Goal: Task Accomplishment & Management: Complete application form

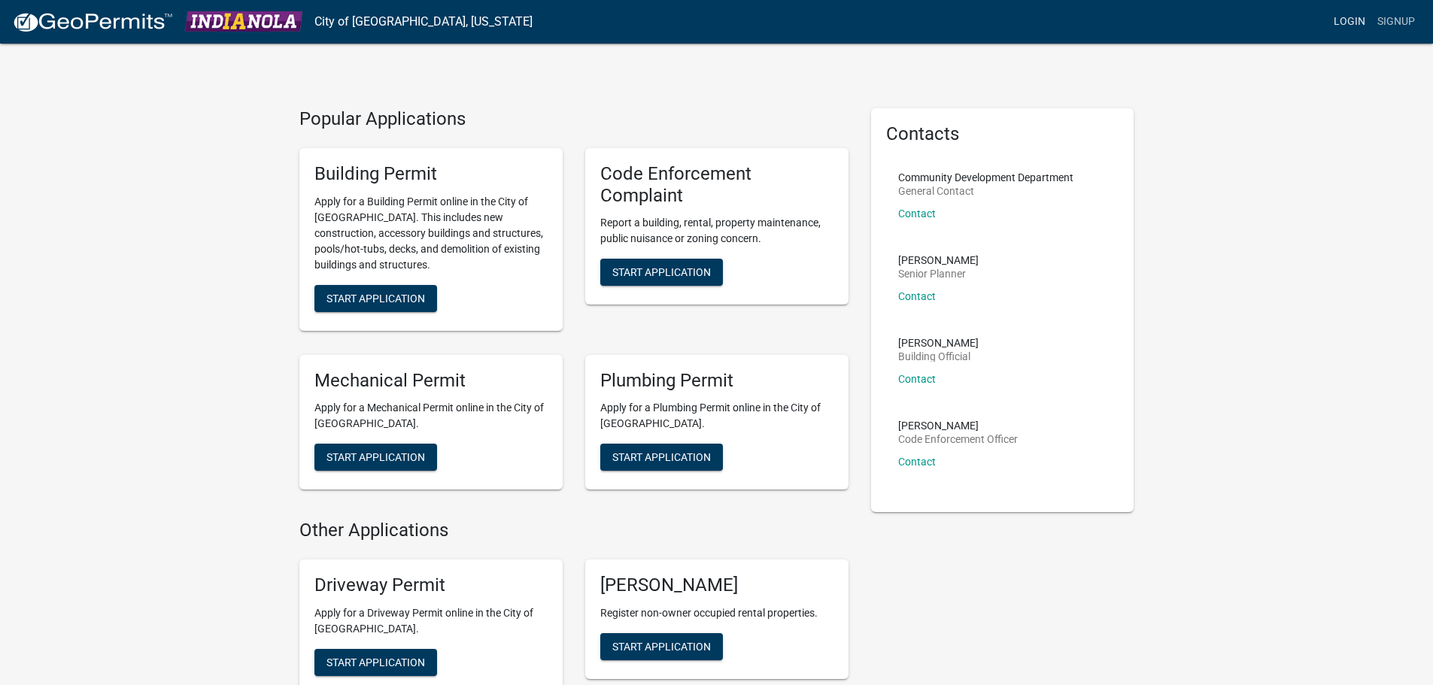
click at [1334, 25] on link "Login" at bounding box center [1350, 22] width 44 height 29
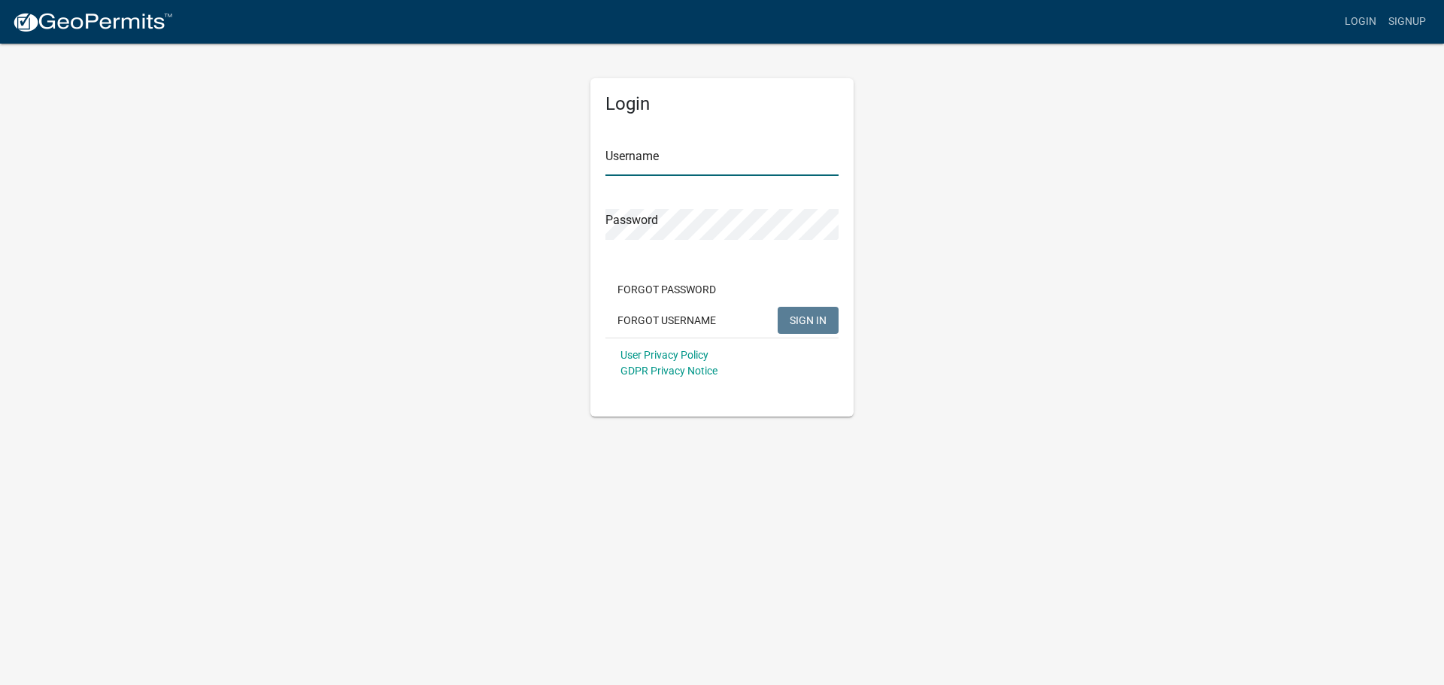
type input "craigclog"
click at [800, 322] on span "SIGN IN" at bounding box center [808, 320] width 37 height 12
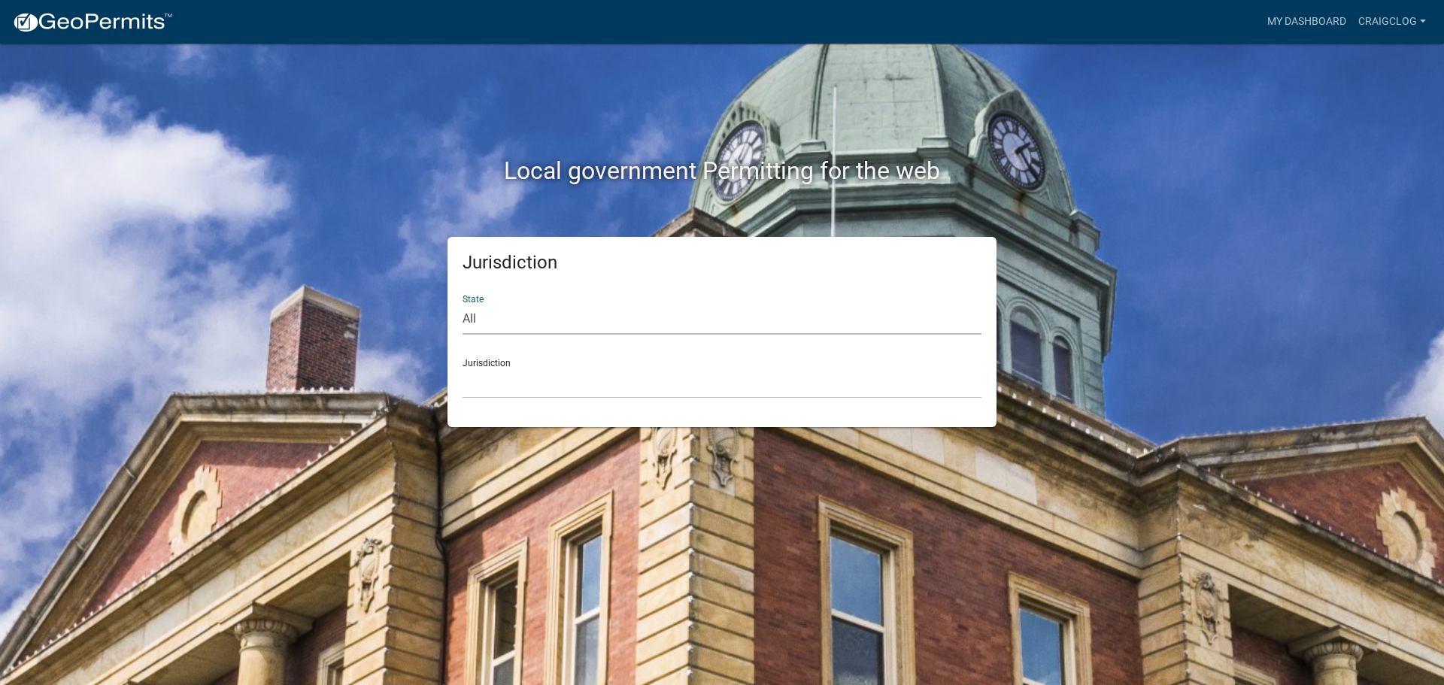
click at [538, 323] on select "All Colorado Georgia Indiana Iowa Kansas Minnesota Ohio South Carolina Wisconsin" at bounding box center [722, 319] width 519 height 31
click at [463, 304] on select "All Colorado Georgia Indiana Iowa Kansas Minnesota Ohio South Carolina Wisconsin" at bounding box center [722, 319] width 519 height 31
click at [545, 323] on select "All Colorado Georgia Indiana Iowa Kansas Minnesota Ohio South Carolina Wisconsin" at bounding box center [722, 319] width 519 height 31
select select "Iowa"
click at [463, 304] on select "All Colorado Georgia Indiana Iowa Kansas Minnesota Ohio South Carolina Wisconsin" at bounding box center [722, 319] width 519 height 31
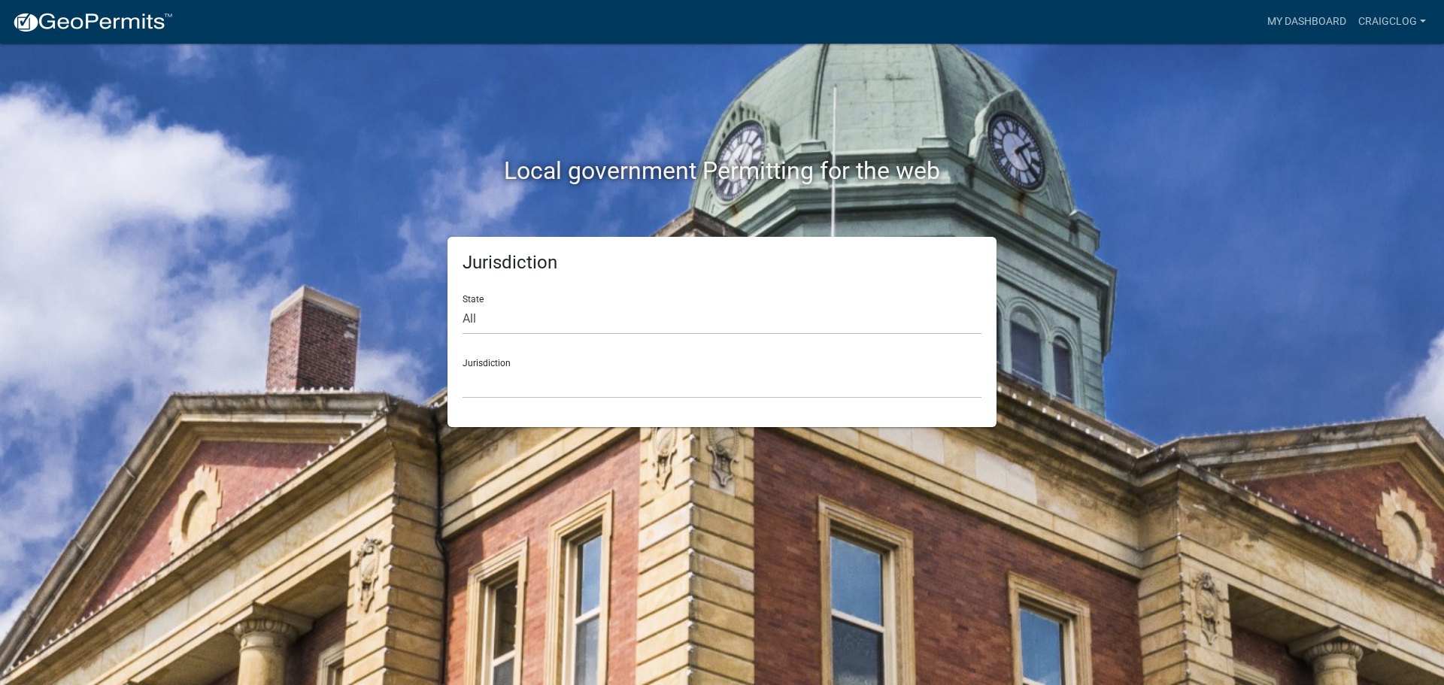
click at [566, 348] on div "Jurisdiction Boone County, Iowa Butler County, Iowa Cerro Gordo County, Iowa Ci…" at bounding box center [722, 373] width 519 height 52
click at [566, 375] on select "Boone County, Iowa Butler County, Iowa Cerro Gordo County, Iowa City of Harlan,…" at bounding box center [722, 383] width 519 height 31
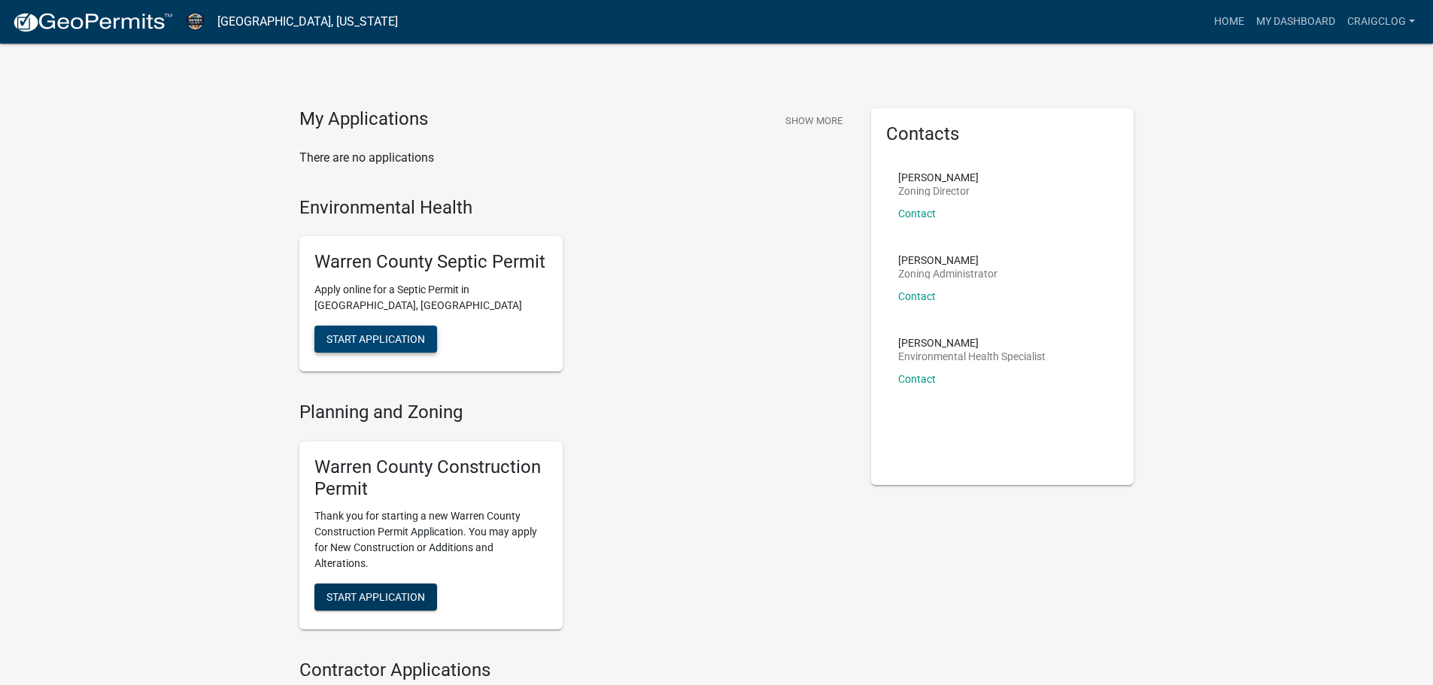
click at [408, 334] on span "Start Application" at bounding box center [375, 339] width 99 height 12
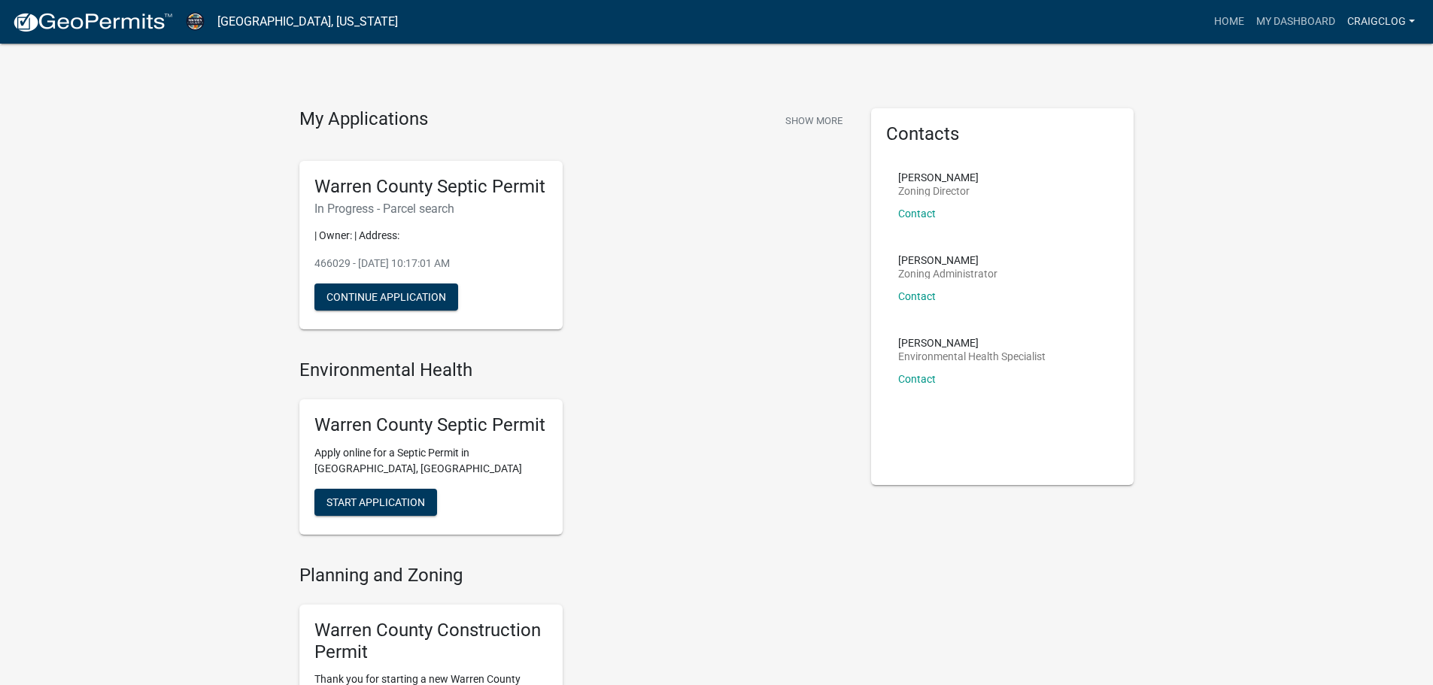
click at [1396, 18] on link "Craigclog" at bounding box center [1381, 22] width 80 height 29
click at [1308, 22] on link "My Dashboard" at bounding box center [1295, 22] width 91 height 29
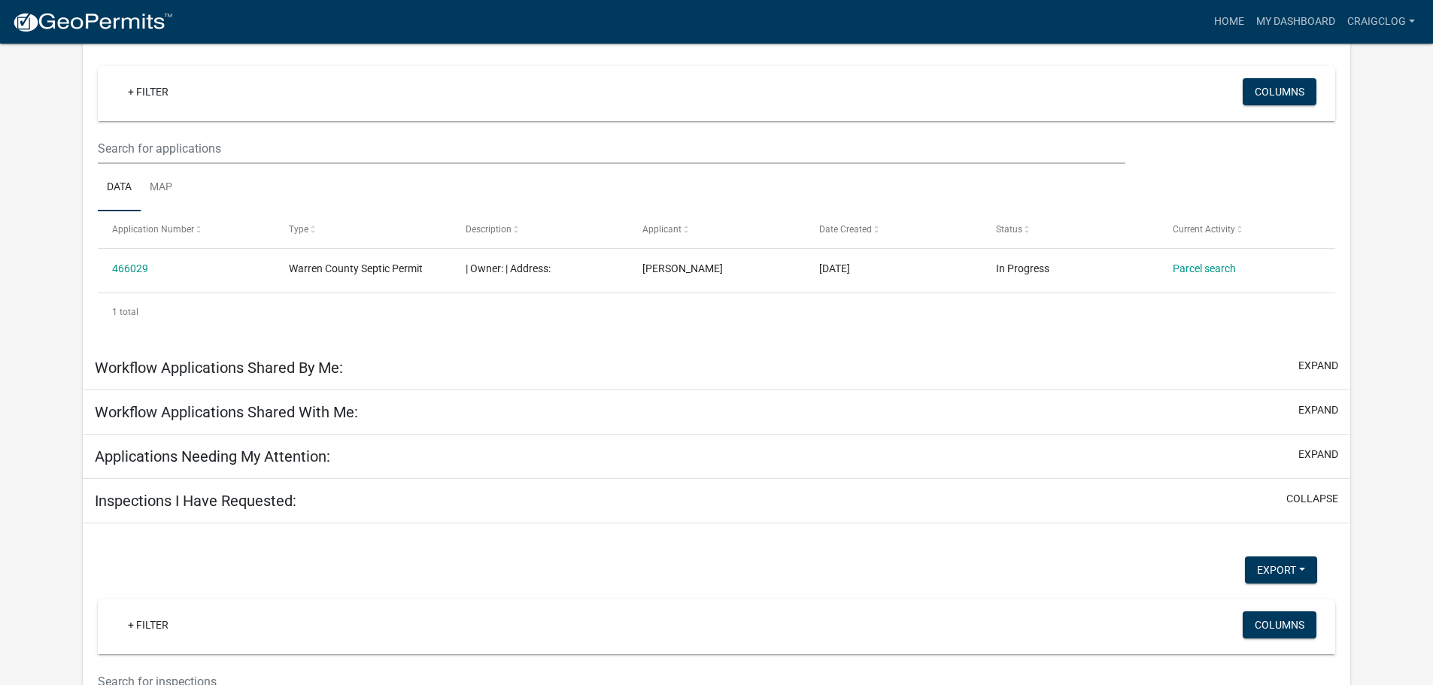
scroll to position [124, 0]
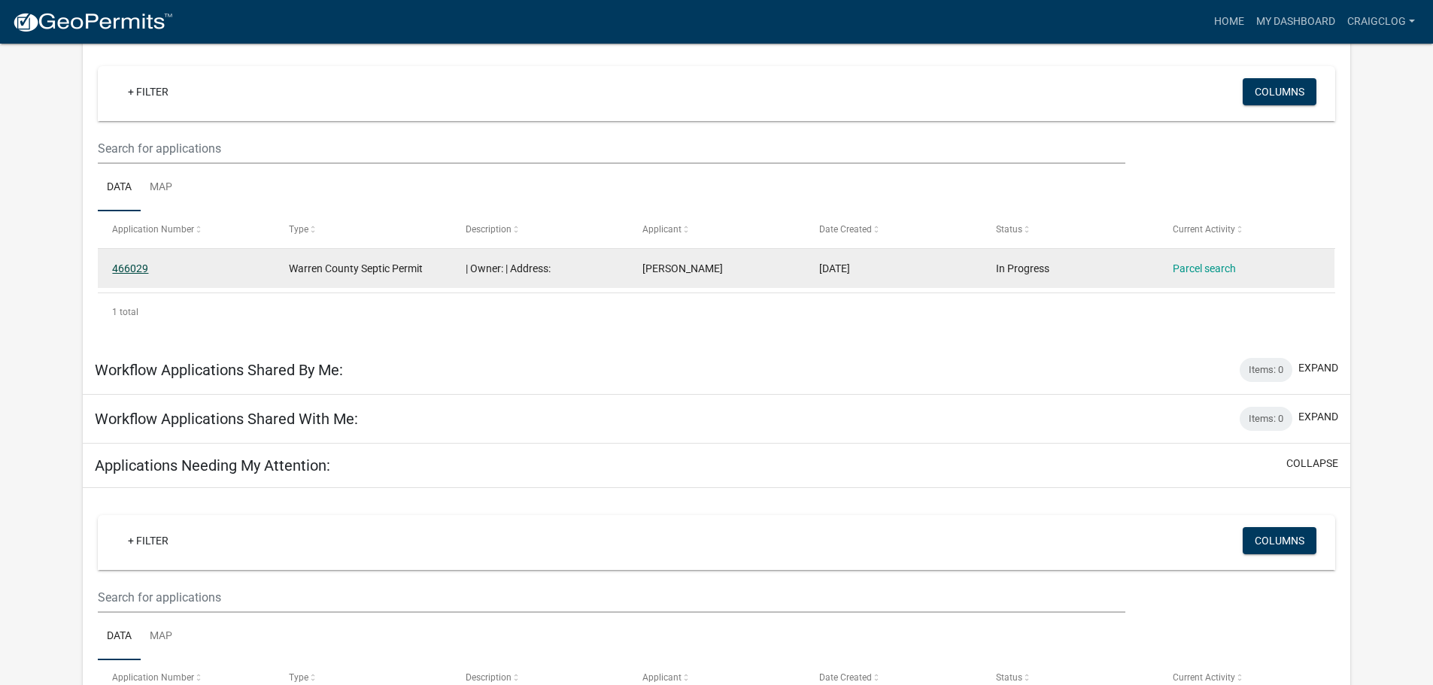
click at [137, 269] on link "466029" at bounding box center [130, 269] width 36 height 12
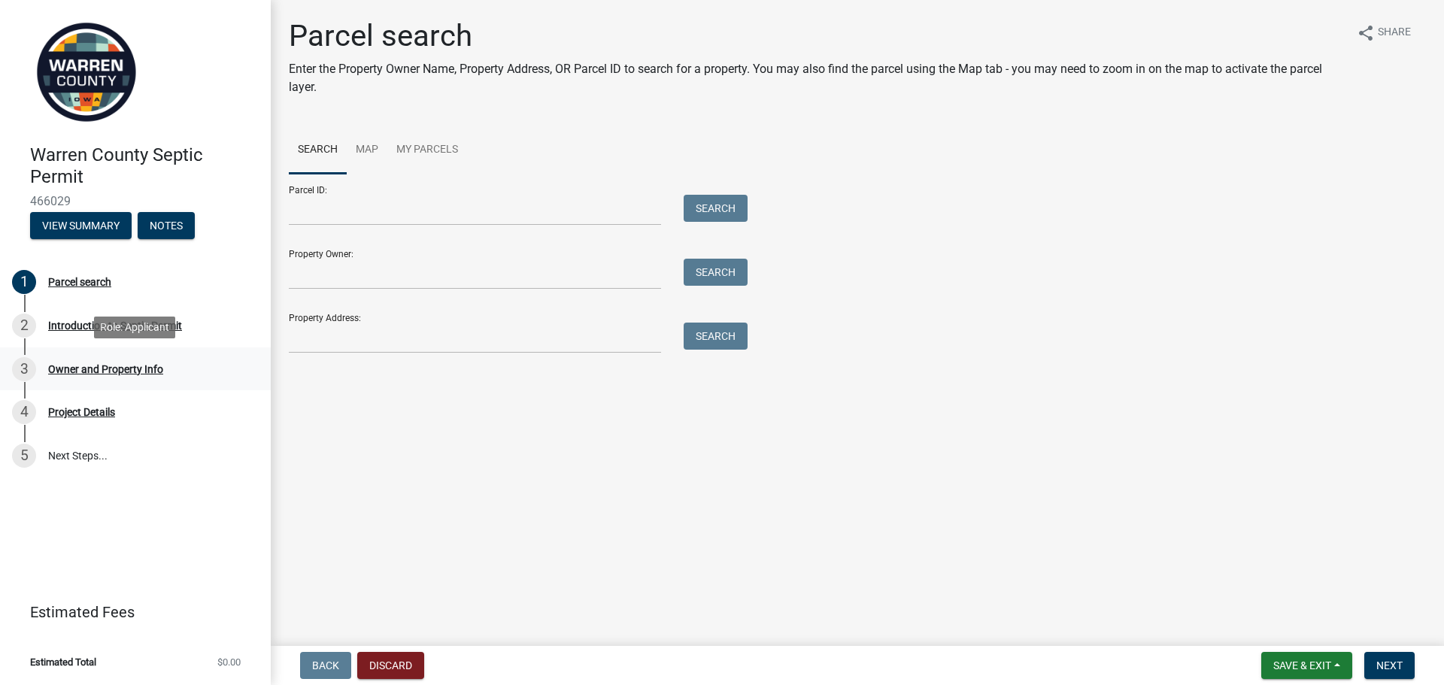
click at [87, 367] on div "Owner and Property Info" at bounding box center [105, 369] width 115 height 11
click at [121, 369] on div "Owner and Property Info" at bounding box center [105, 369] width 115 height 11
click at [387, 670] on button "Discard" at bounding box center [390, 665] width 67 height 27
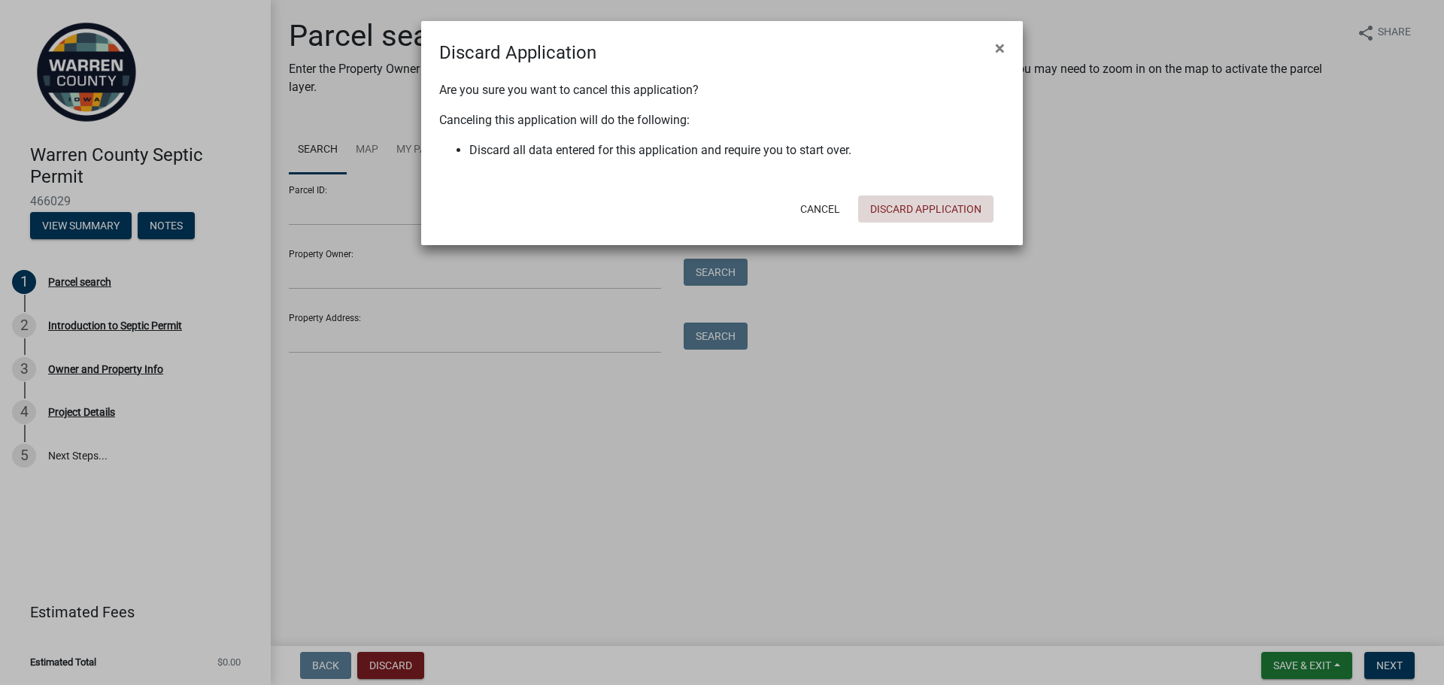
click at [889, 205] on button "Discard Application" at bounding box center [925, 209] width 135 height 27
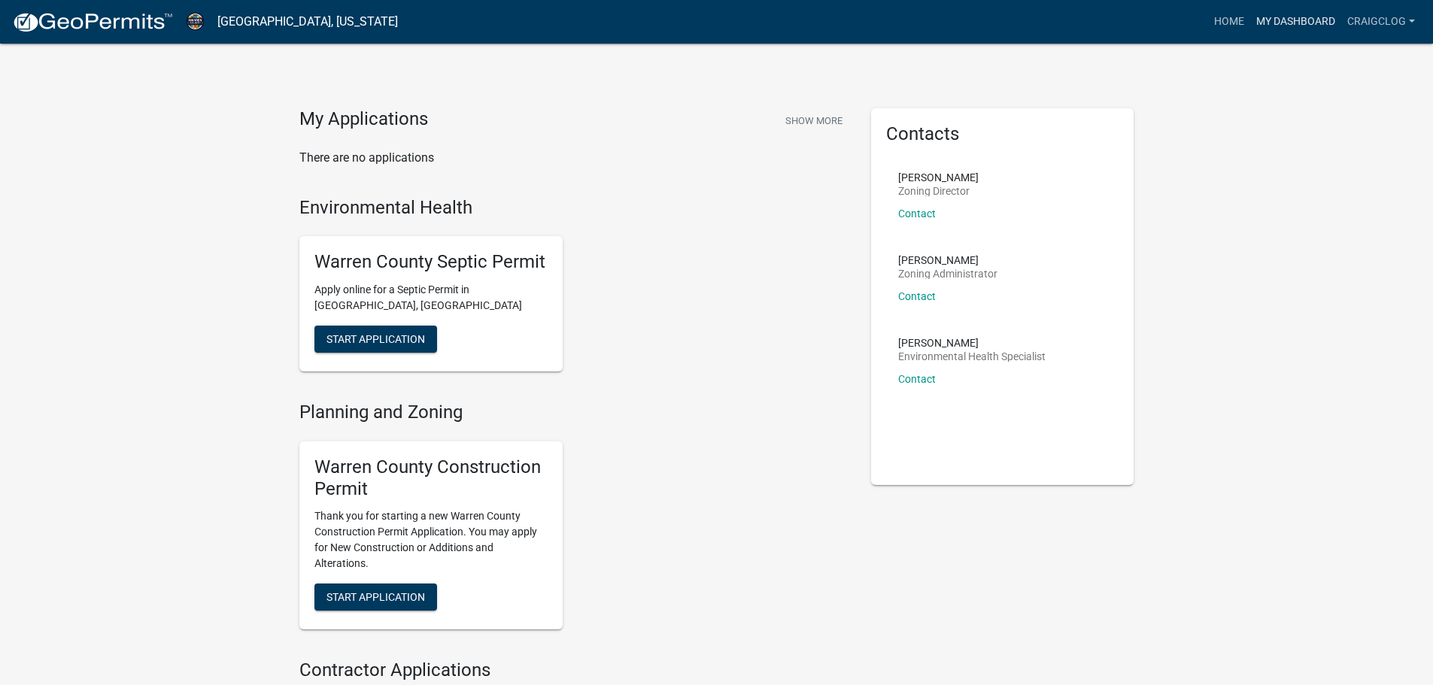
click at [1302, 27] on link "My Dashboard" at bounding box center [1295, 22] width 91 height 29
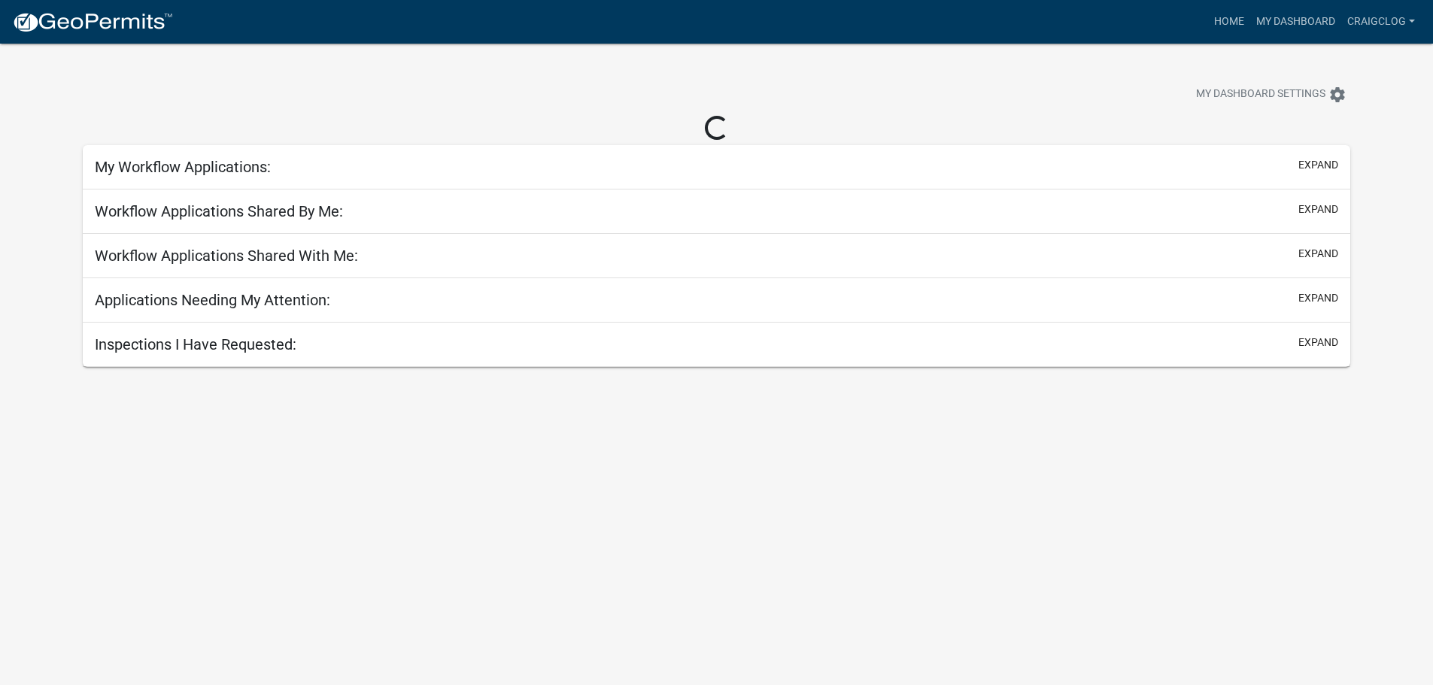
click at [243, 349] on h5 "Inspections I Have Requested:" at bounding box center [196, 345] width 202 height 18
click at [294, 311] on div "Applications Needing My Attention: expand" at bounding box center [717, 300] width 1268 height 44
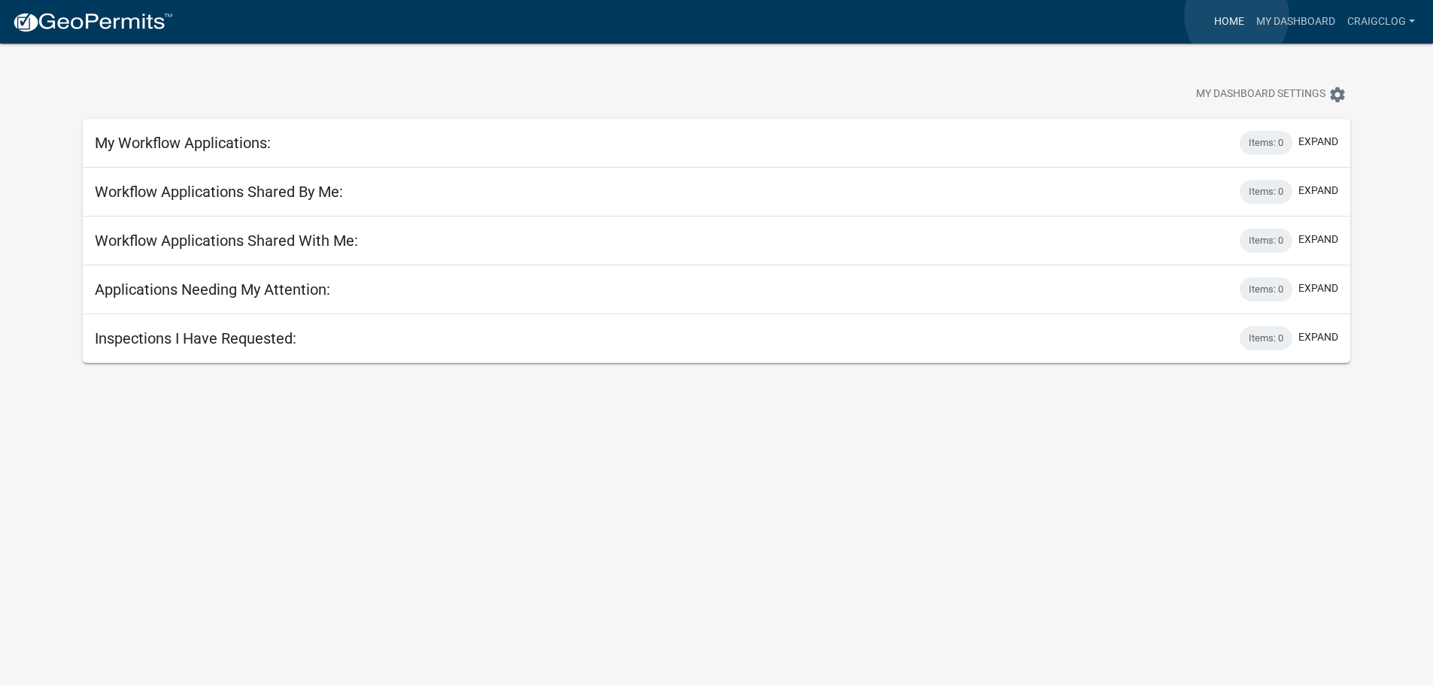
click at [1237, 16] on link "Home" at bounding box center [1229, 22] width 42 height 29
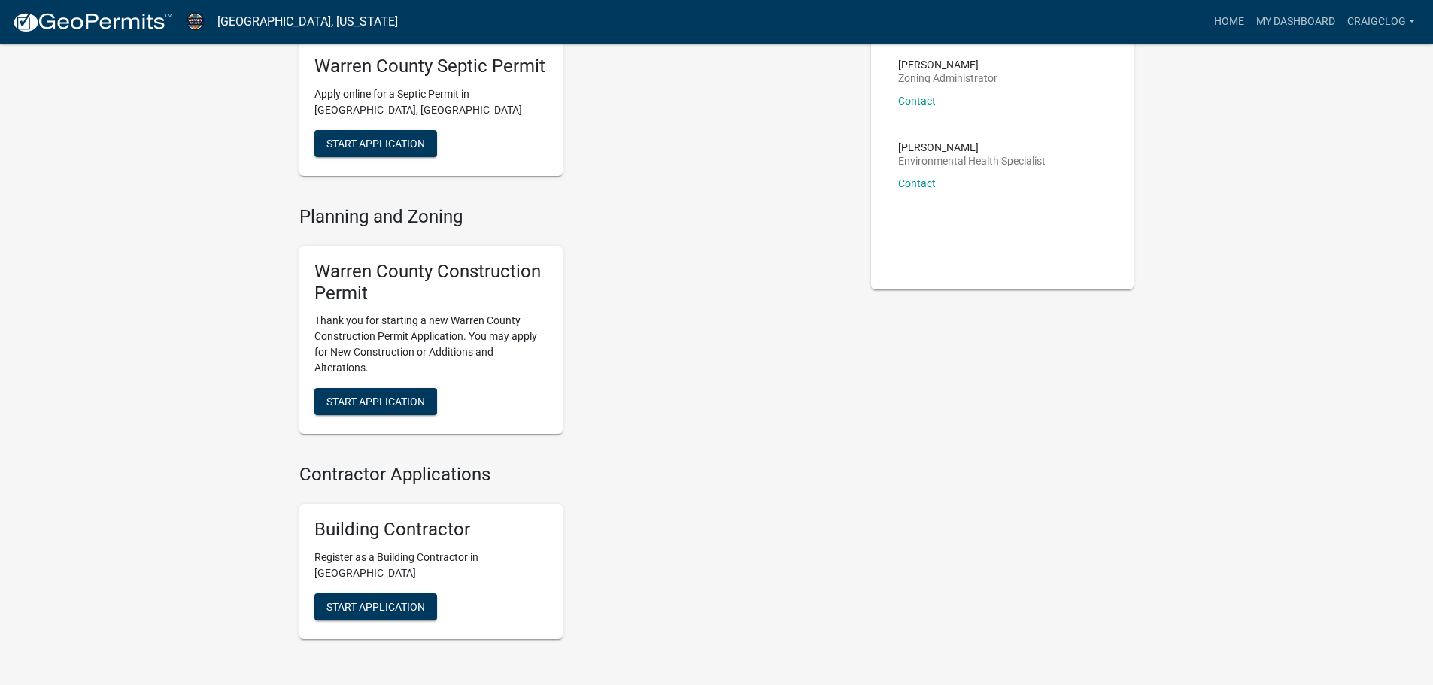
scroll to position [226, 0]
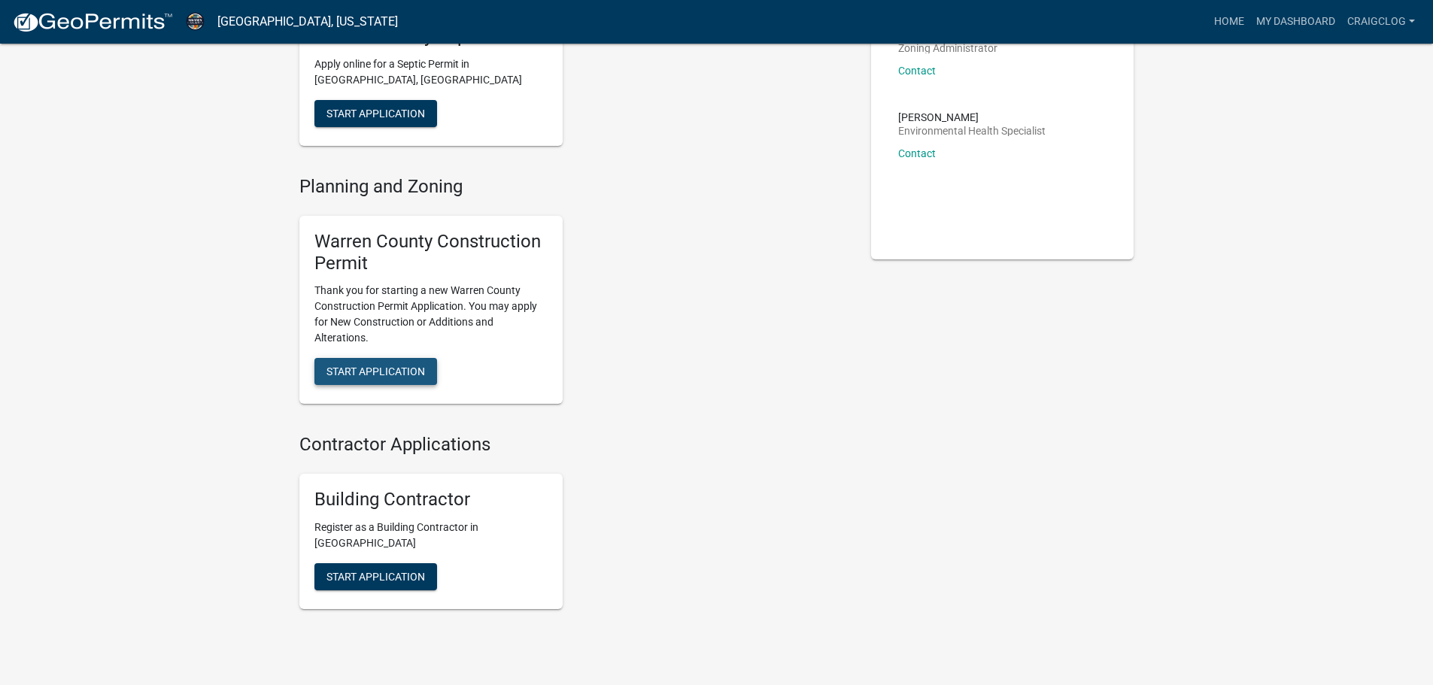
click at [394, 367] on span "Start Application" at bounding box center [375, 372] width 99 height 12
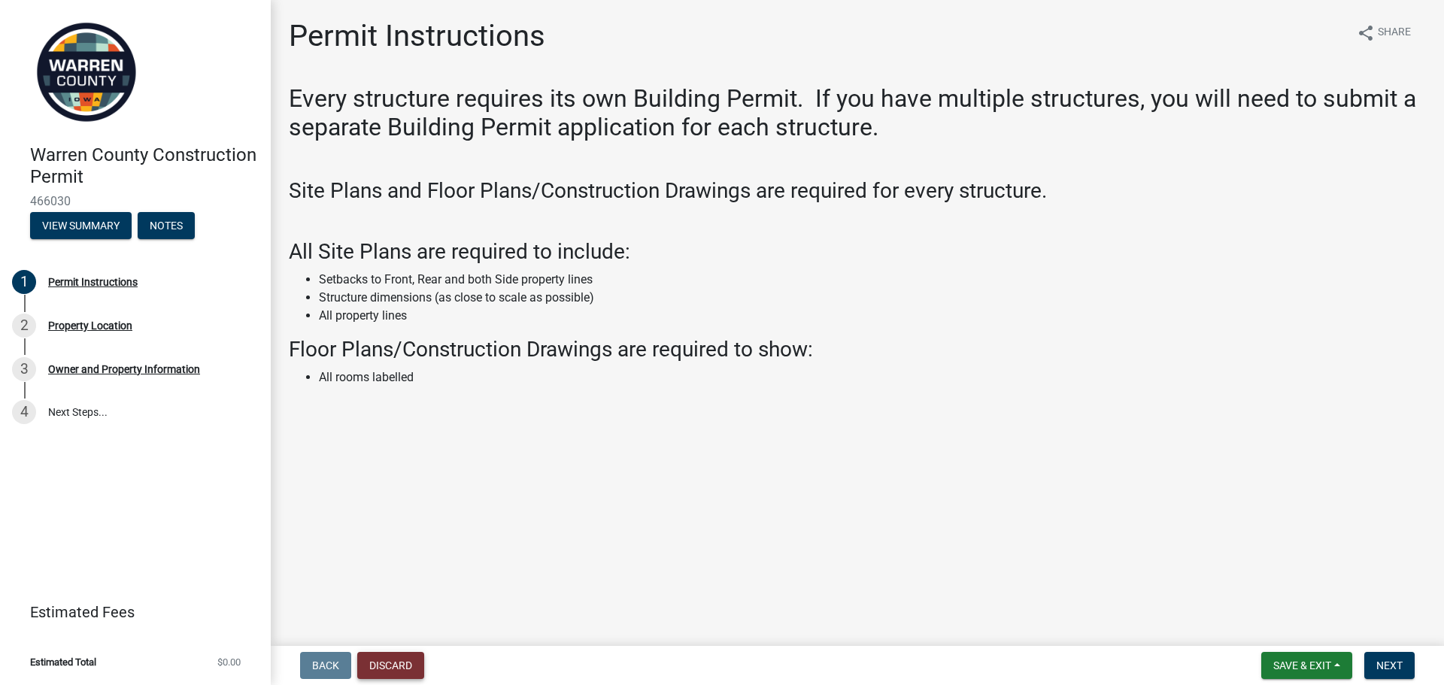
click at [398, 675] on button "Discard" at bounding box center [390, 665] width 67 height 27
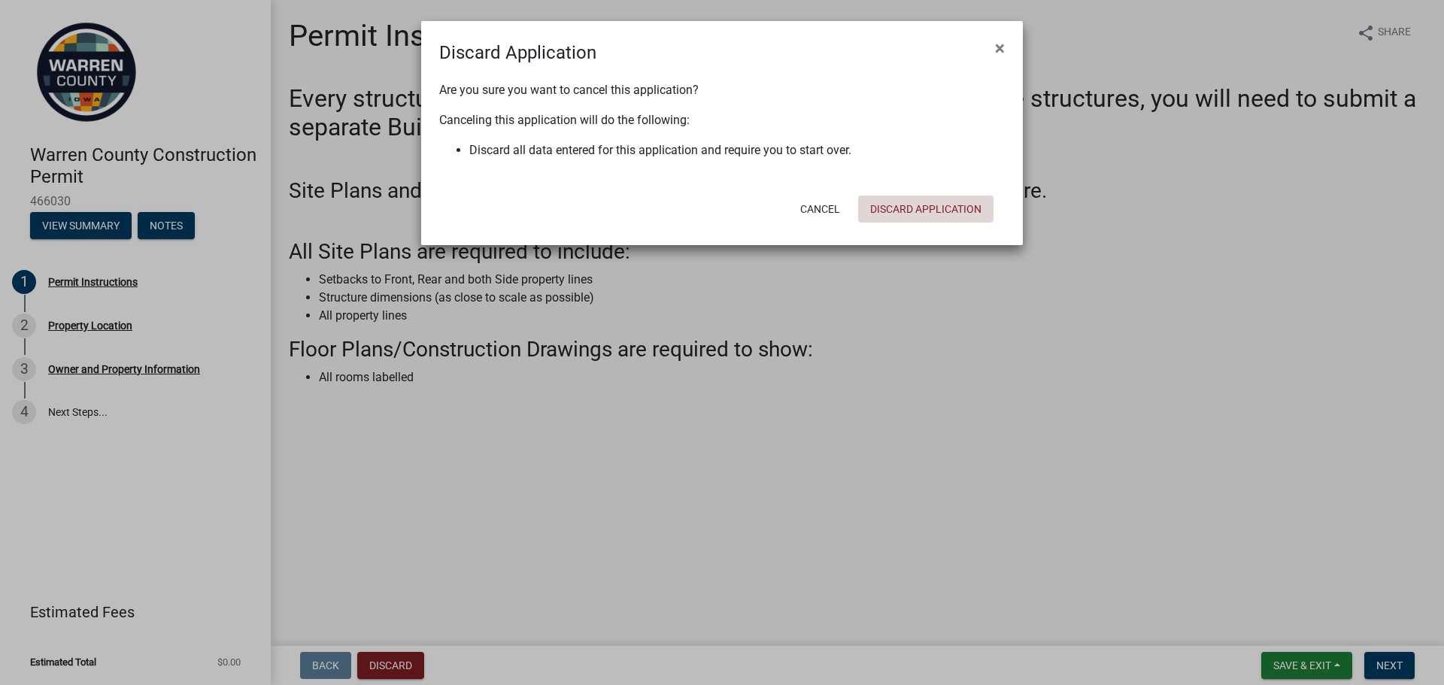
click at [932, 201] on button "Discard Application" at bounding box center [925, 209] width 135 height 27
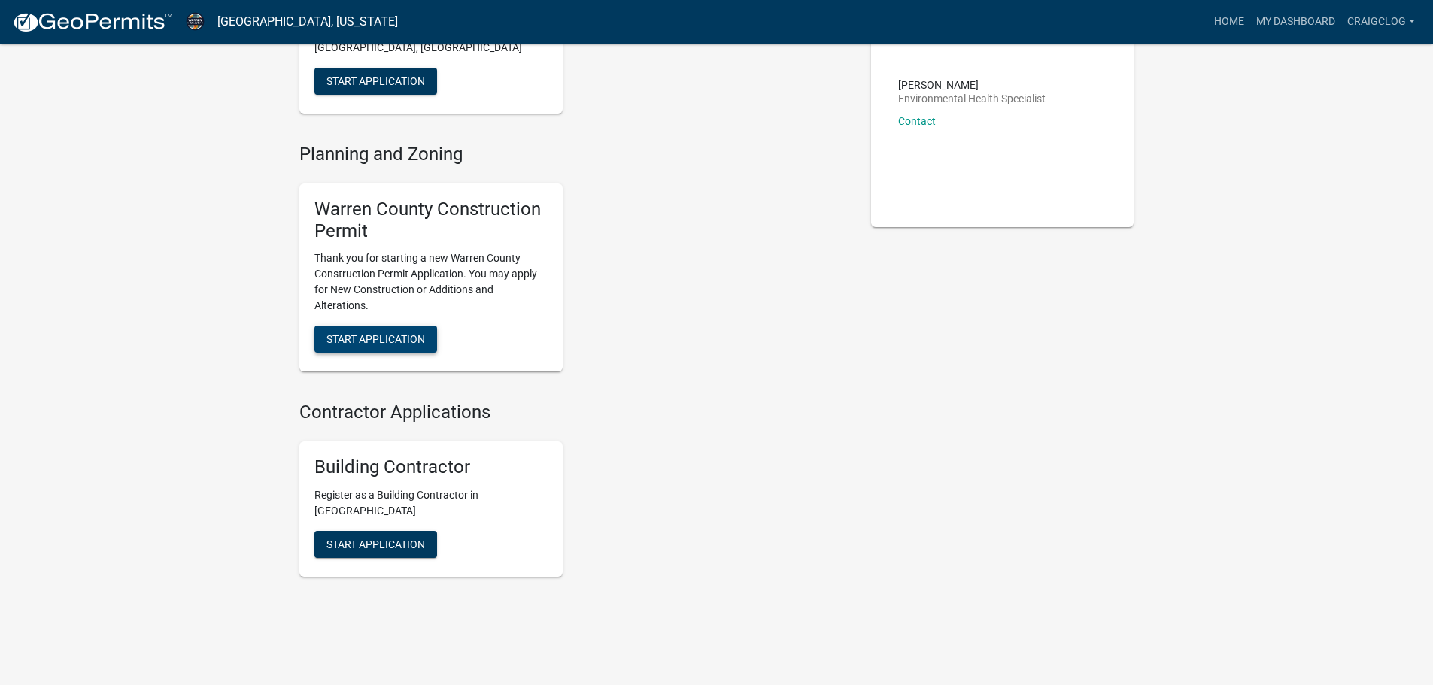
scroll to position [279, 0]
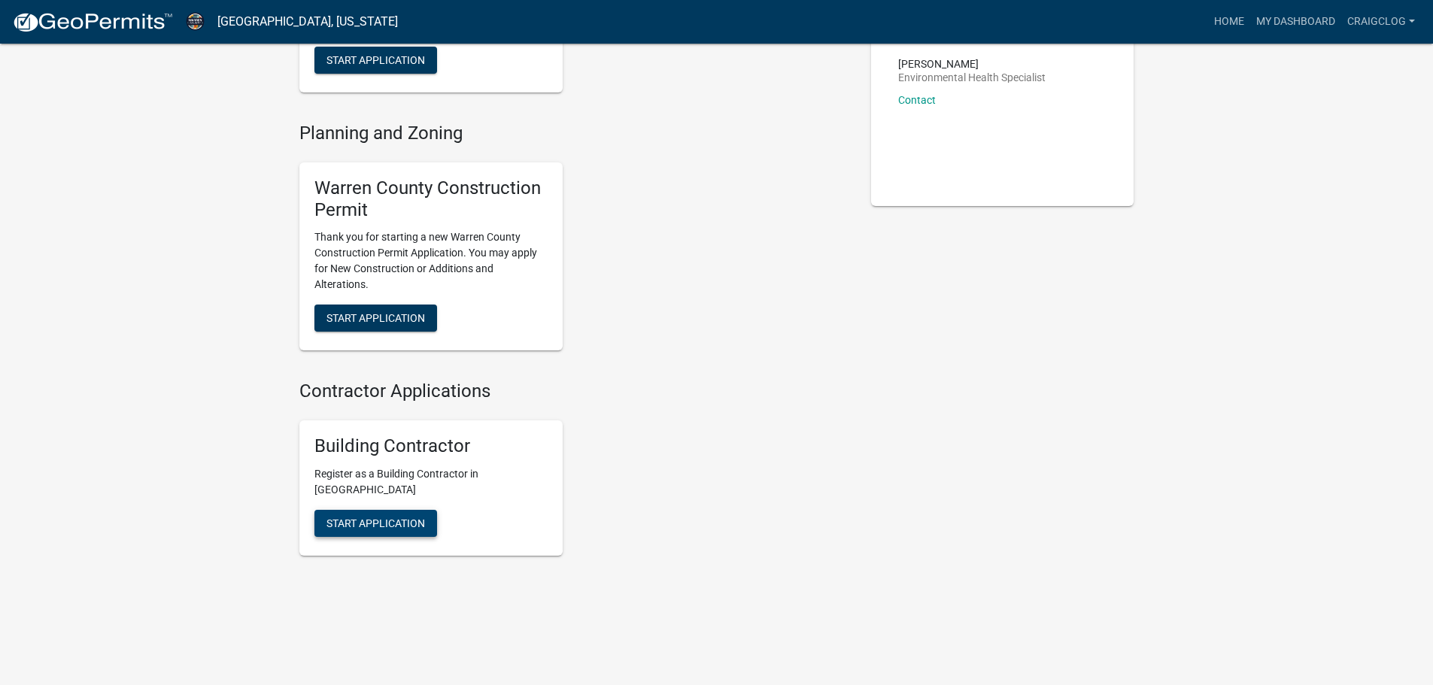
click at [377, 526] on span "Start Application" at bounding box center [375, 524] width 99 height 12
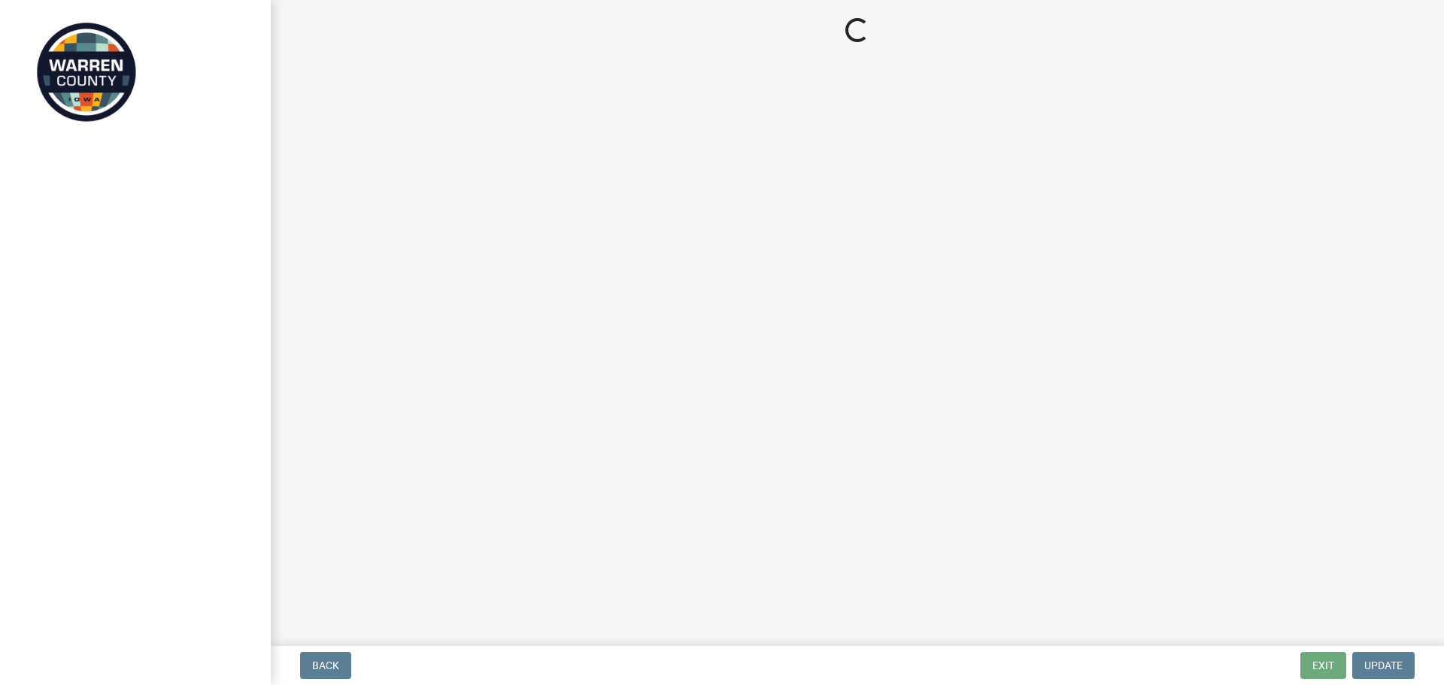
select select "IA"
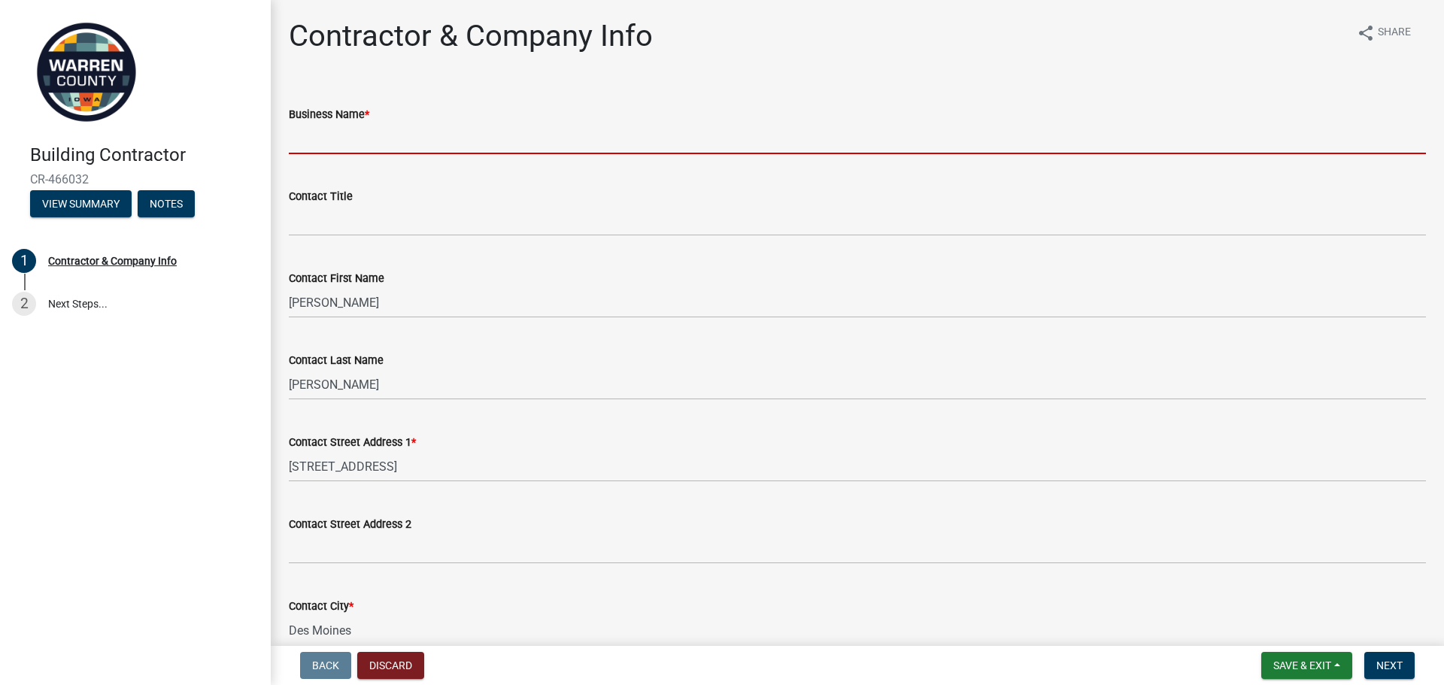
click at [390, 137] on input "Business Name *" at bounding box center [857, 138] width 1137 height 31
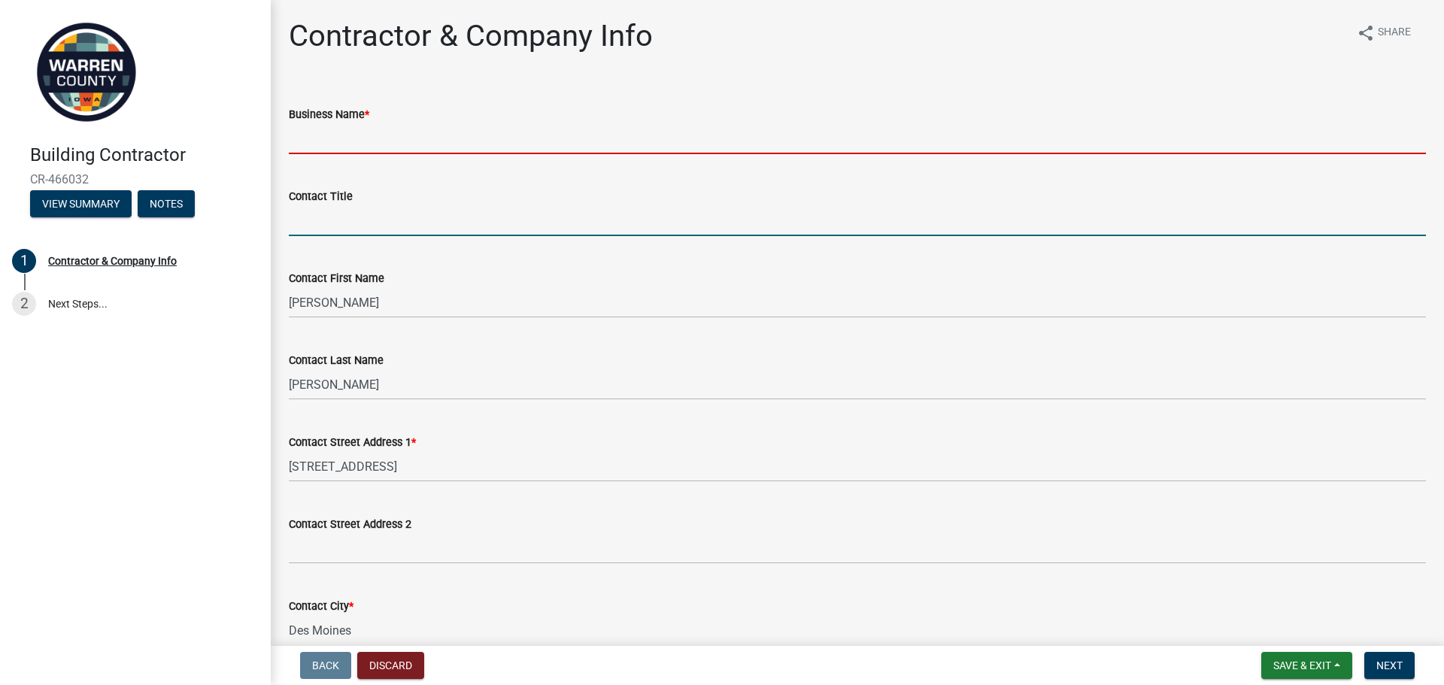
click at [290, 240] on wm-data-entity-input "Contact Title" at bounding box center [857, 207] width 1137 height 82
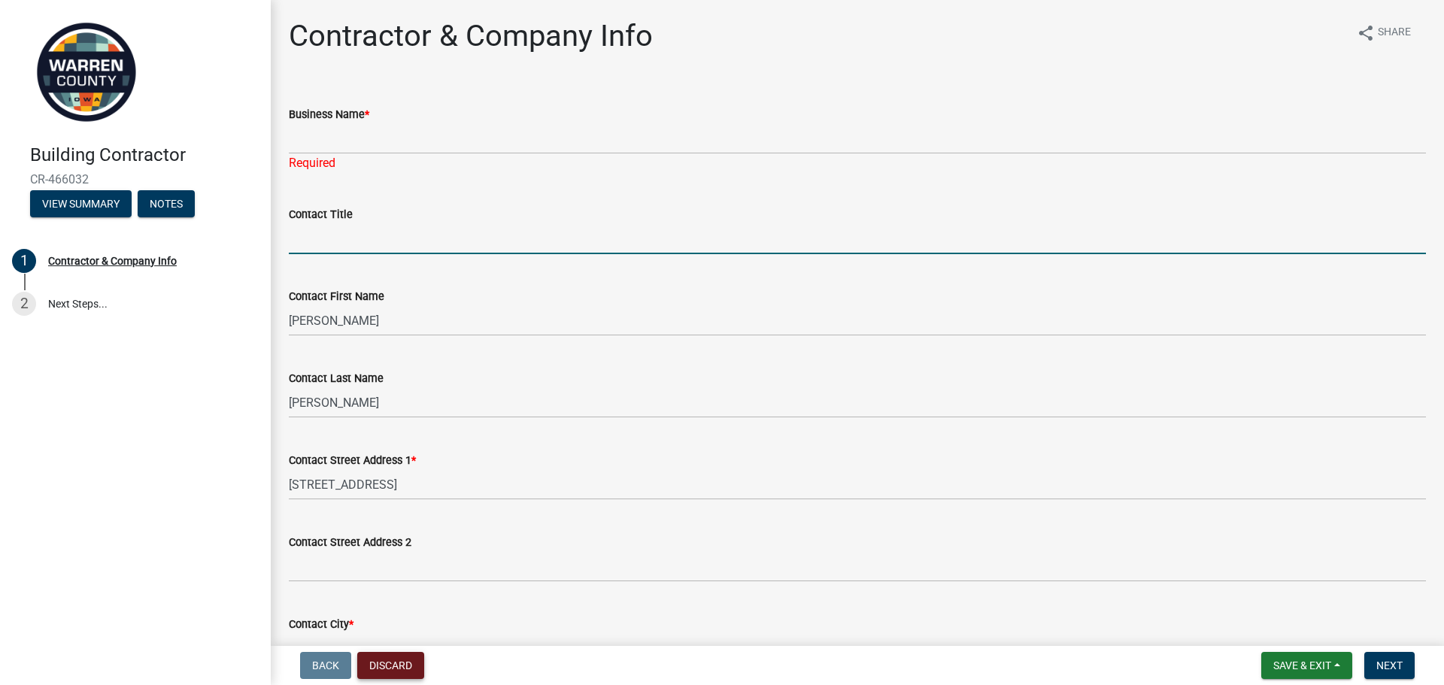
click at [373, 651] on nav "Back Discard Save & Exit Save Save & Exit Next" at bounding box center [858, 665] width 1174 height 39
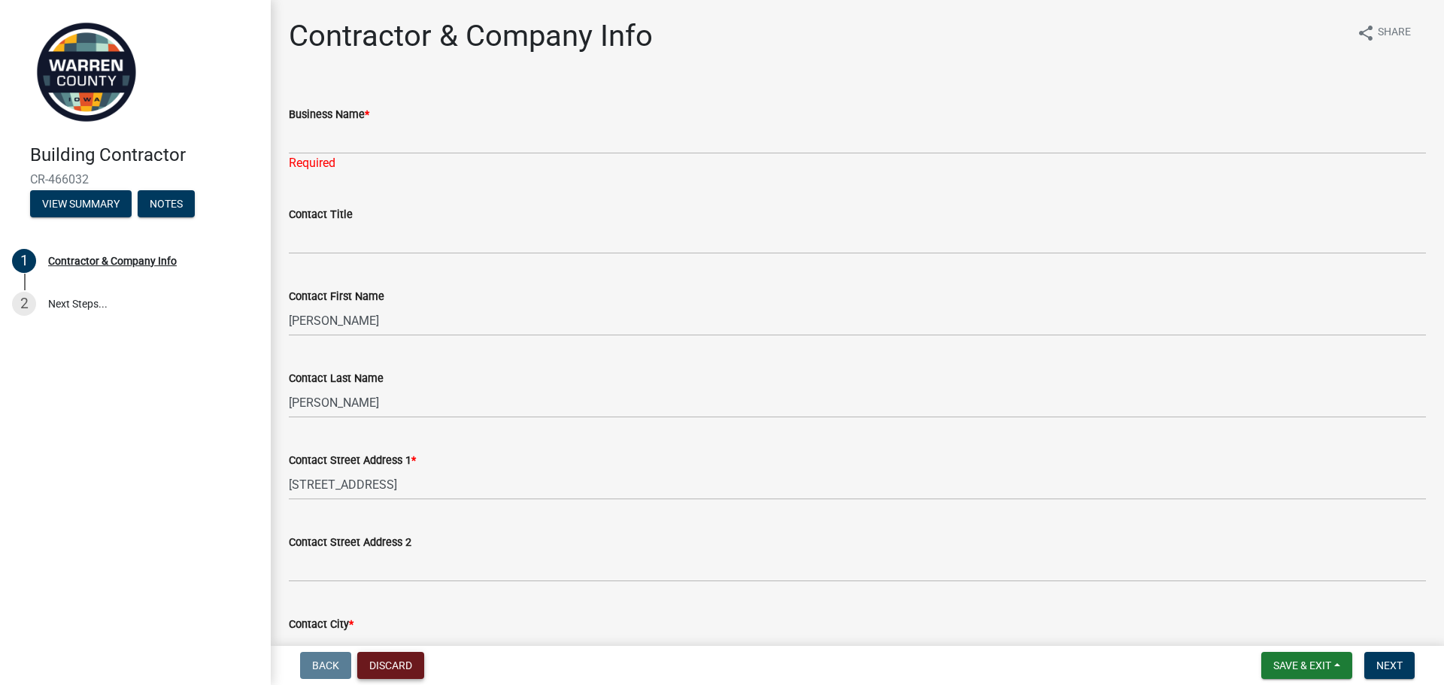
click at [380, 664] on button "Discard" at bounding box center [390, 665] width 67 height 27
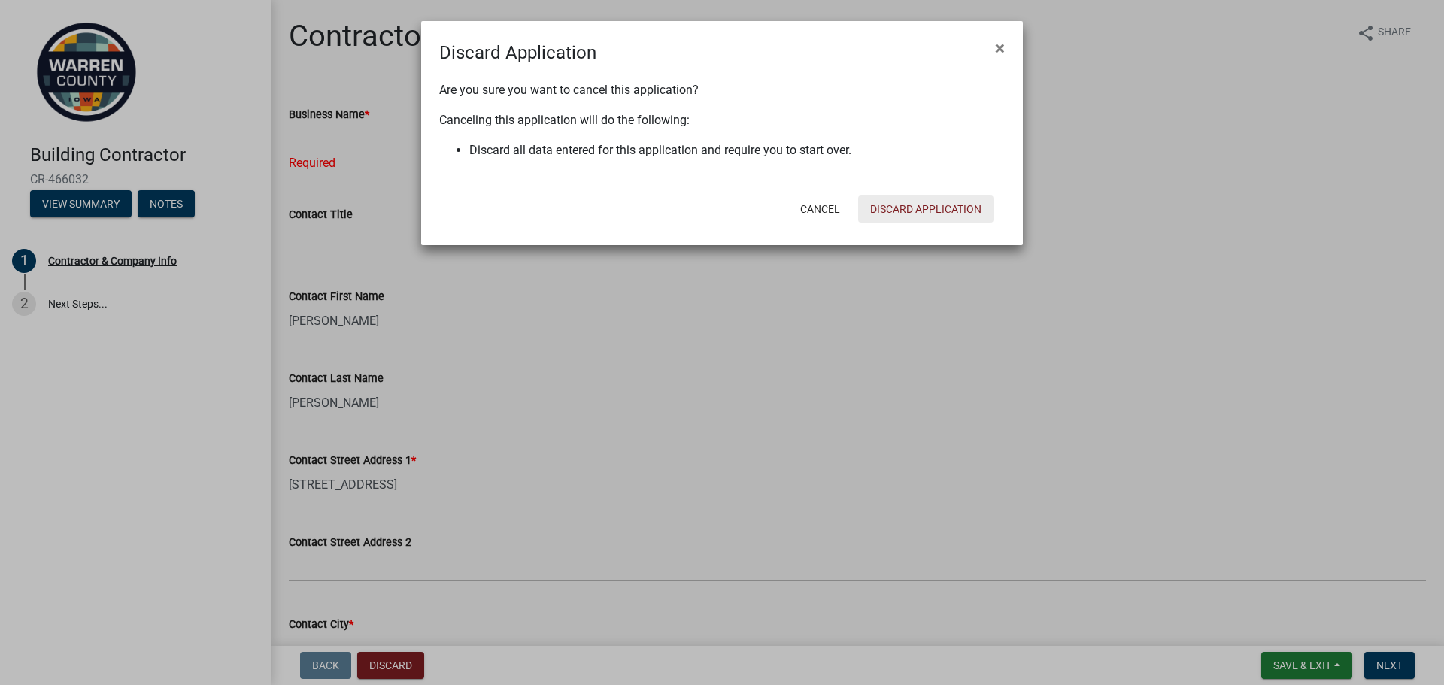
click at [904, 206] on button "Discard Application" at bounding box center [925, 209] width 135 height 27
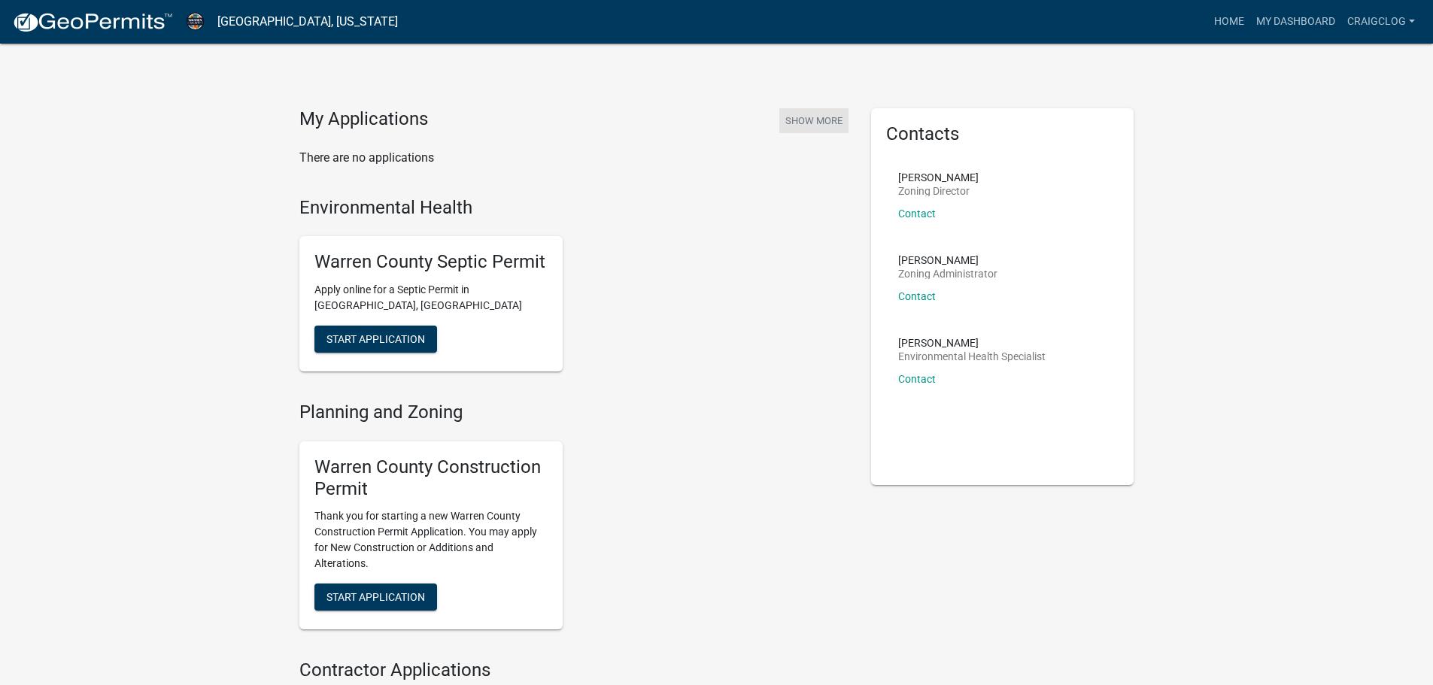
click at [801, 114] on button "Show More" at bounding box center [813, 120] width 69 height 25
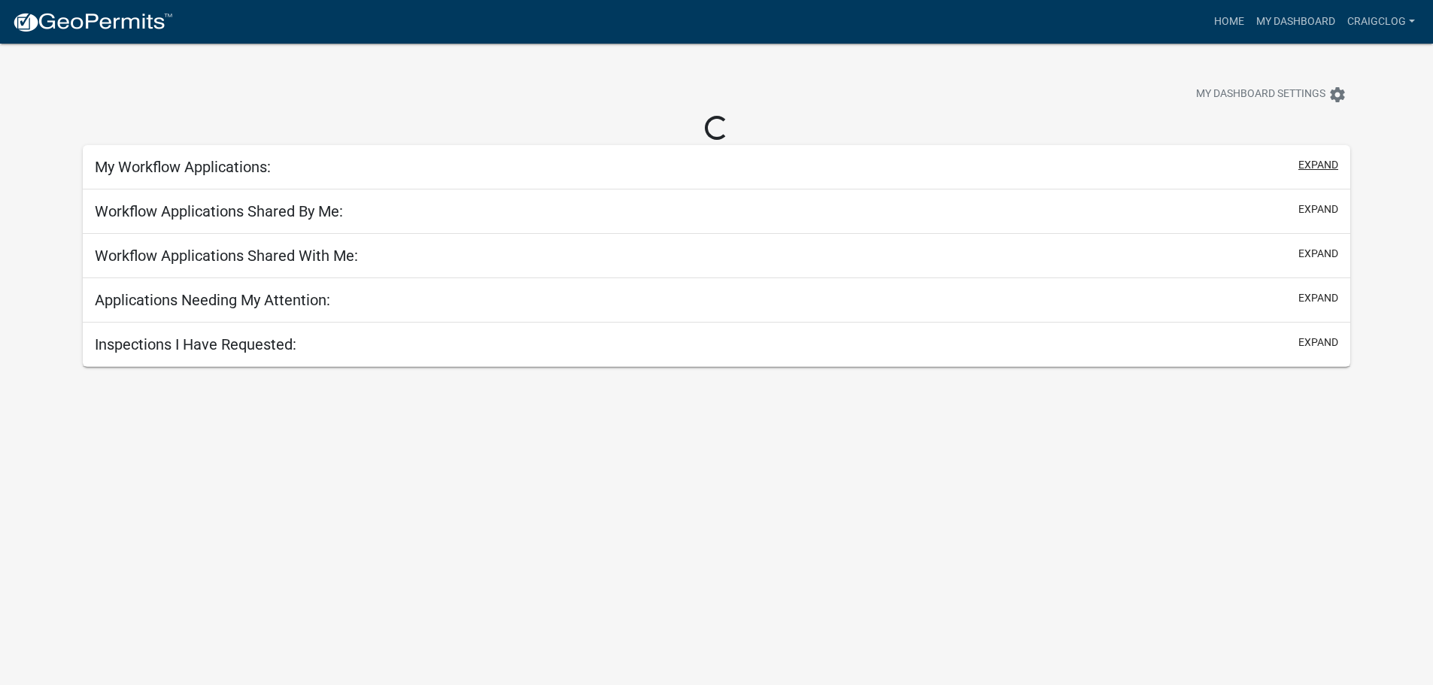
click at [1319, 160] on button "expand" at bounding box center [1318, 165] width 40 height 16
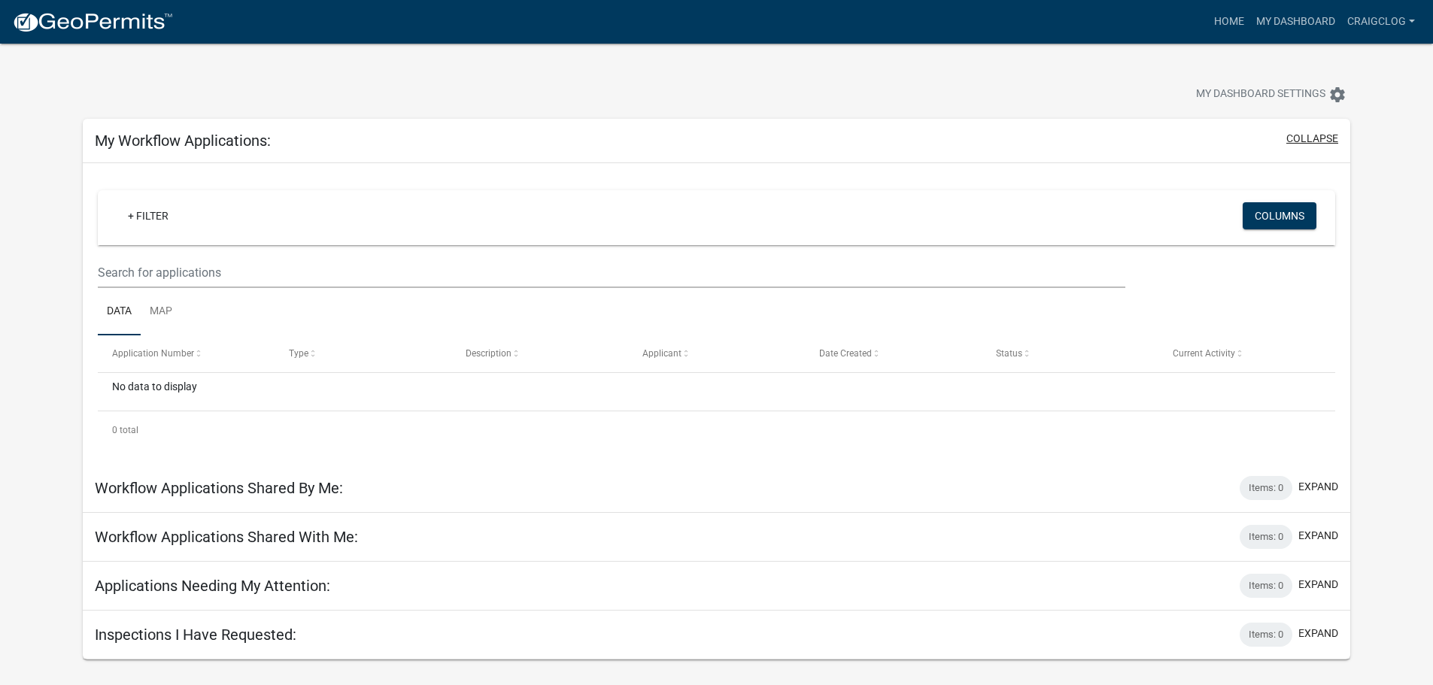
click at [1319, 160] on div "My Workflow Applications: collapse" at bounding box center [717, 141] width 1268 height 44
click at [1316, 136] on button "collapse" at bounding box center [1312, 139] width 52 height 16
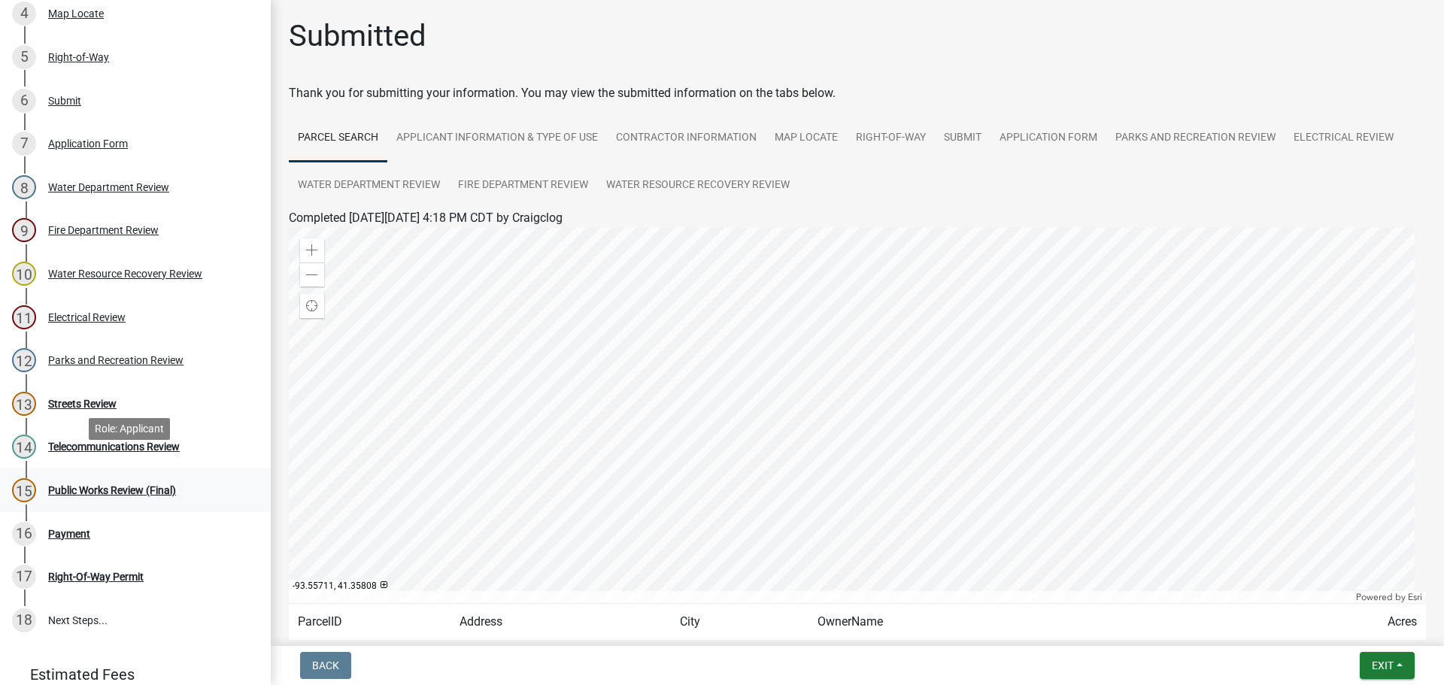
scroll to position [471, 0]
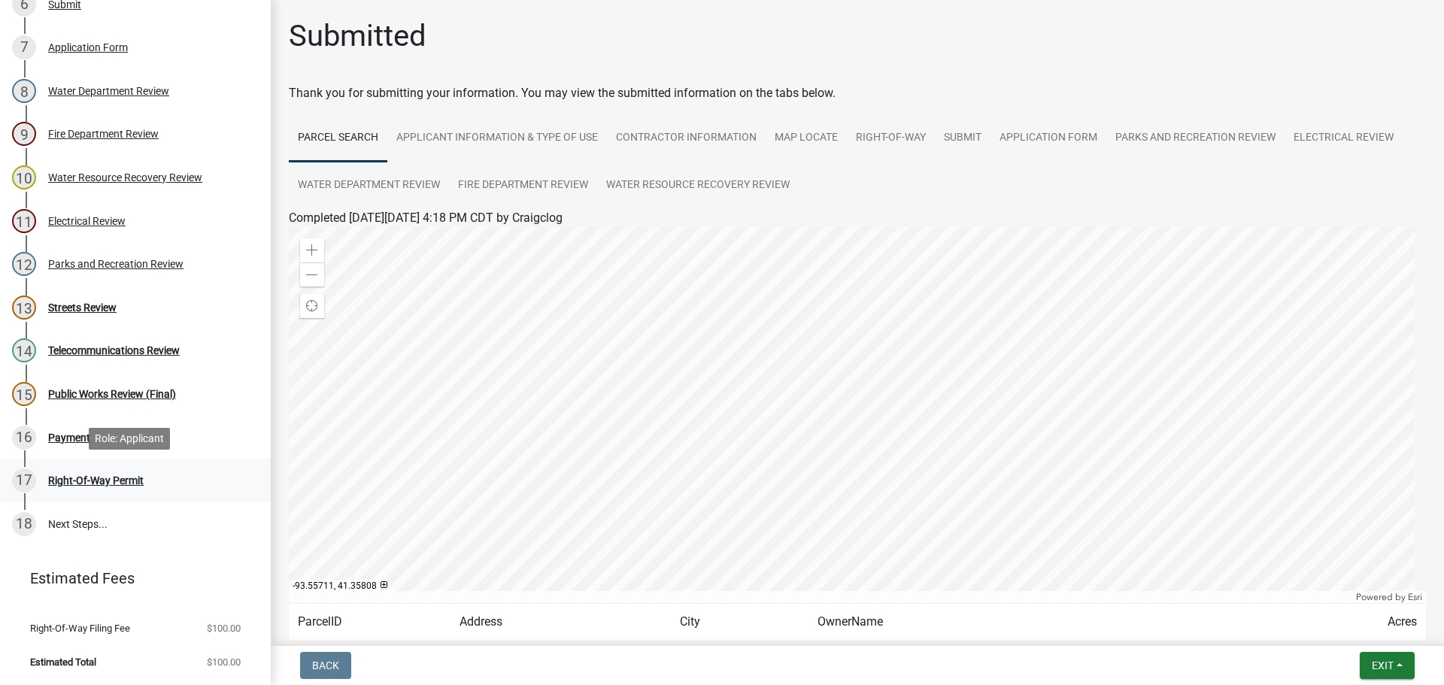
click at [126, 478] on div "Right-Of-Way Permit" at bounding box center [96, 480] width 96 height 11
click at [100, 475] on div "Right-Of-Way Permit" at bounding box center [96, 480] width 96 height 11
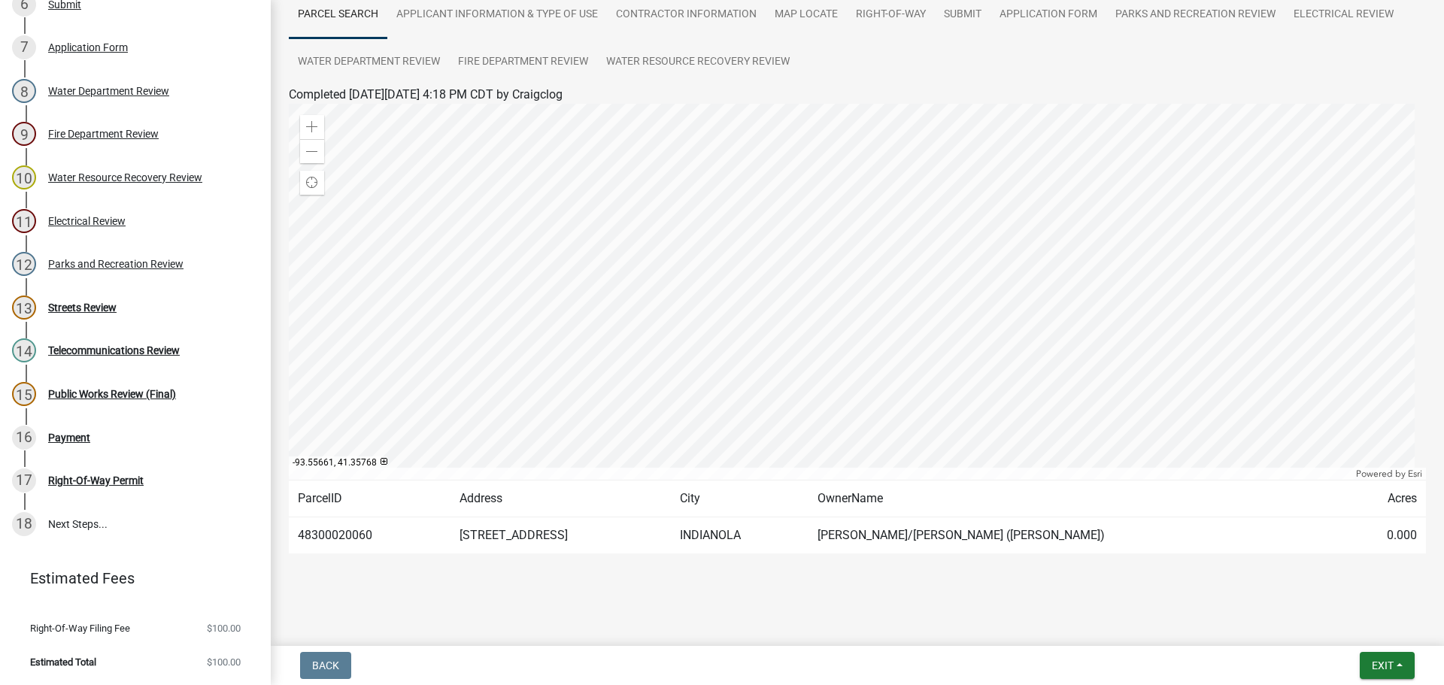
scroll to position [126, 0]
click at [754, 520] on td "INDIANOLA" at bounding box center [740, 533] width 138 height 37
click at [416, 543] on td "48300020060" at bounding box center [370, 533] width 162 height 37
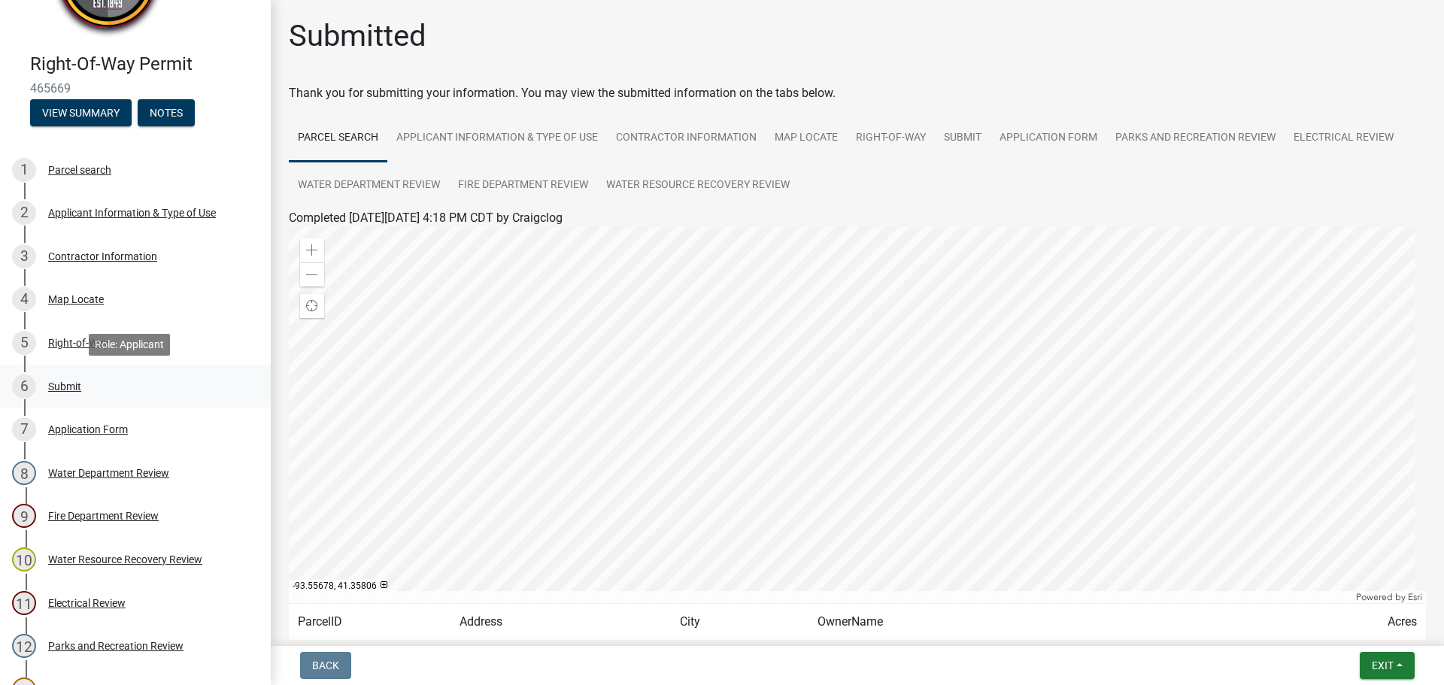
scroll to position [0, 0]
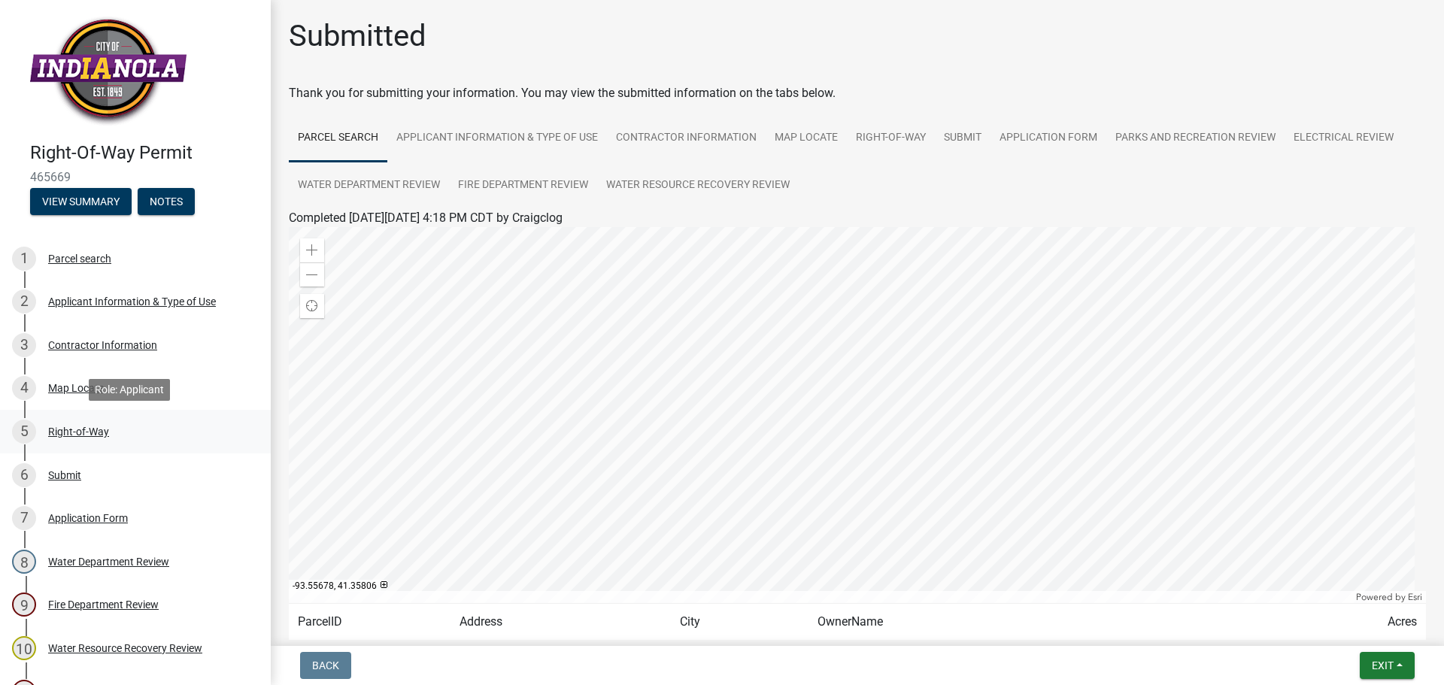
click at [67, 427] on div "Right-of-Way" at bounding box center [78, 432] width 61 height 11
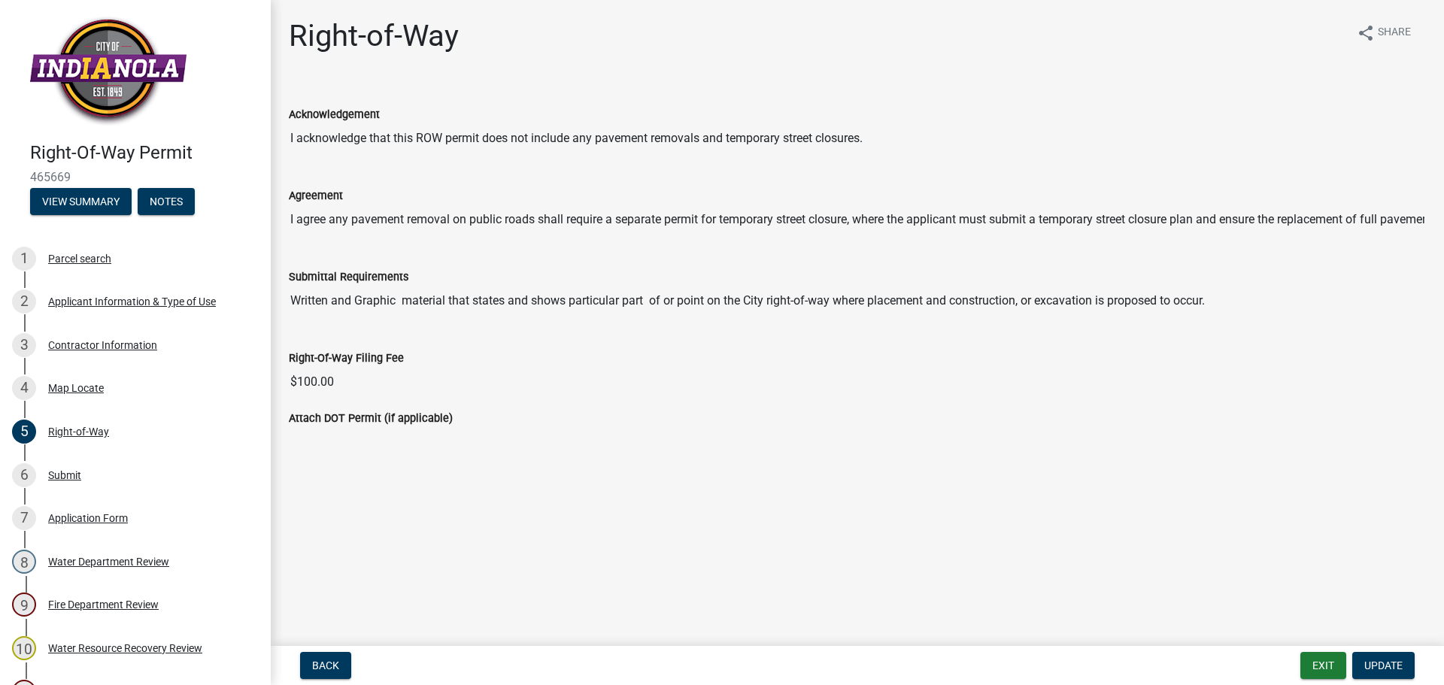
click at [361, 234] on input "I agree any pavement removal on public roads shall require a separate permit fo…" at bounding box center [857, 220] width 1137 height 30
click at [366, 220] on input "I agree any pavement removal on public roads shall require a separate permit fo…" at bounding box center [857, 220] width 1137 height 30
click at [349, 355] on label "Right-Of-Way Filing Fee" at bounding box center [346, 359] width 115 height 11
click at [349, 367] on input "$100.00" at bounding box center [857, 382] width 1137 height 30
click at [347, 398] on div "Right-Of-Way Filing Fee $100.00" at bounding box center [858, 368] width 1160 height 81
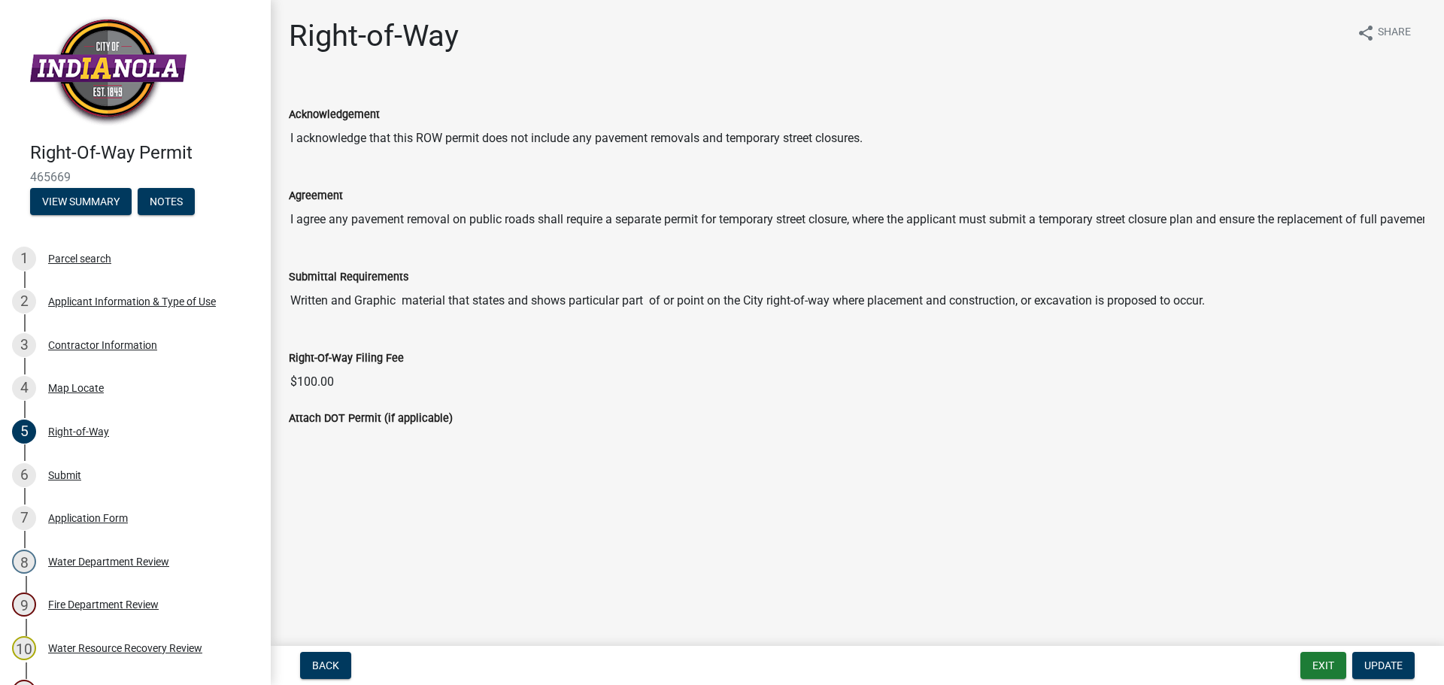
click at [366, 427] on ul at bounding box center [857, 433] width 1137 height 12
click at [82, 464] on link "6 Submit" at bounding box center [135, 476] width 271 height 44
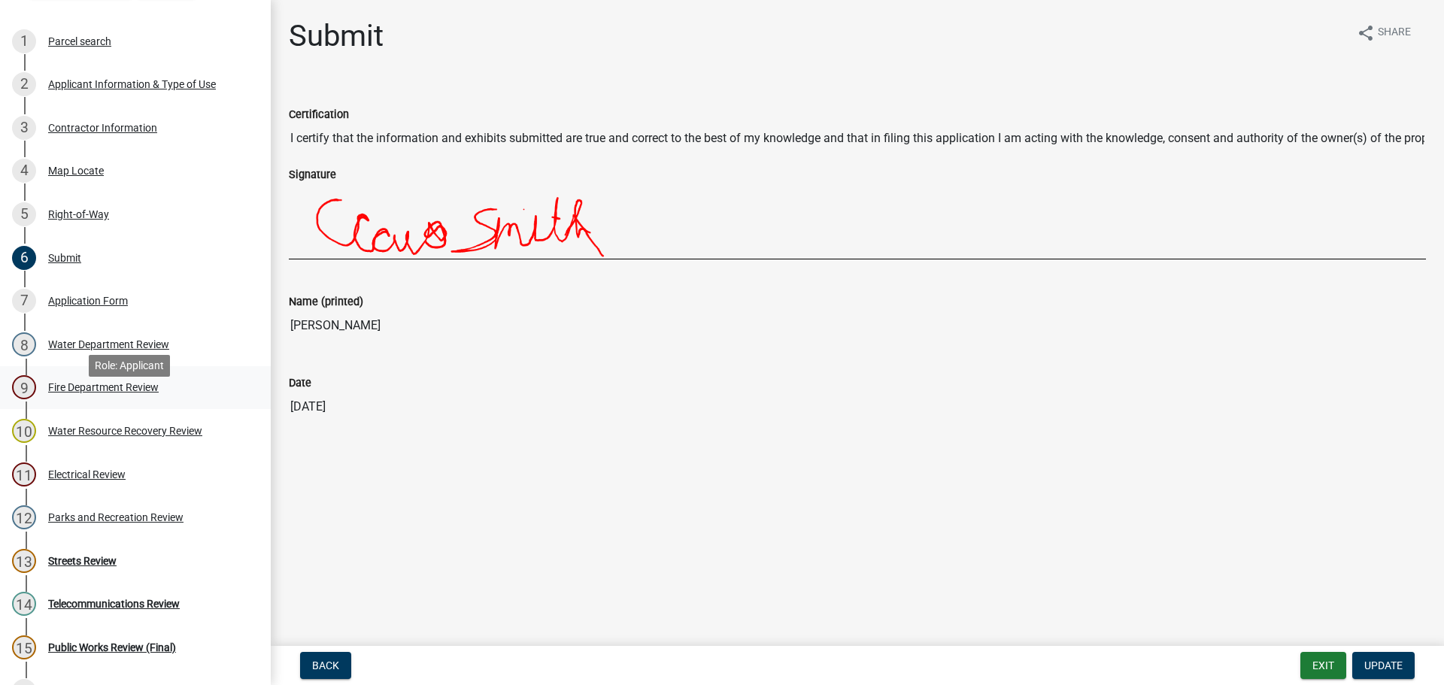
scroll to position [226, 0]
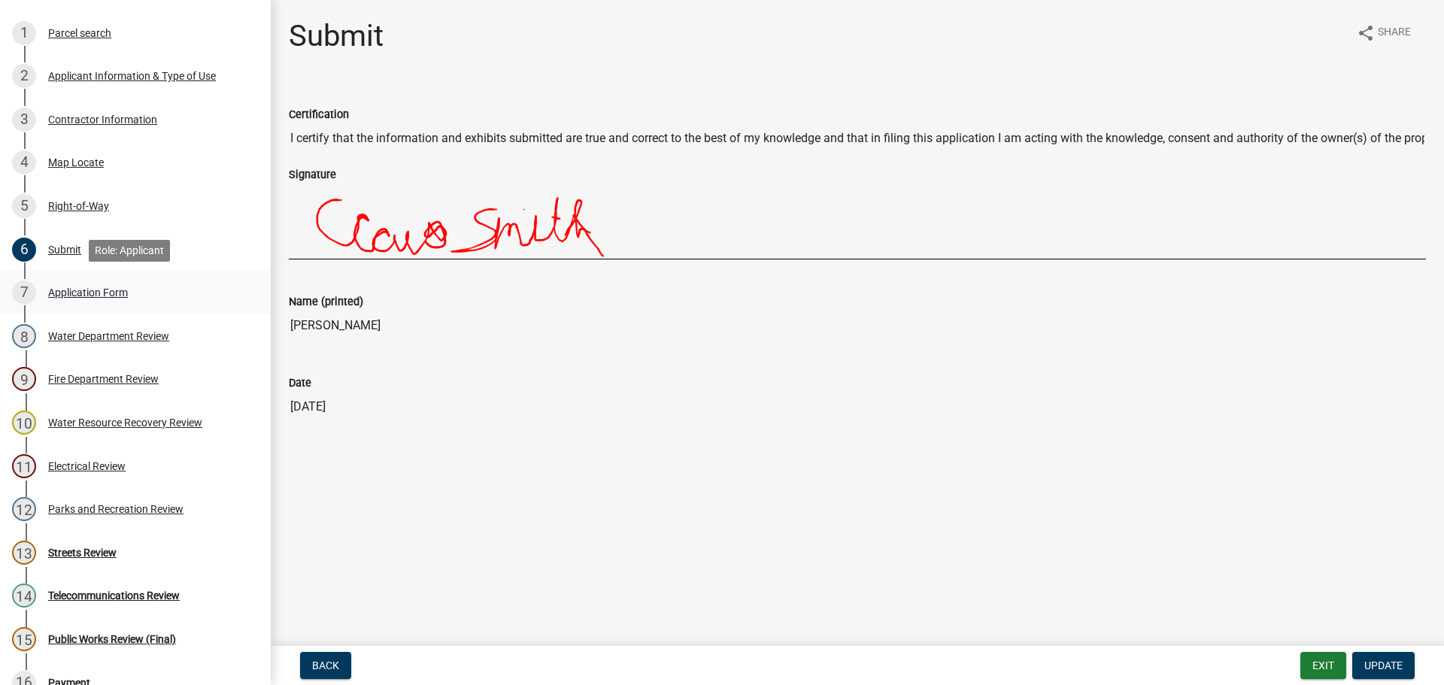
click at [82, 288] on div "Application Form" at bounding box center [88, 292] width 80 height 11
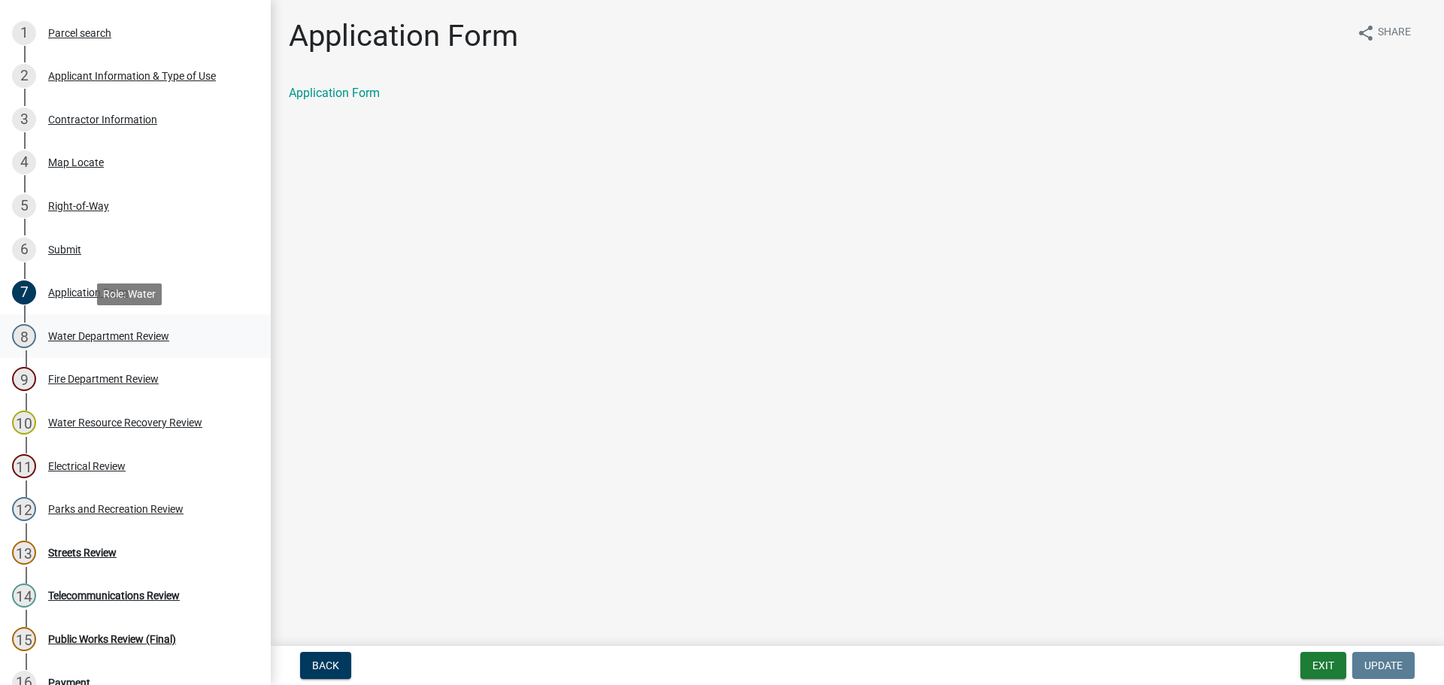
click at [126, 340] on div "Water Department Review" at bounding box center [108, 336] width 121 height 11
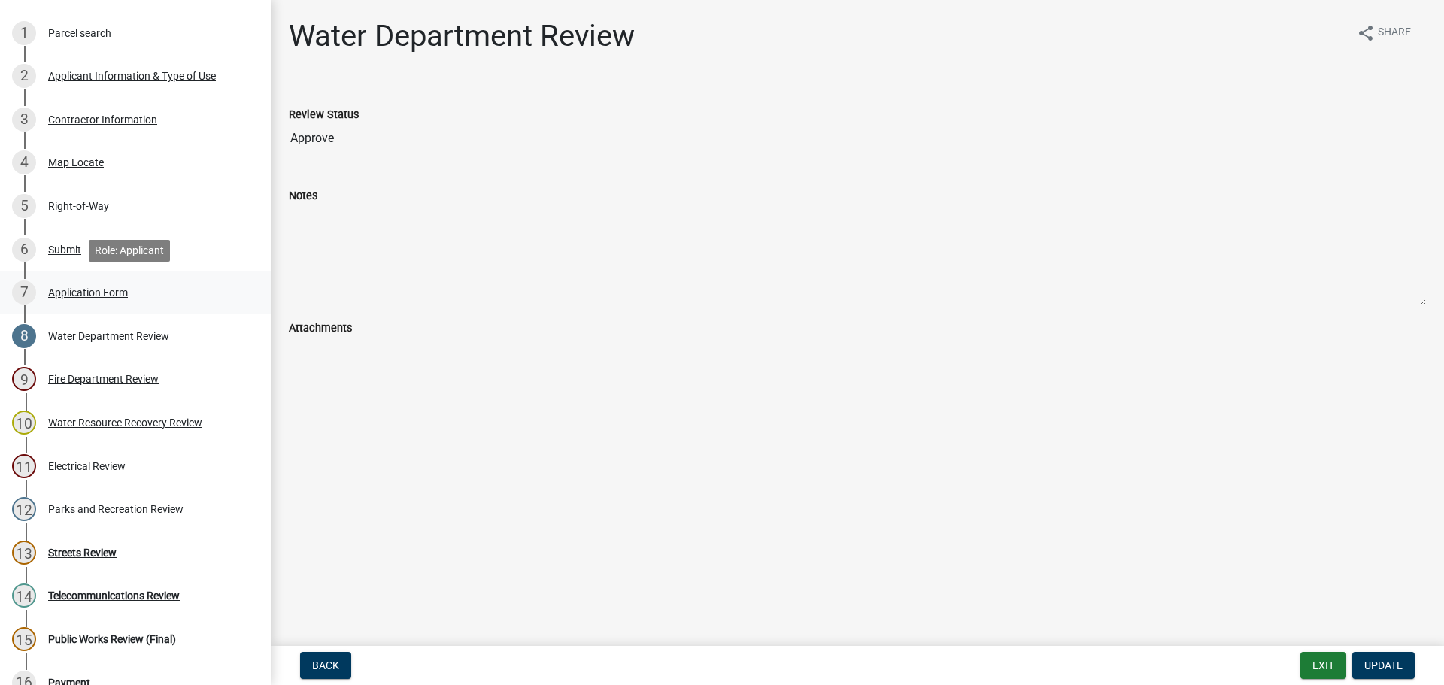
click at [108, 280] on link "7 Application Form" at bounding box center [135, 293] width 271 height 44
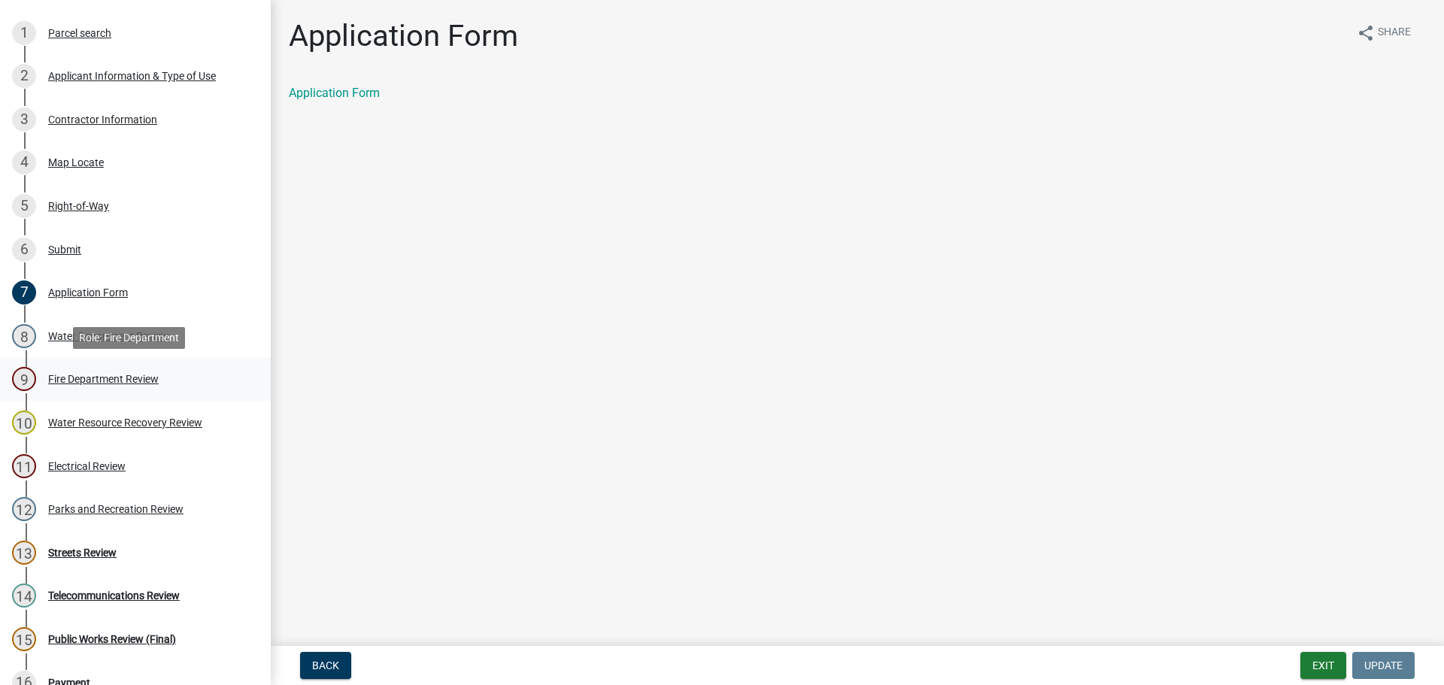
click at [102, 385] on div "9 Fire Department Review" at bounding box center [129, 379] width 235 height 24
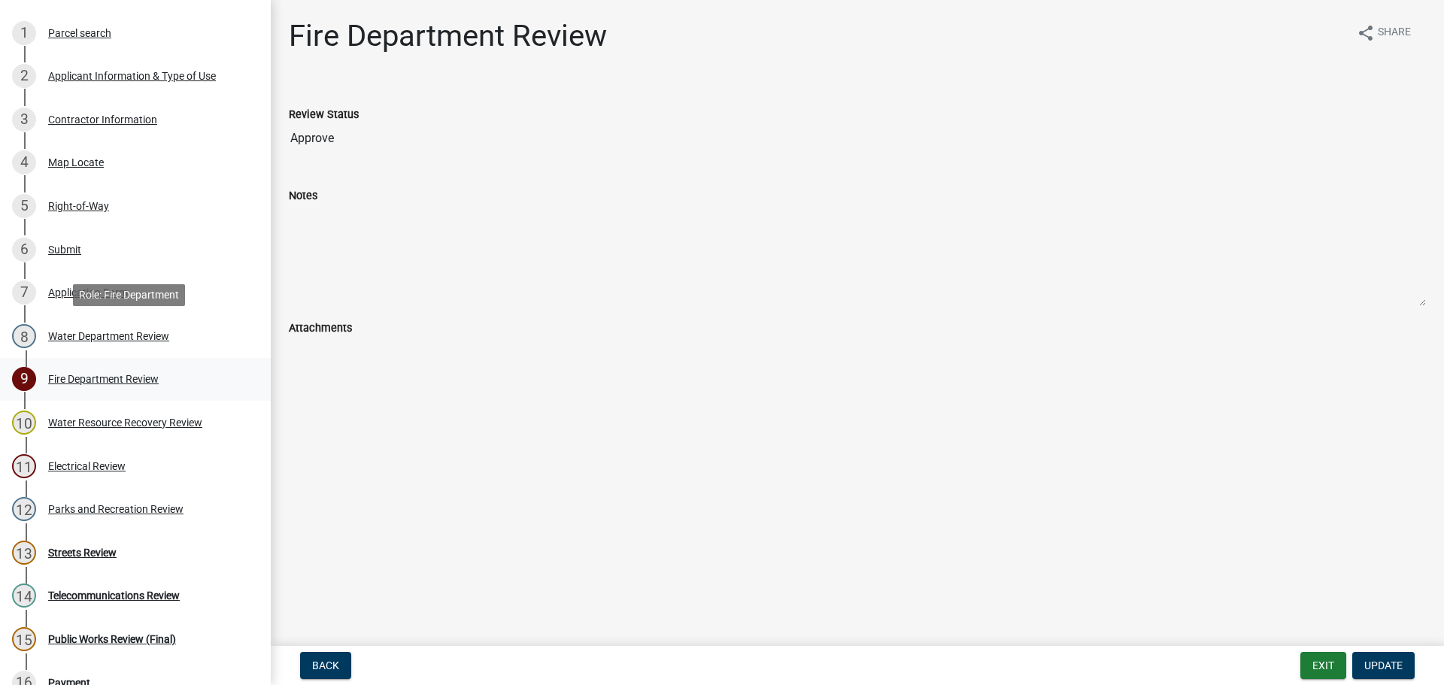
scroll to position [301, 0]
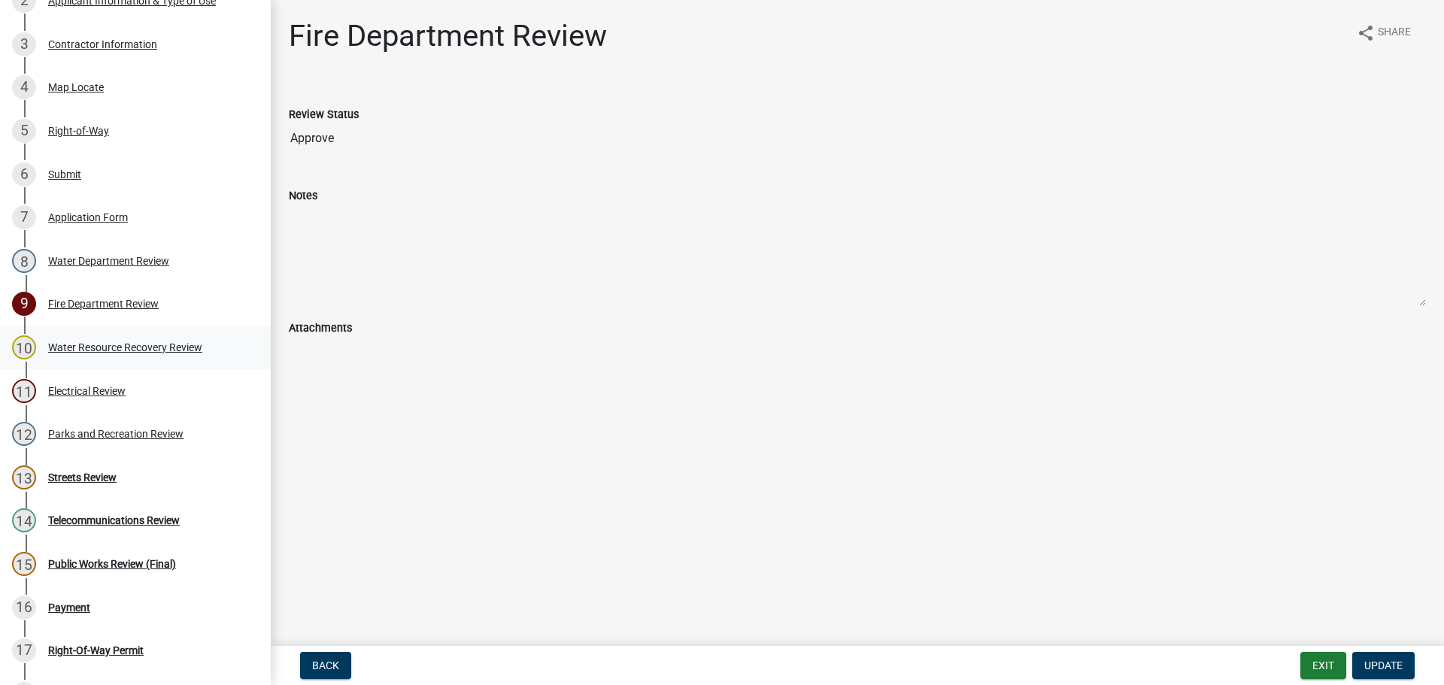
click at [111, 351] on div "Water Resource Recovery Review" at bounding box center [125, 347] width 154 height 11
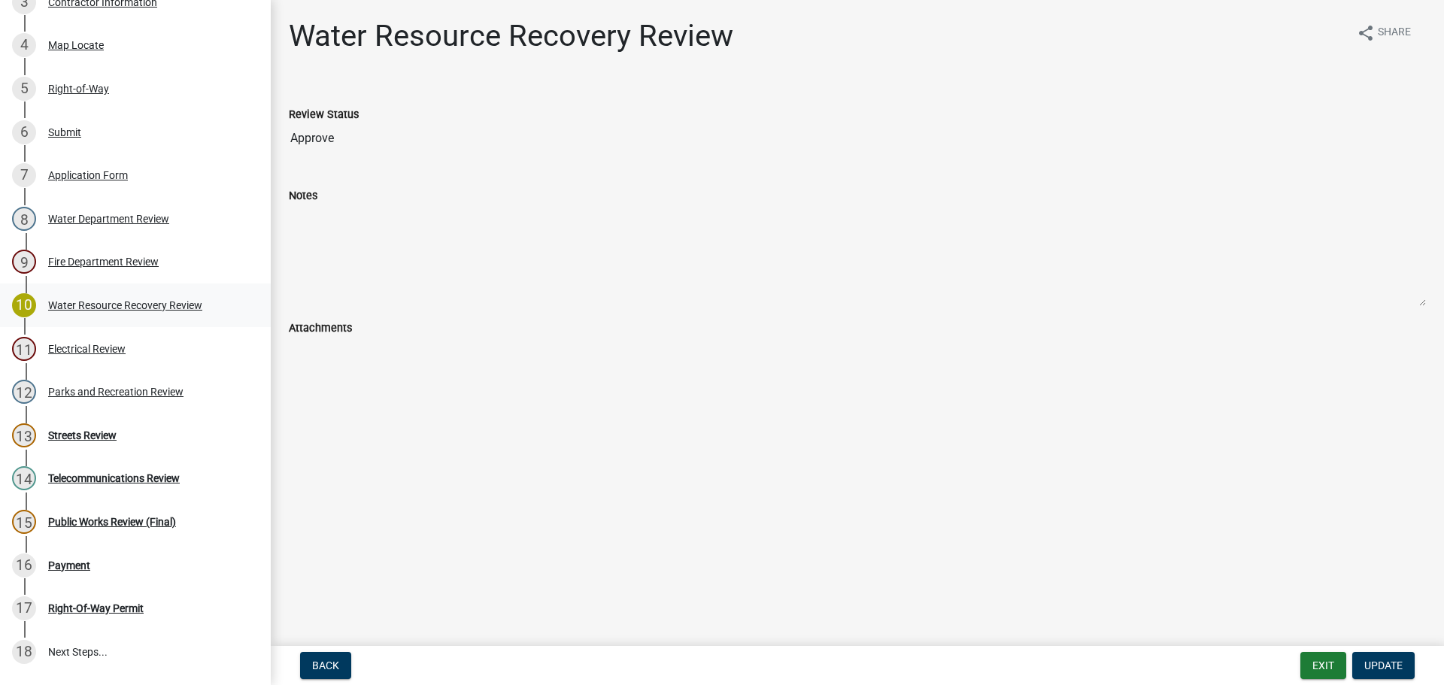
scroll to position [376, 0]
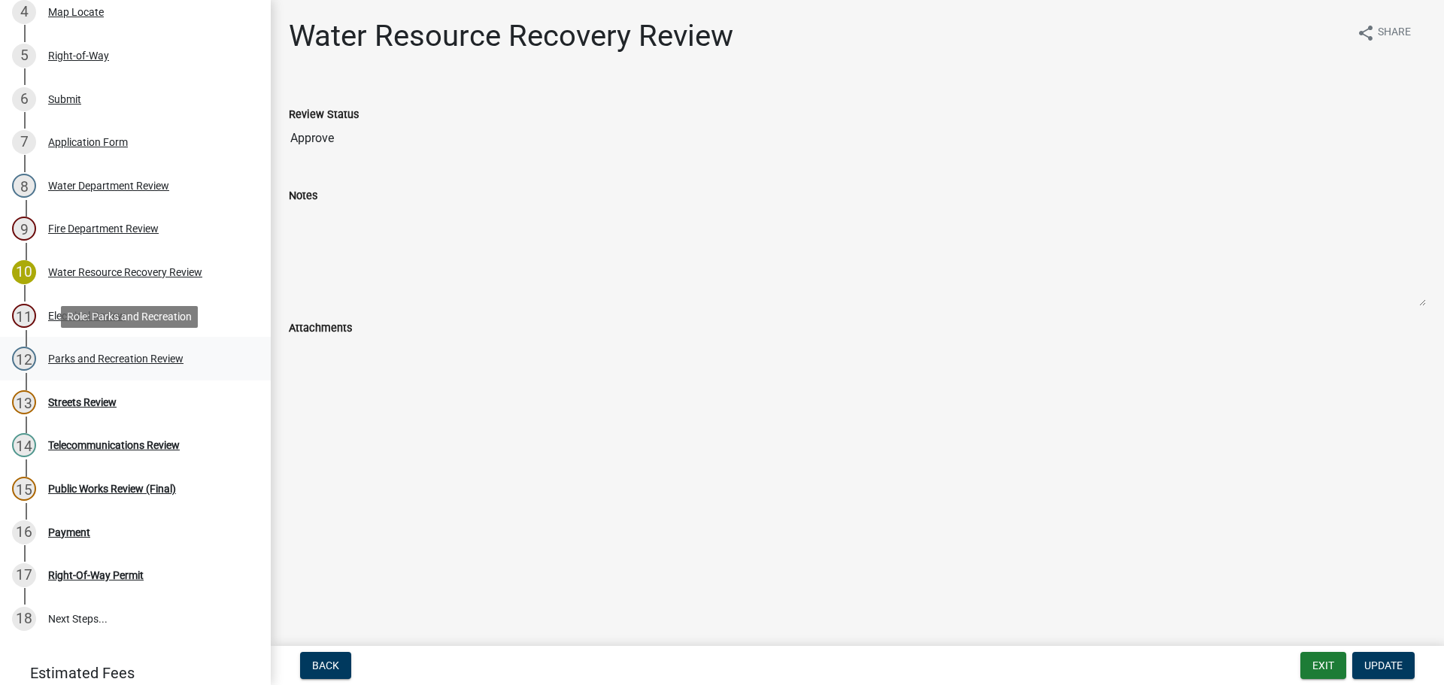
click at [112, 342] on link "12 Parks and Recreation Review" at bounding box center [135, 359] width 271 height 44
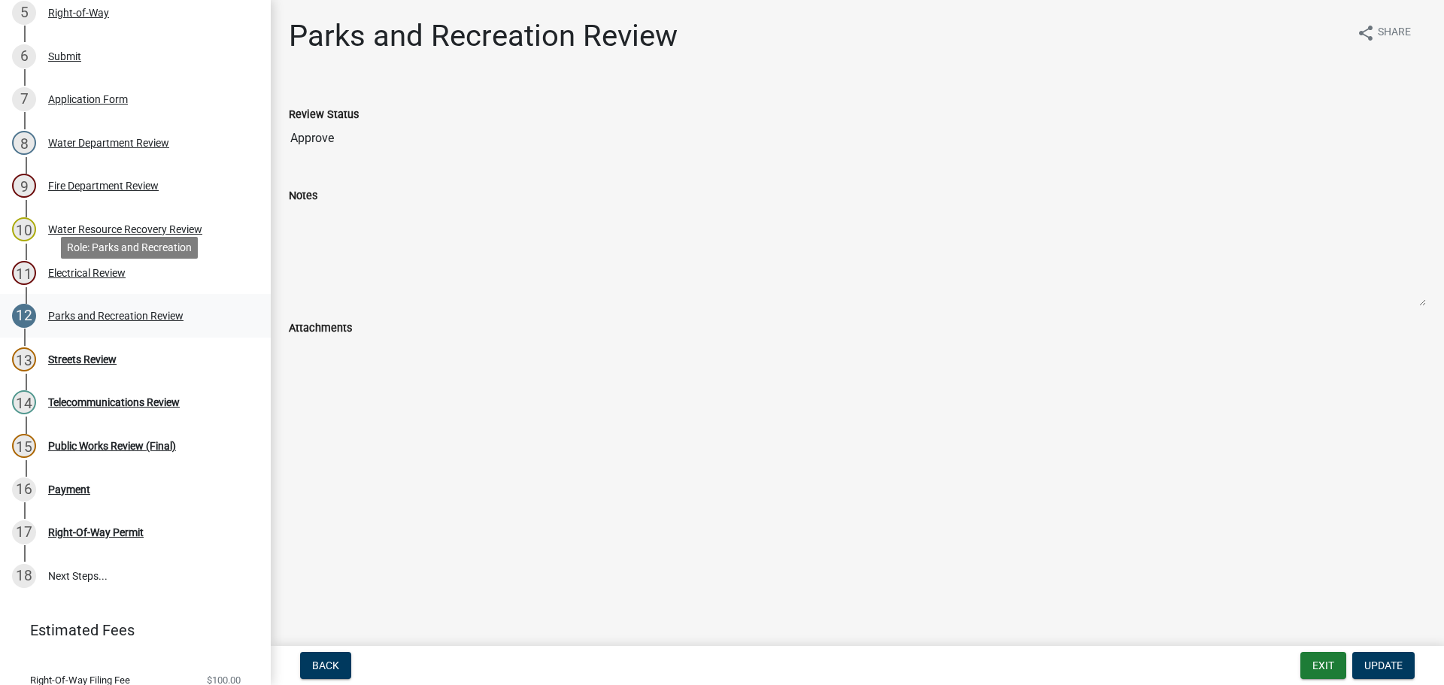
scroll to position [451, 0]
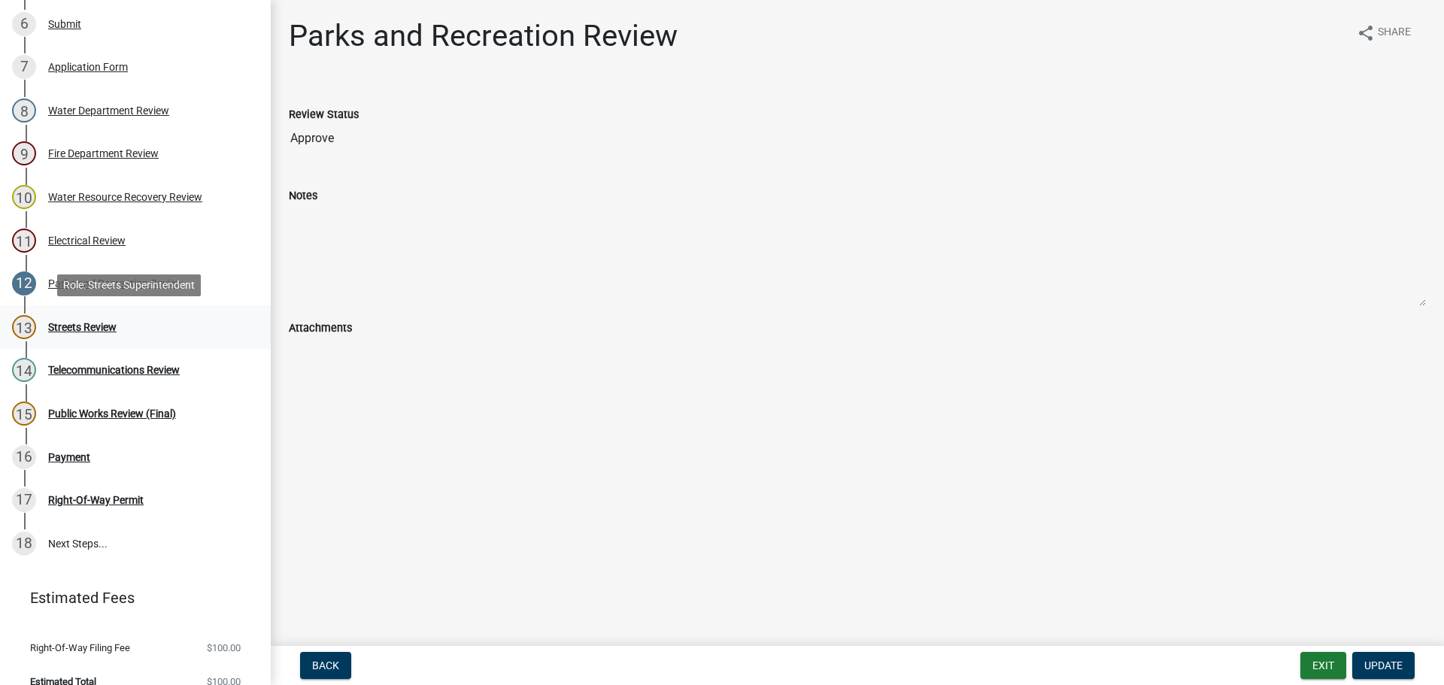
click at [107, 329] on div "Streets Review" at bounding box center [82, 327] width 68 height 11
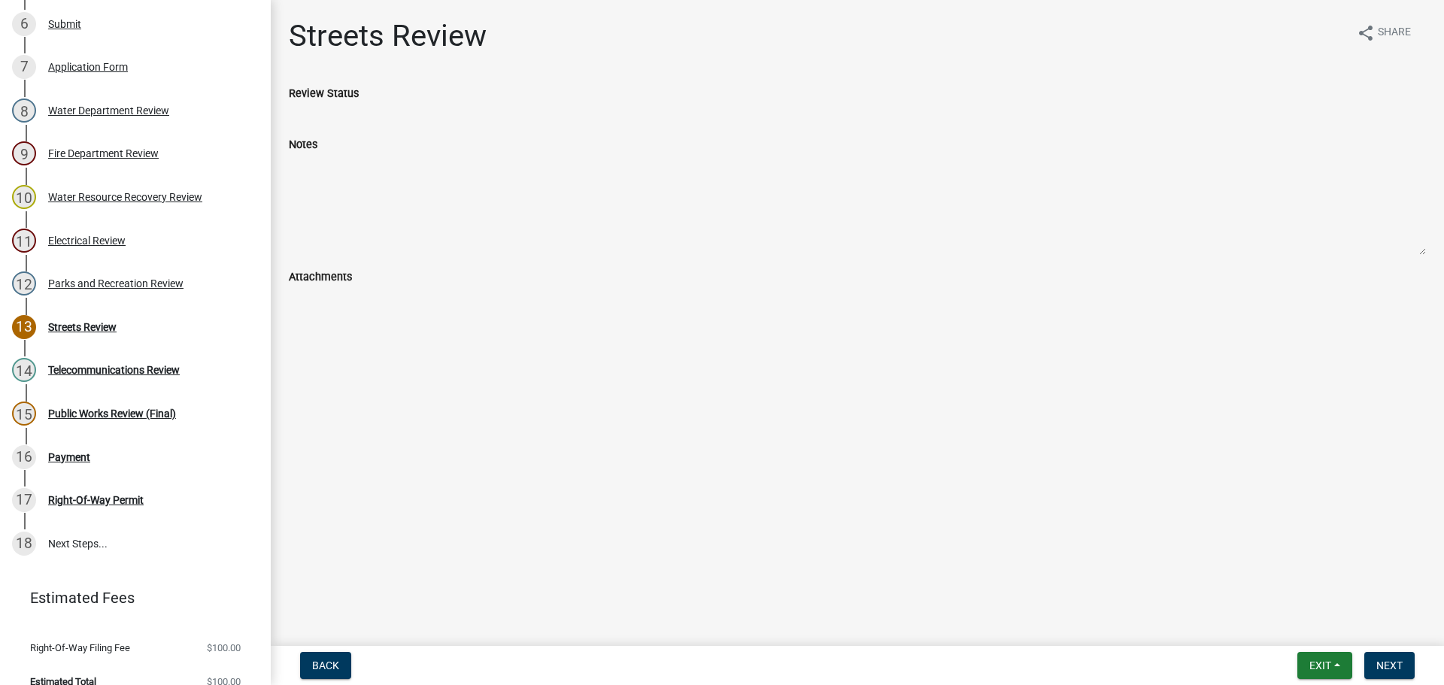
click at [345, 90] on label "Review Status" at bounding box center [324, 94] width 70 height 11
click at [1384, 668] on span "Next" at bounding box center [1390, 666] width 26 height 12
click at [1389, 664] on span "Next" at bounding box center [1390, 666] width 26 height 12
click at [70, 365] on div "Telecommunications Review" at bounding box center [114, 370] width 132 height 11
click at [80, 315] on div "13 Streets Review" at bounding box center [129, 327] width 235 height 24
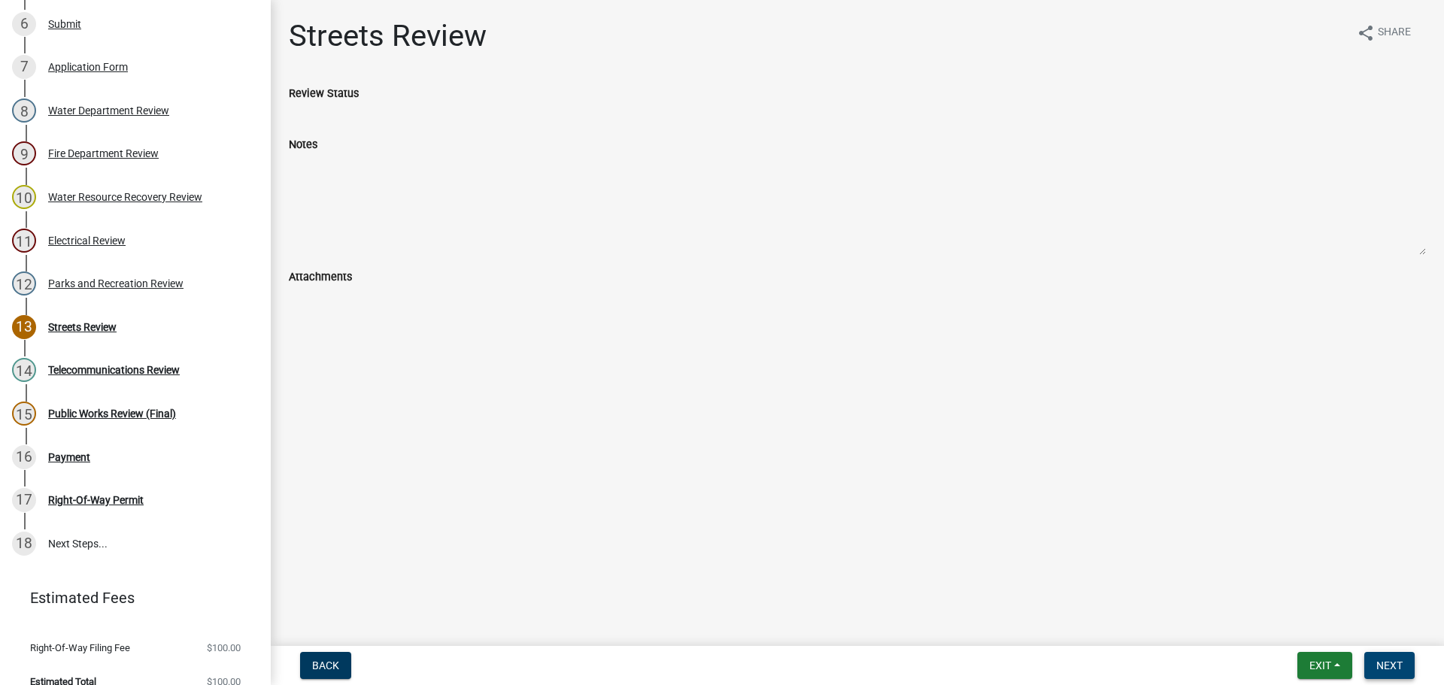
click at [1405, 662] on button "Next" at bounding box center [1390, 665] width 50 height 27
click at [175, 360] on div "14 Telecommunications Review" at bounding box center [129, 370] width 235 height 24
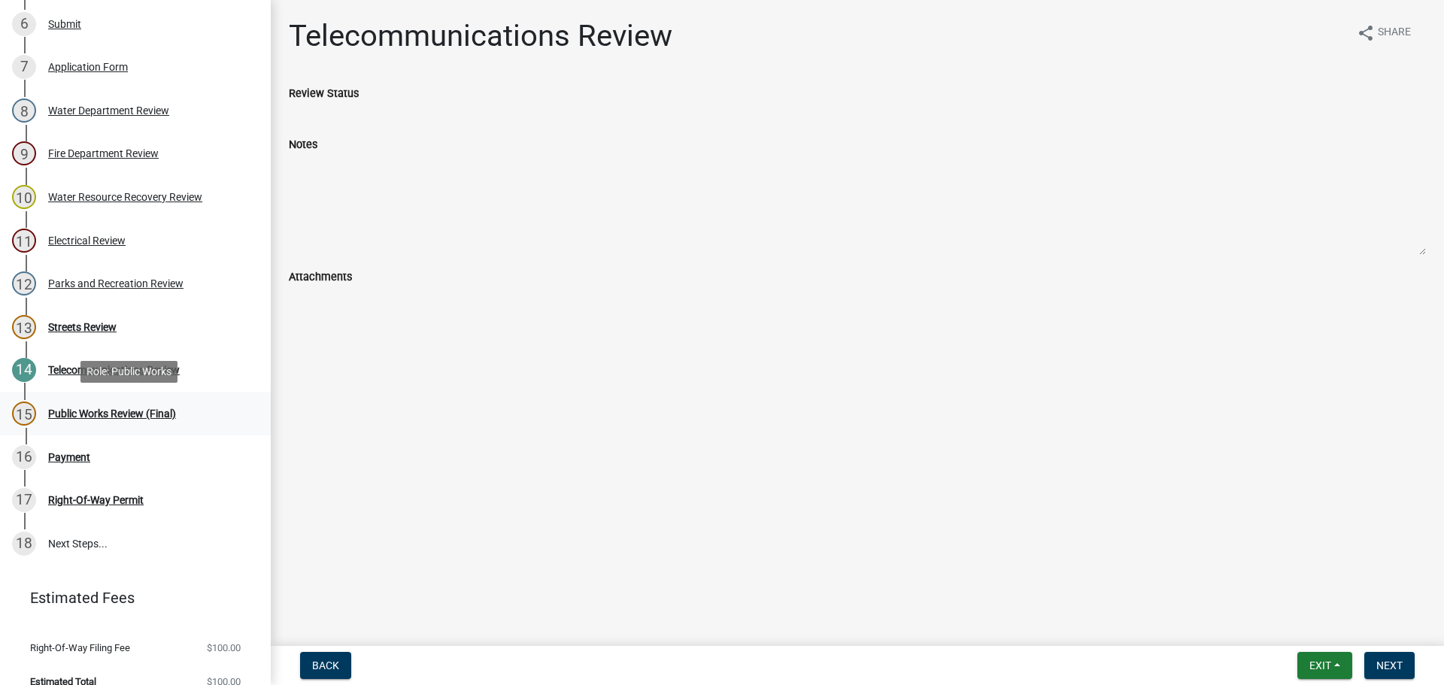
click at [141, 406] on div "15 Public Works Review (Final)" at bounding box center [129, 414] width 235 height 24
click at [137, 408] on div "Public Works Review (Final)" at bounding box center [112, 413] width 128 height 11
click at [65, 452] on div "Payment" at bounding box center [69, 457] width 42 height 11
click at [68, 509] on div "17 Right-Of-Way Permit" at bounding box center [129, 500] width 235 height 24
click at [82, 322] on div "Streets Review" at bounding box center [82, 327] width 68 height 11
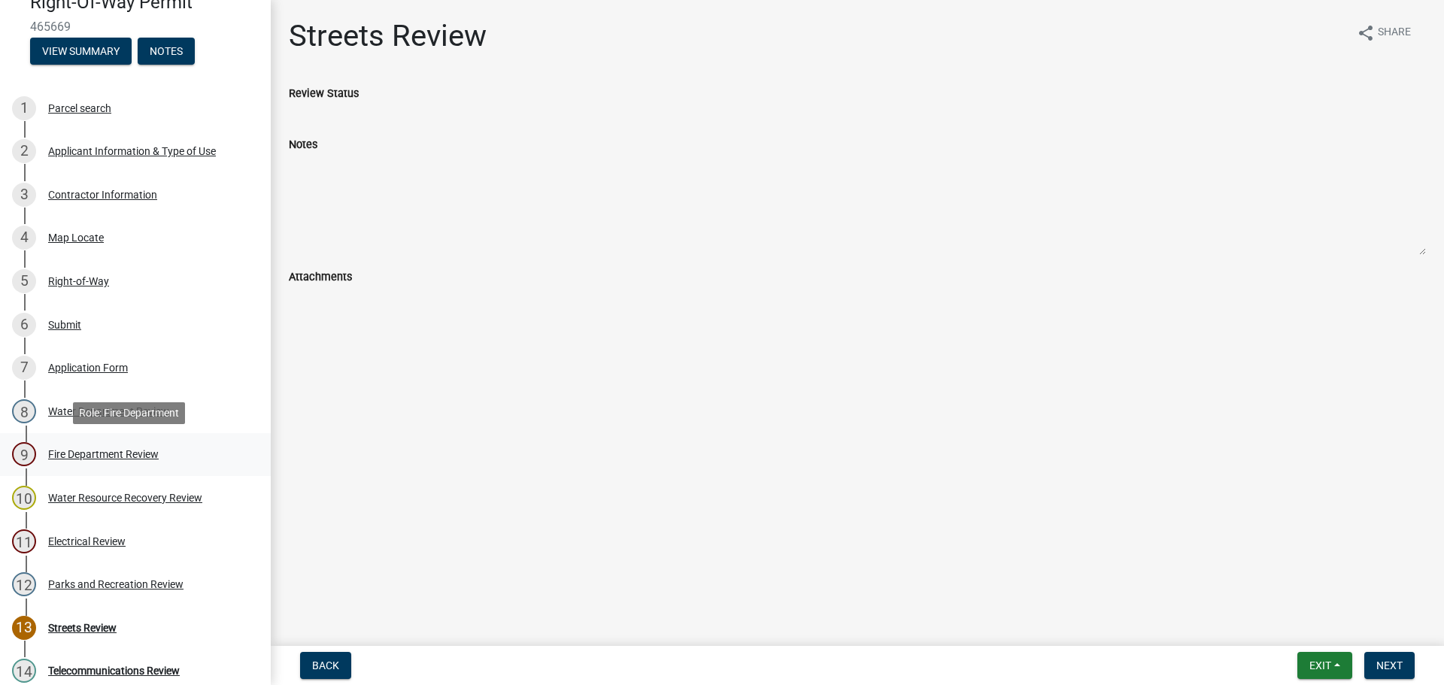
scroll to position [0, 0]
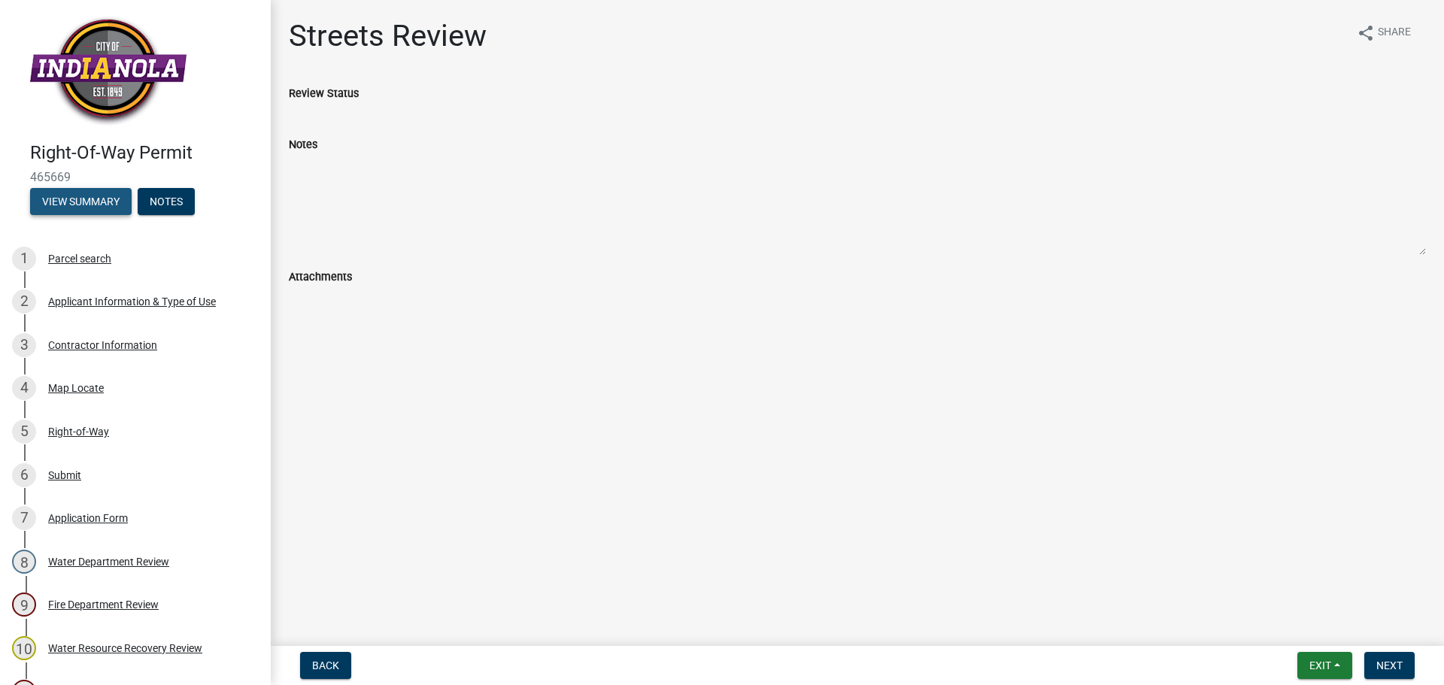
click at [104, 195] on button "View Summary" at bounding box center [81, 201] width 102 height 27
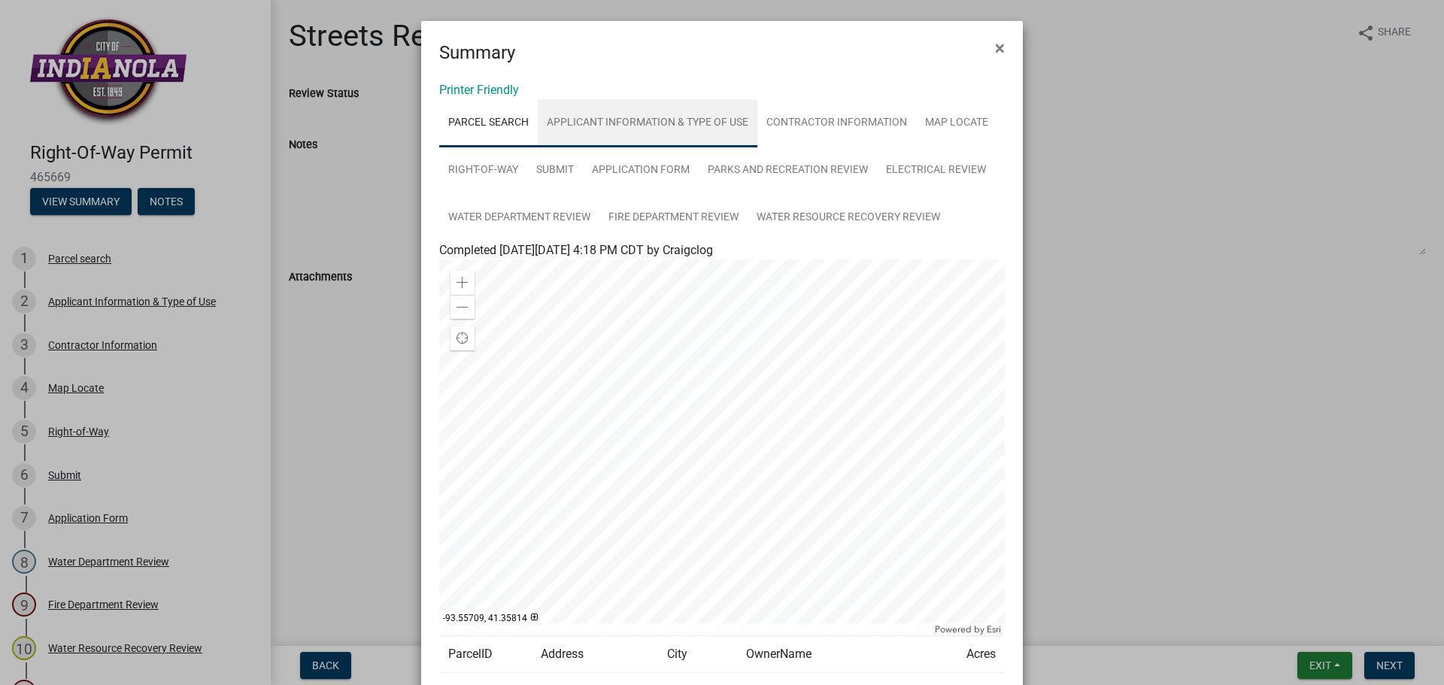
click at [573, 123] on link "Applicant Information & Type of Use" at bounding box center [648, 123] width 220 height 48
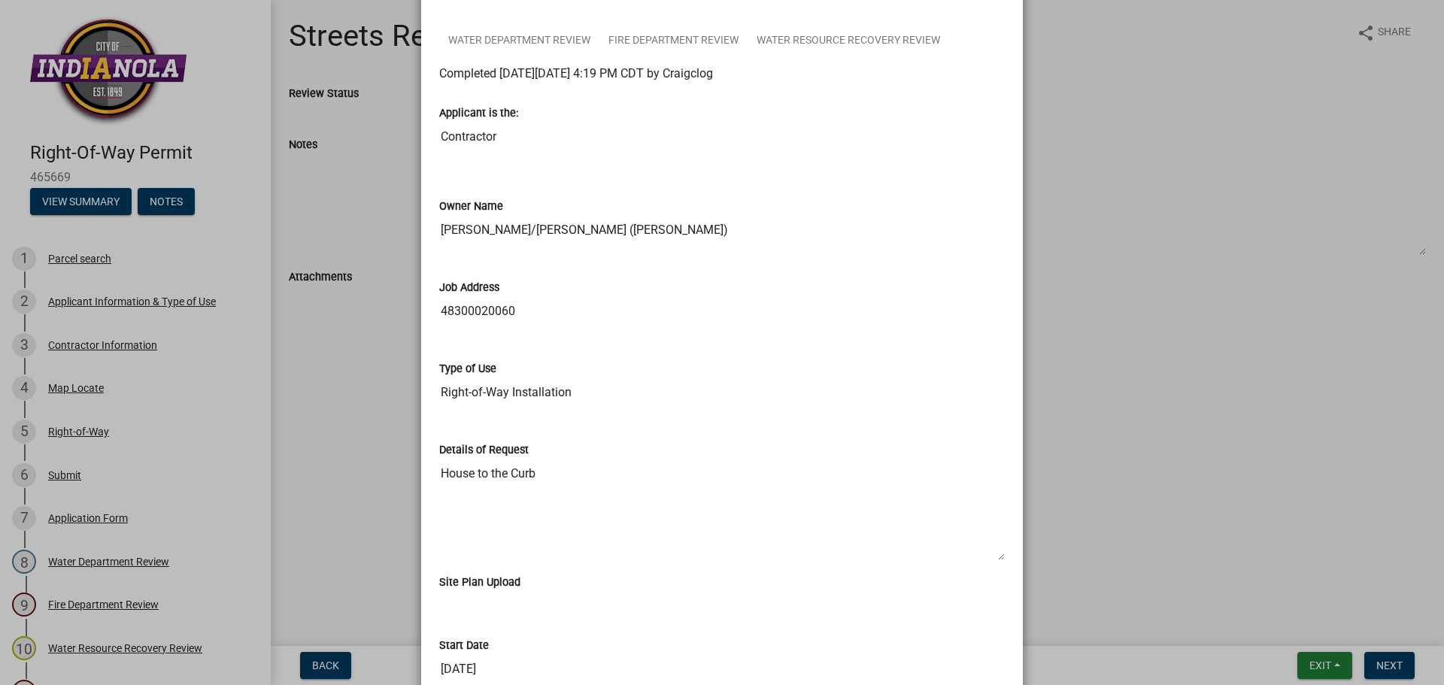
scroll to position [451, 0]
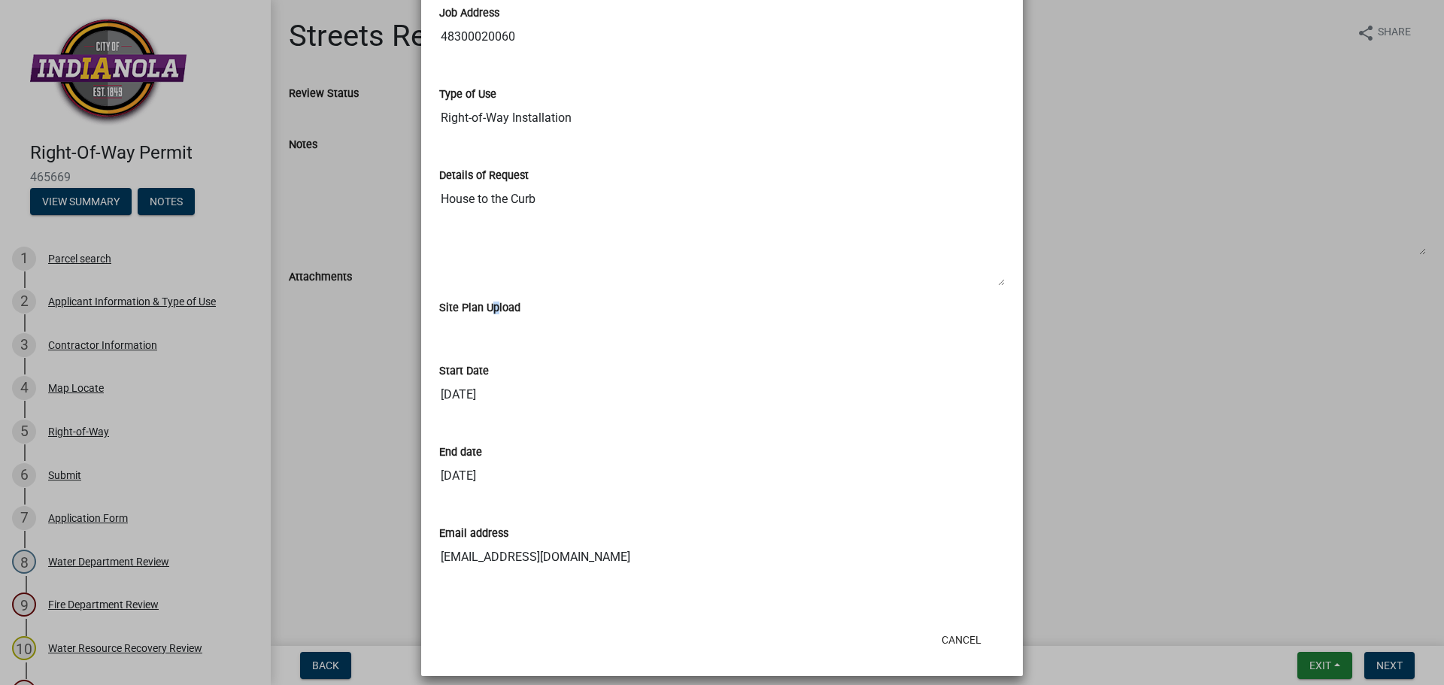
click at [482, 306] on label "Site Plan Upload" at bounding box center [479, 308] width 81 height 11
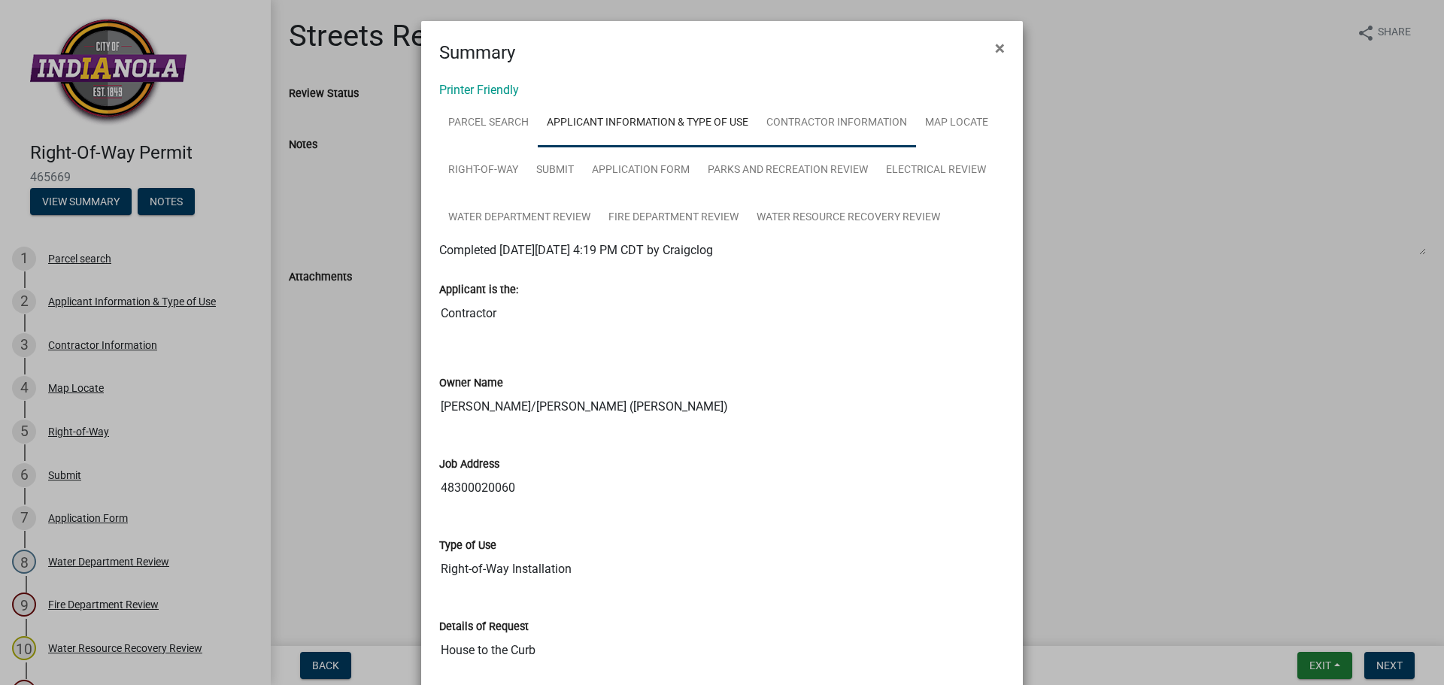
click at [825, 128] on link "Contractor Information" at bounding box center [837, 123] width 159 height 48
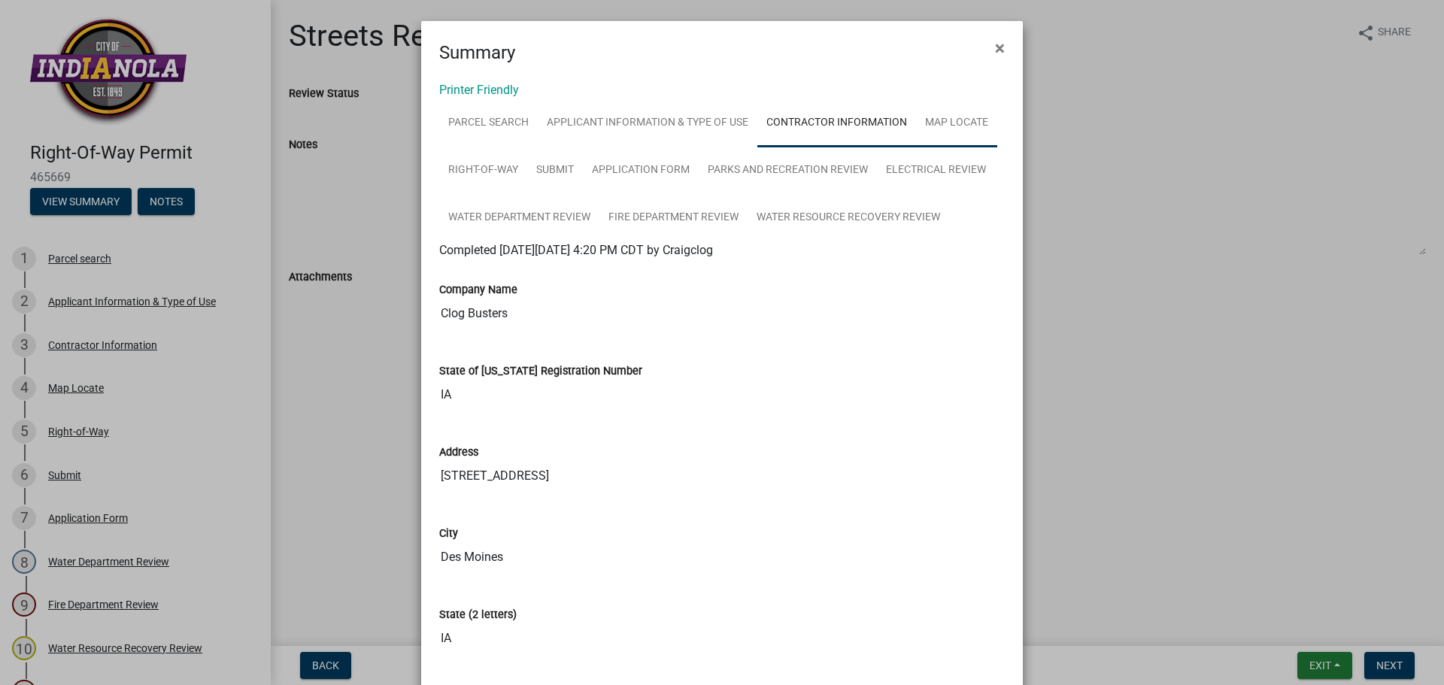
click at [962, 118] on link "Map Locate" at bounding box center [956, 123] width 81 height 48
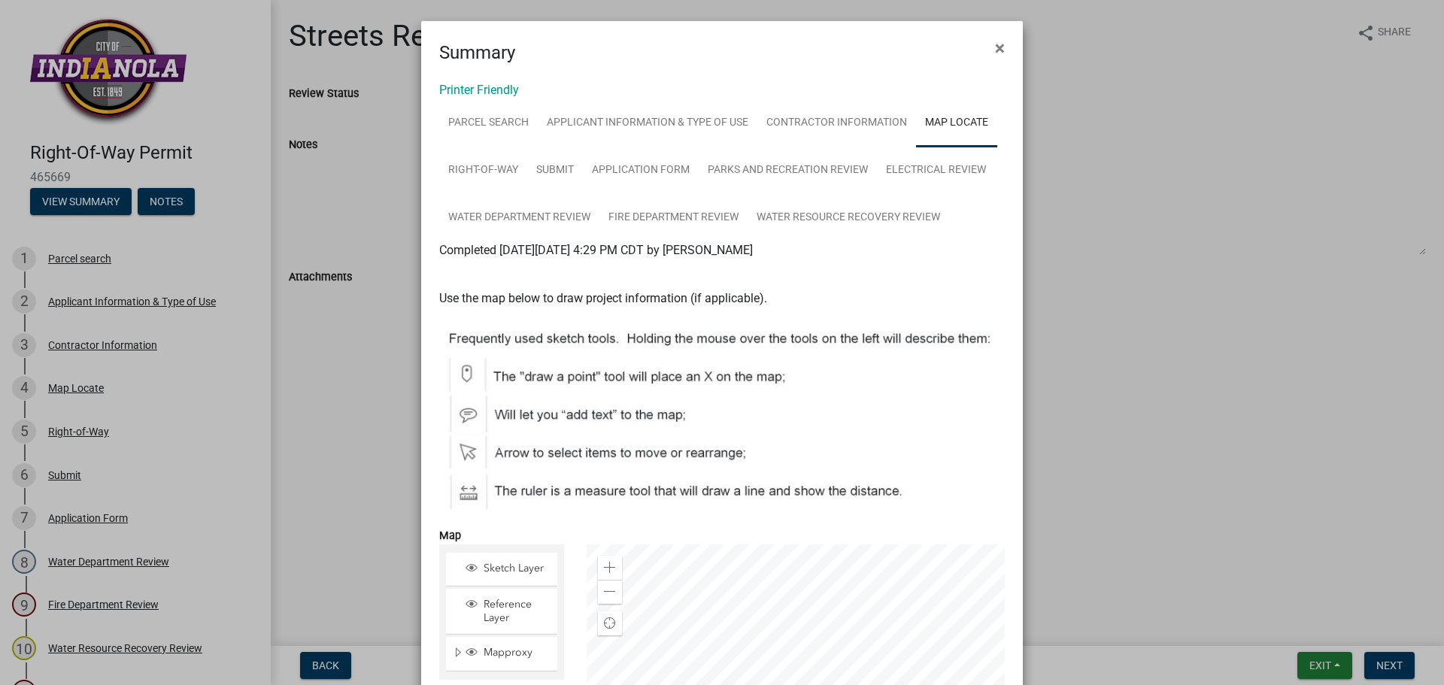
scroll to position [360, 0]
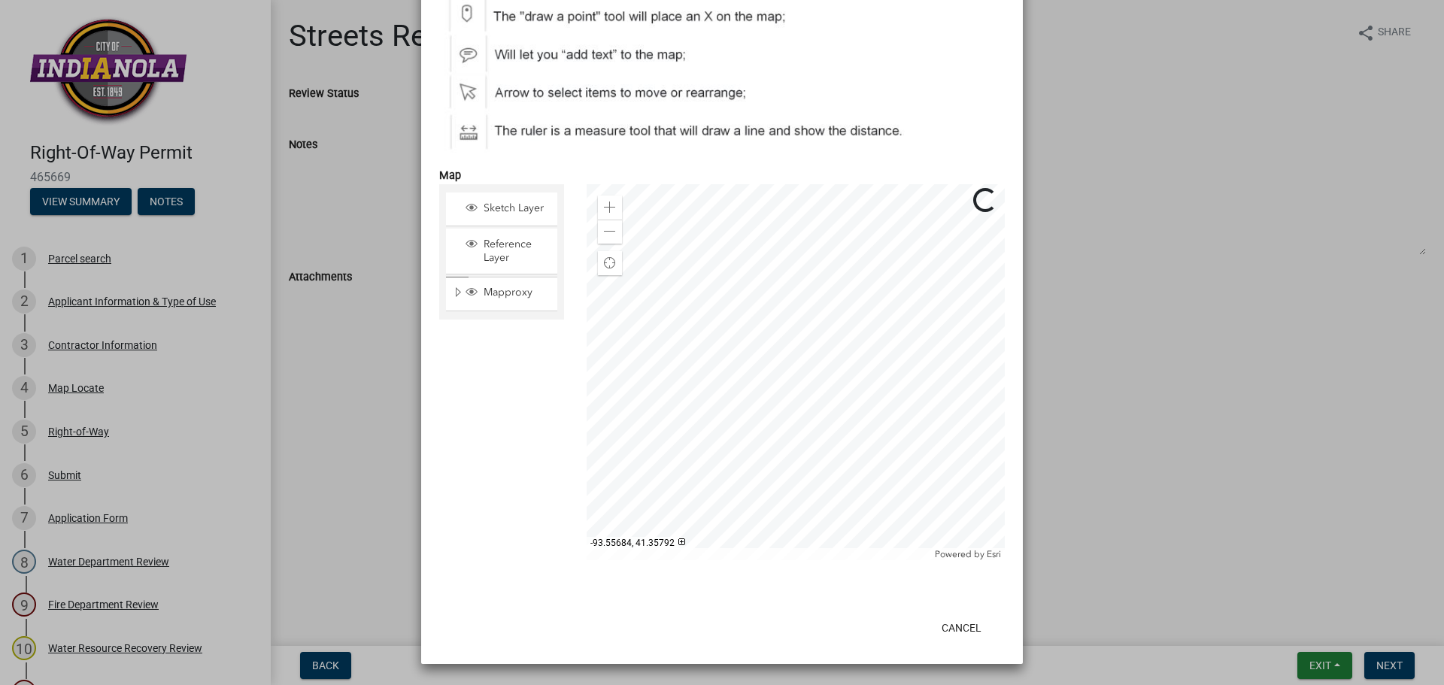
click at [742, 351] on div at bounding box center [796, 372] width 419 height 376
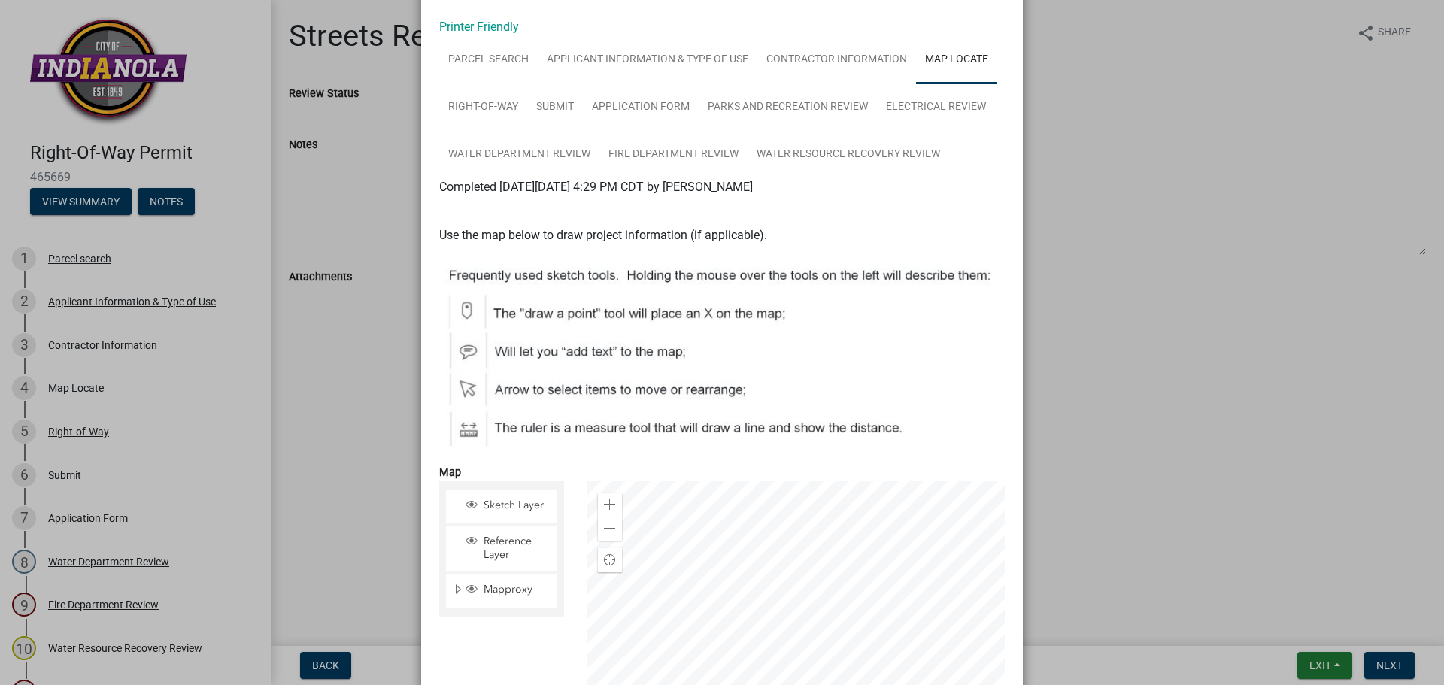
scroll to position [0, 0]
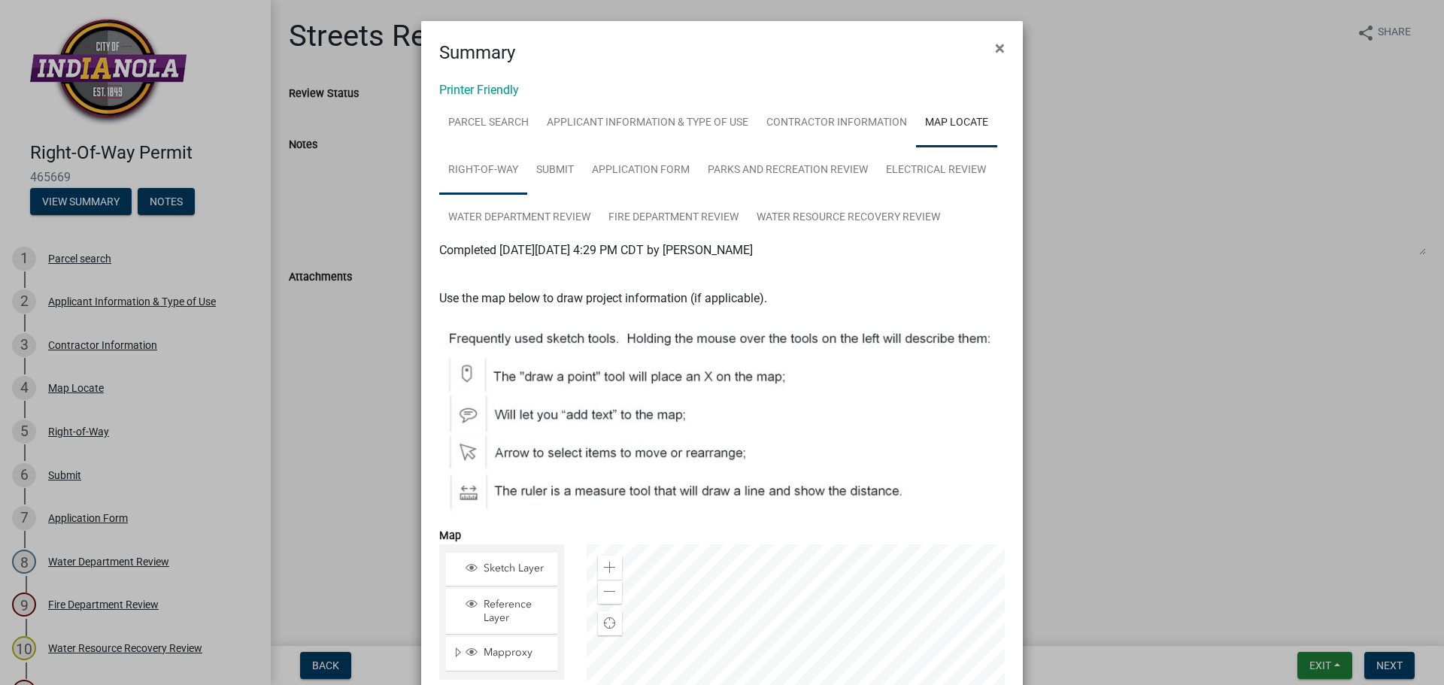
click at [507, 154] on link "Right-of-Way" at bounding box center [483, 171] width 88 height 48
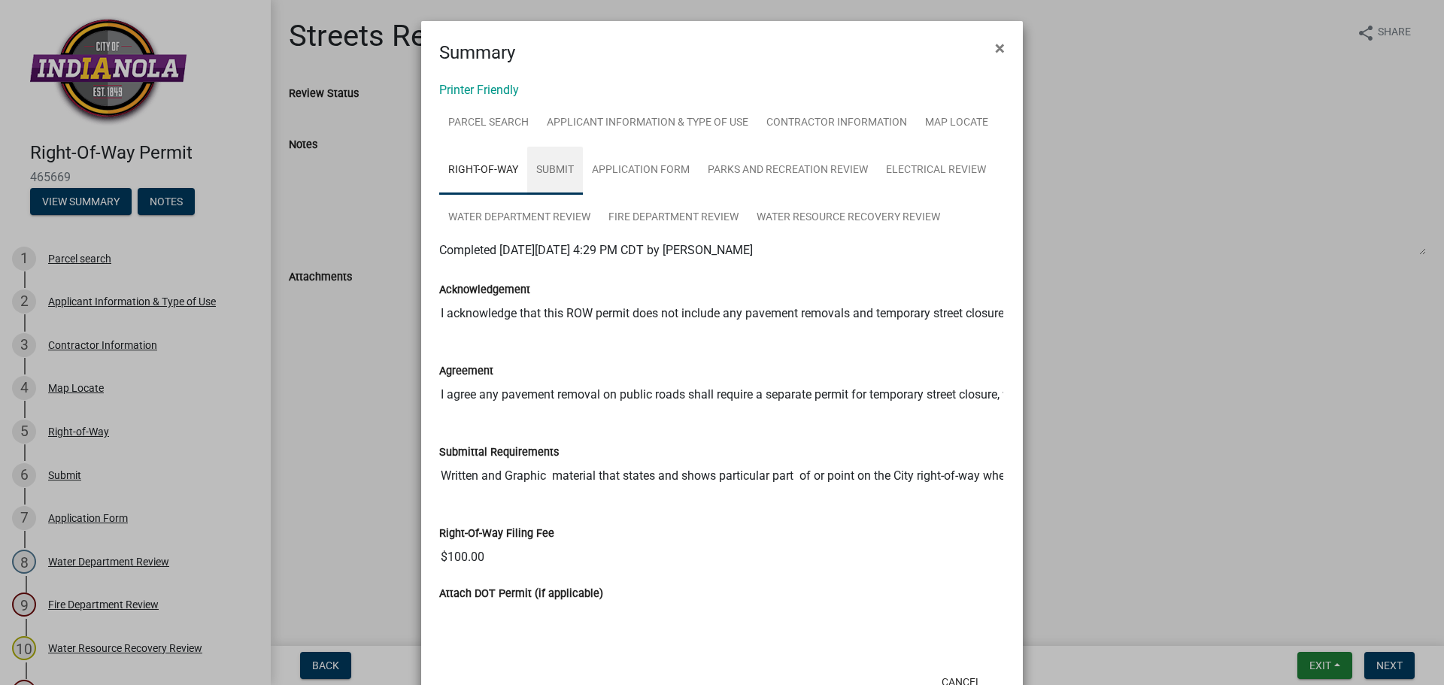
click at [572, 175] on link "Submit" at bounding box center [555, 171] width 56 height 48
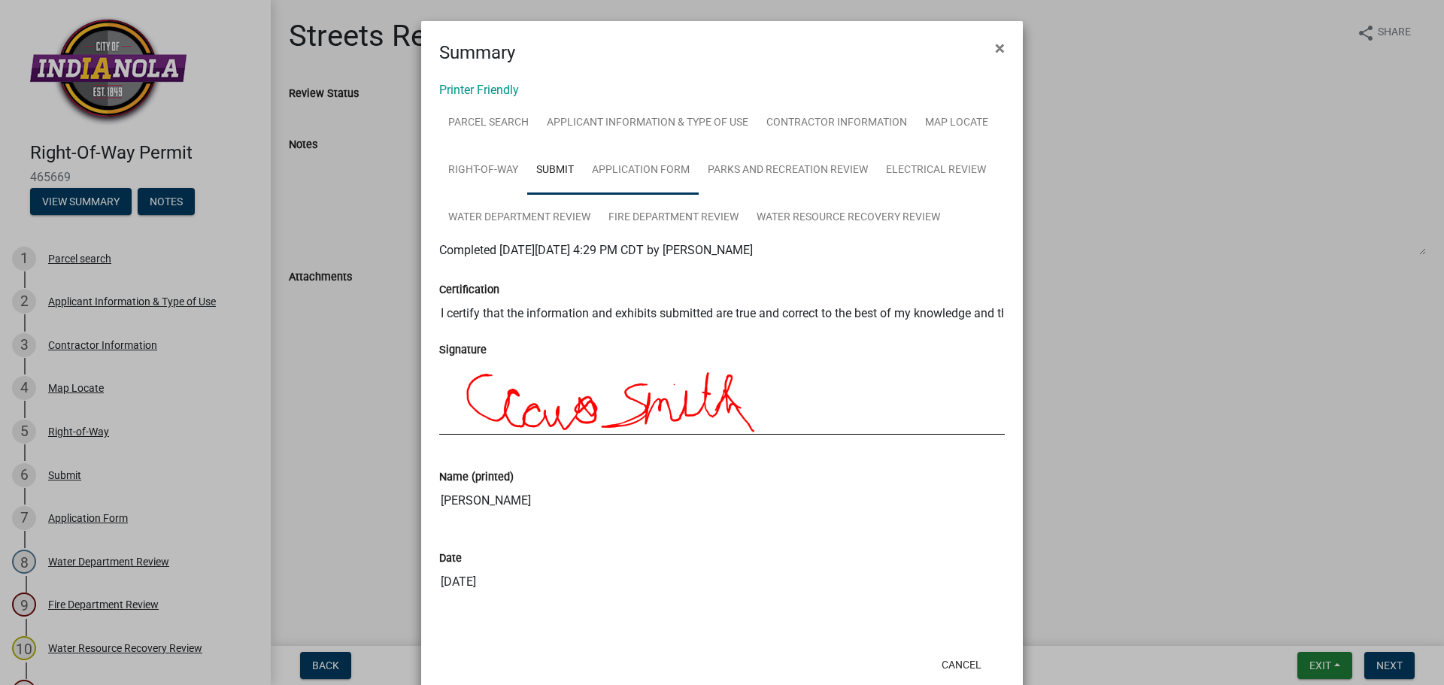
click at [641, 158] on link "Application Form" at bounding box center [641, 171] width 116 height 48
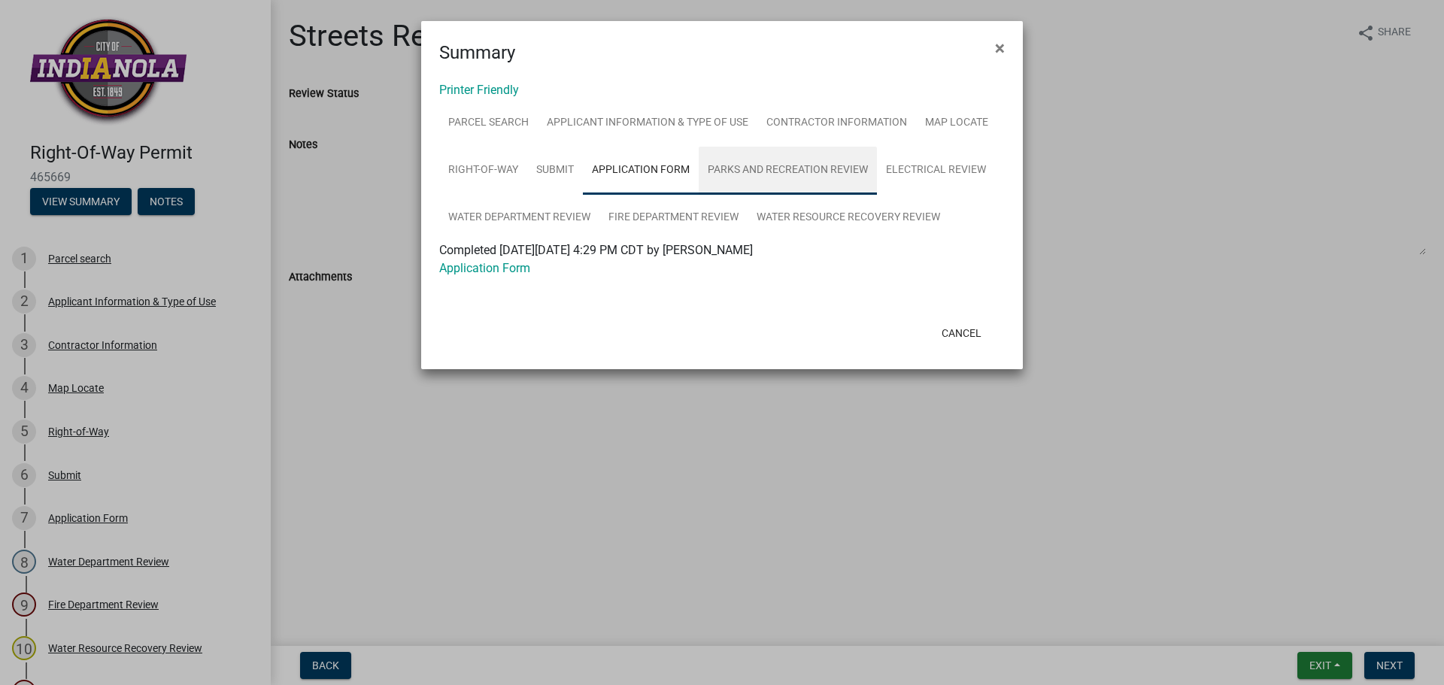
click at [778, 175] on link "Parks and Recreation Review" at bounding box center [788, 171] width 178 height 48
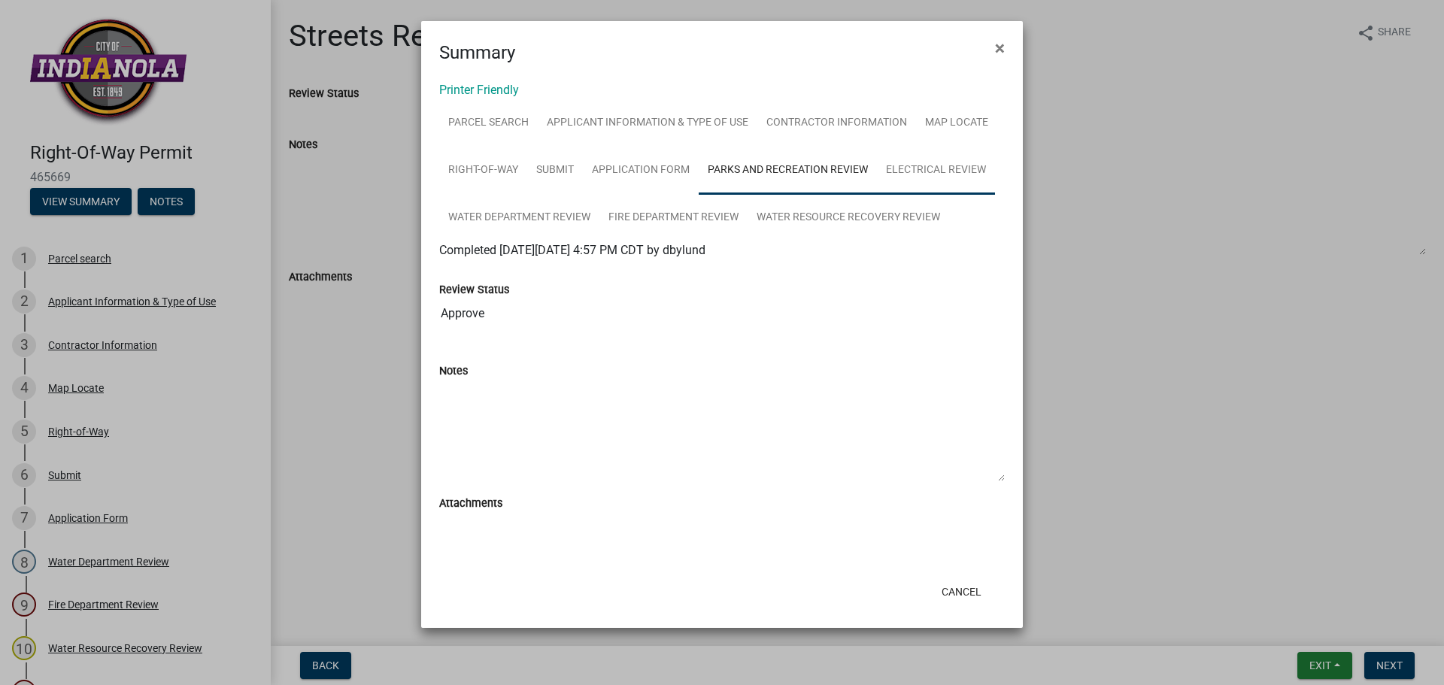
click at [949, 169] on link "Electrical Review" at bounding box center [936, 171] width 118 height 48
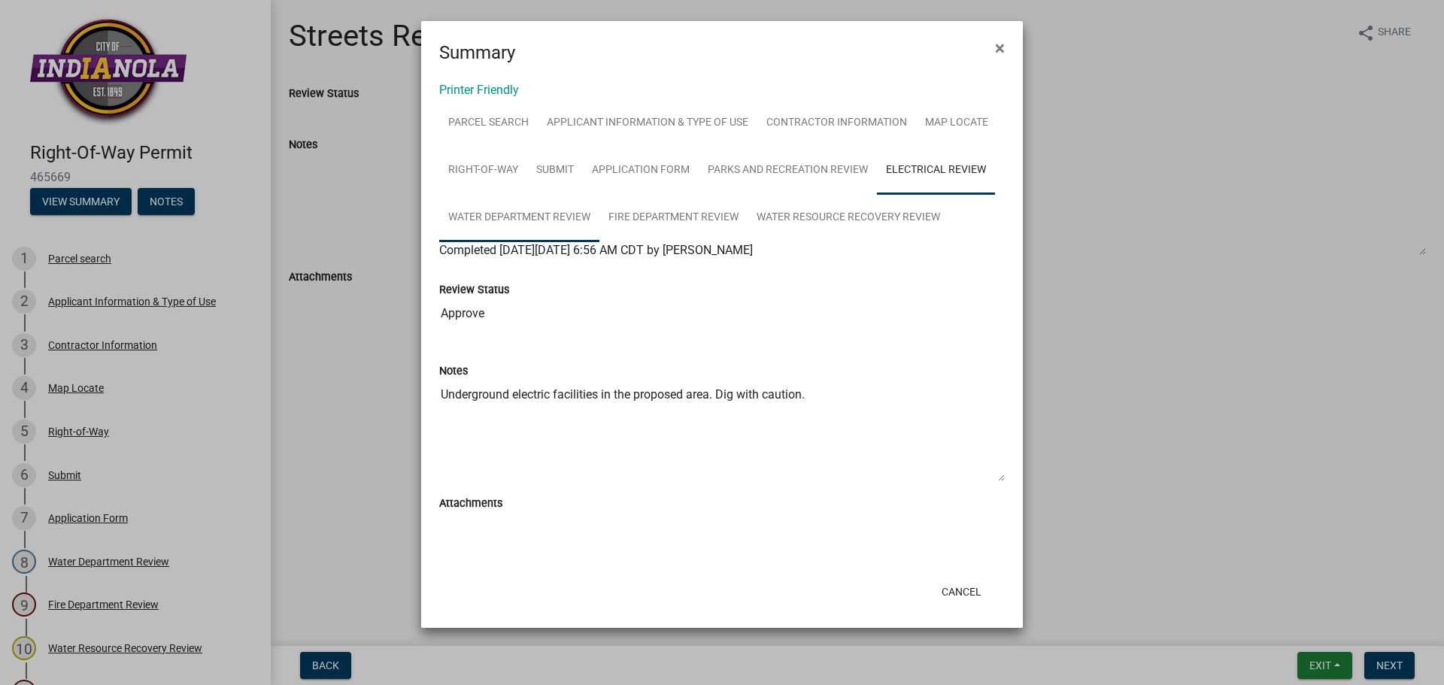
click at [540, 217] on link "Water Department Review" at bounding box center [519, 218] width 160 height 48
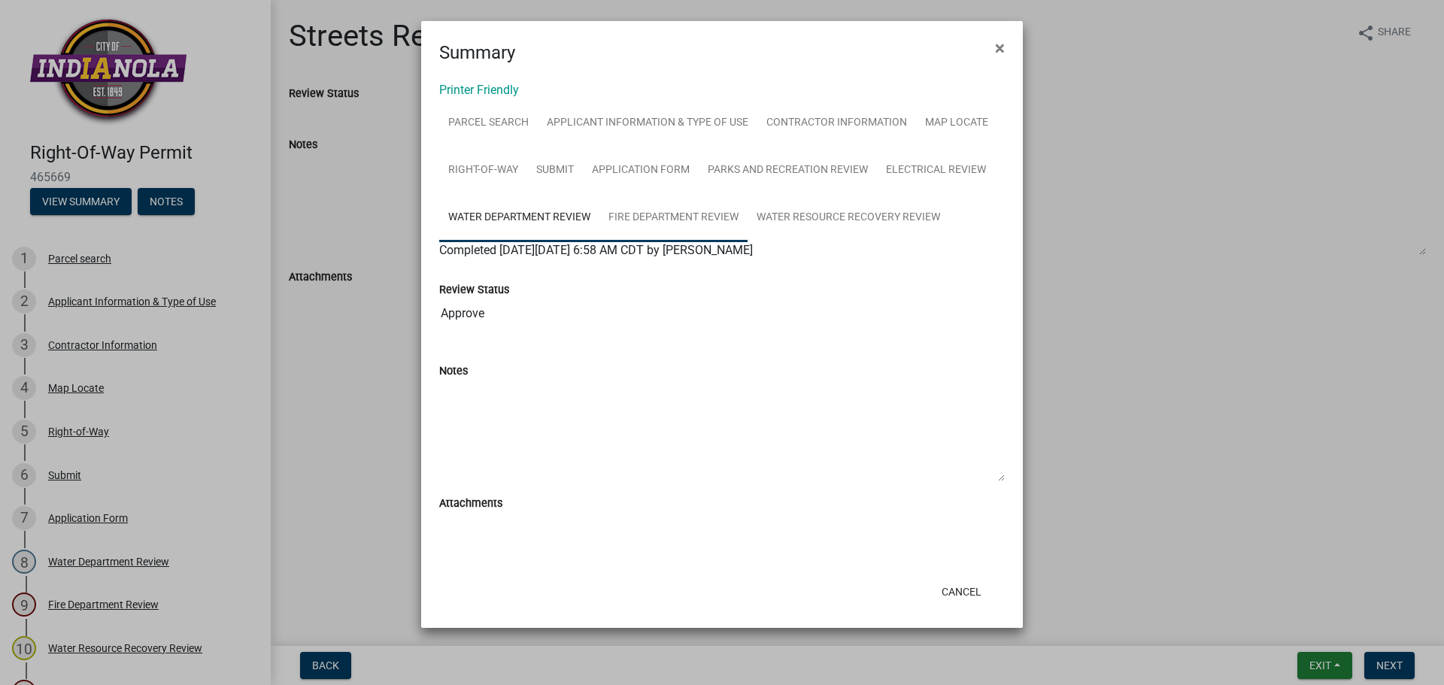
click at [666, 221] on link "Fire Department Review" at bounding box center [674, 218] width 148 height 48
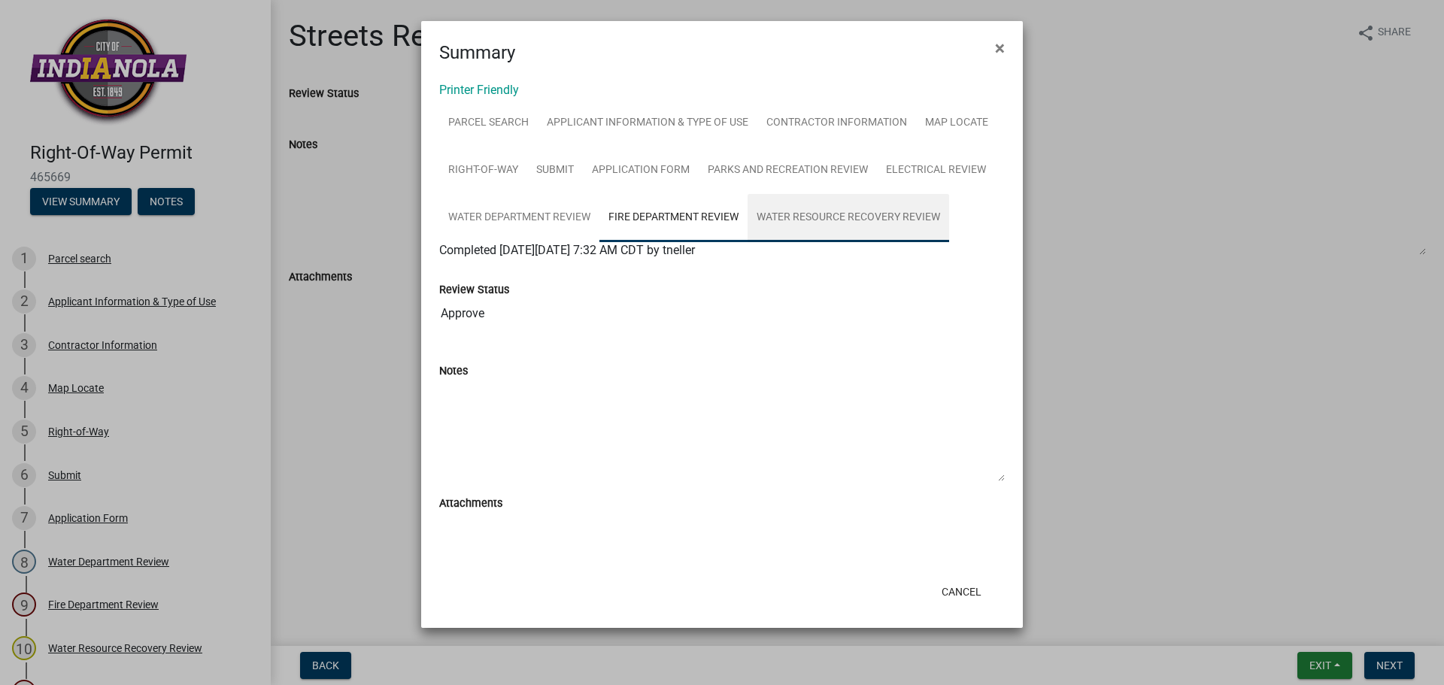
click at [787, 223] on link "Water Resource Recovery Review" at bounding box center [849, 218] width 202 height 48
click at [493, 254] on span "Completed [DATE][DATE] 10:12 AM CDT by WRRF Sup" at bounding box center [582, 250] width 287 height 14
click at [726, 243] on span "Completed [DATE][DATE] 10:12 AM CDT by WRRF Sup" at bounding box center [582, 250] width 287 height 14
drag, startPoint x: 908, startPoint y: 226, endPoint x: 908, endPoint y: 241, distance: 15.0
click at [908, 225] on link "Water Resource Recovery Review" at bounding box center [849, 218] width 202 height 48
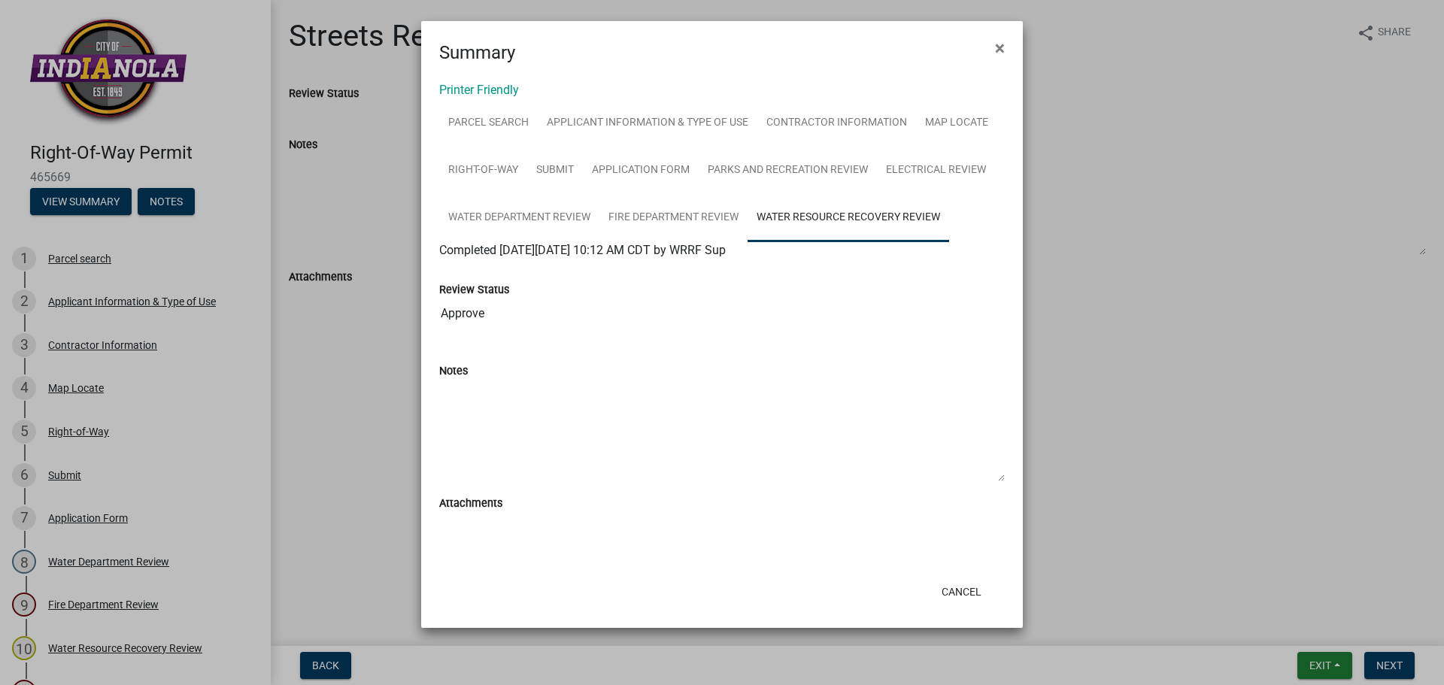
drag, startPoint x: 797, startPoint y: 375, endPoint x: 850, endPoint y: 272, distance: 116.1
click at [796, 375] on div "Notes" at bounding box center [722, 371] width 566 height 18
click at [986, 57] on button "×" at bounding box center [1000, 48] width 34 height 42
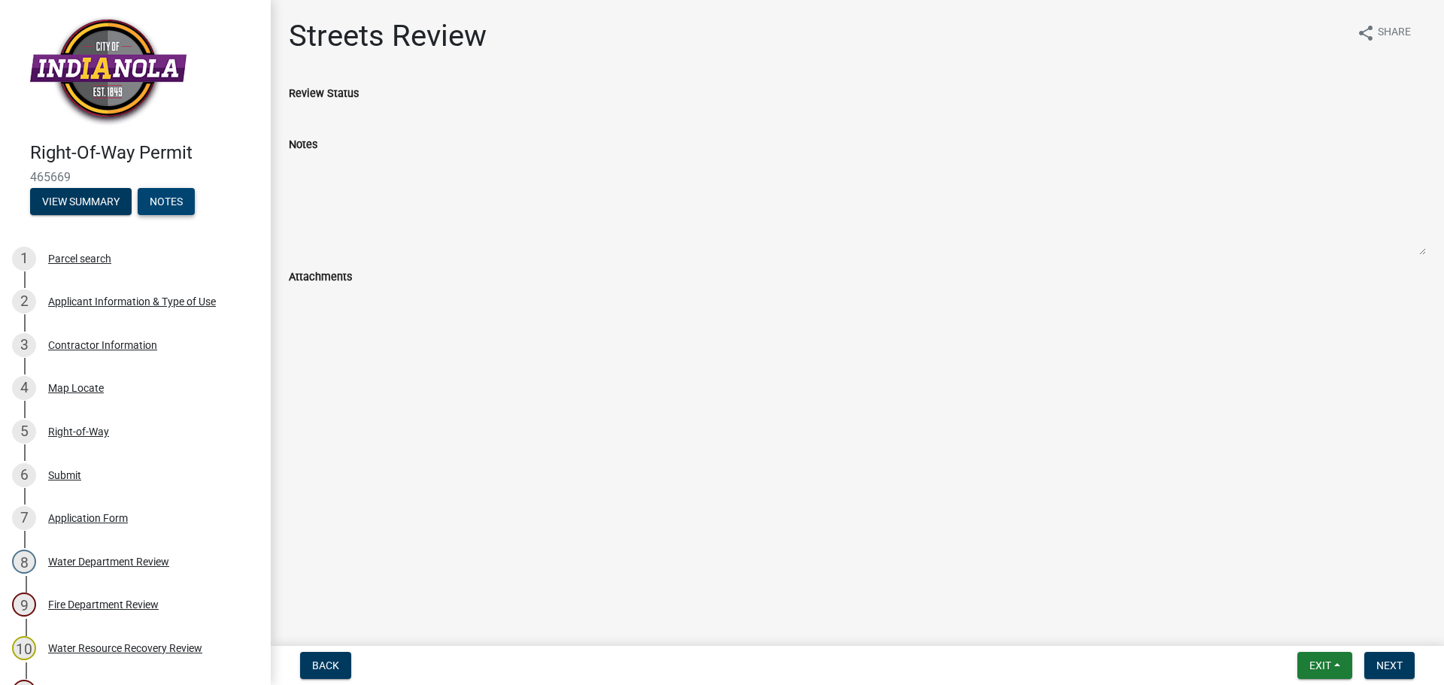
click at [165, 195] on button "Notes" at bounding box center [166, 201] width 57 height 27
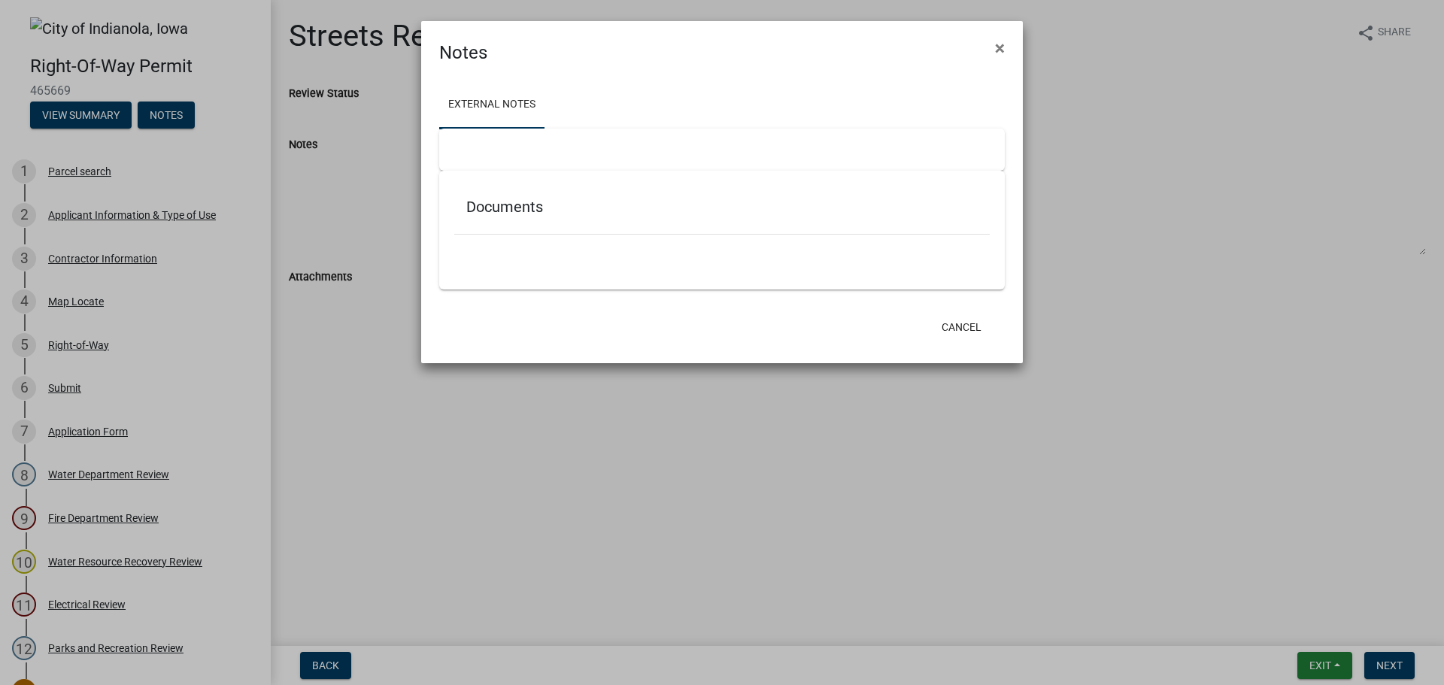
drag, startPoint x: 506, startPoint y: 208, endPoint x: 519, endPoint y: 221, distance: 18.6
click at [506, 210] on h5 "Documents" at bounding box center [722, 207] width 512 height 18
click at [568, 241] on div at bounding box center [722, 243] width 536 height 16
click at [685, 216] on div "Documents" at bounding box center [722, 210] width 536 height 49
click at [551, 205] on h5 "Documents" at bounding box center [722, 207] width 512 height 18
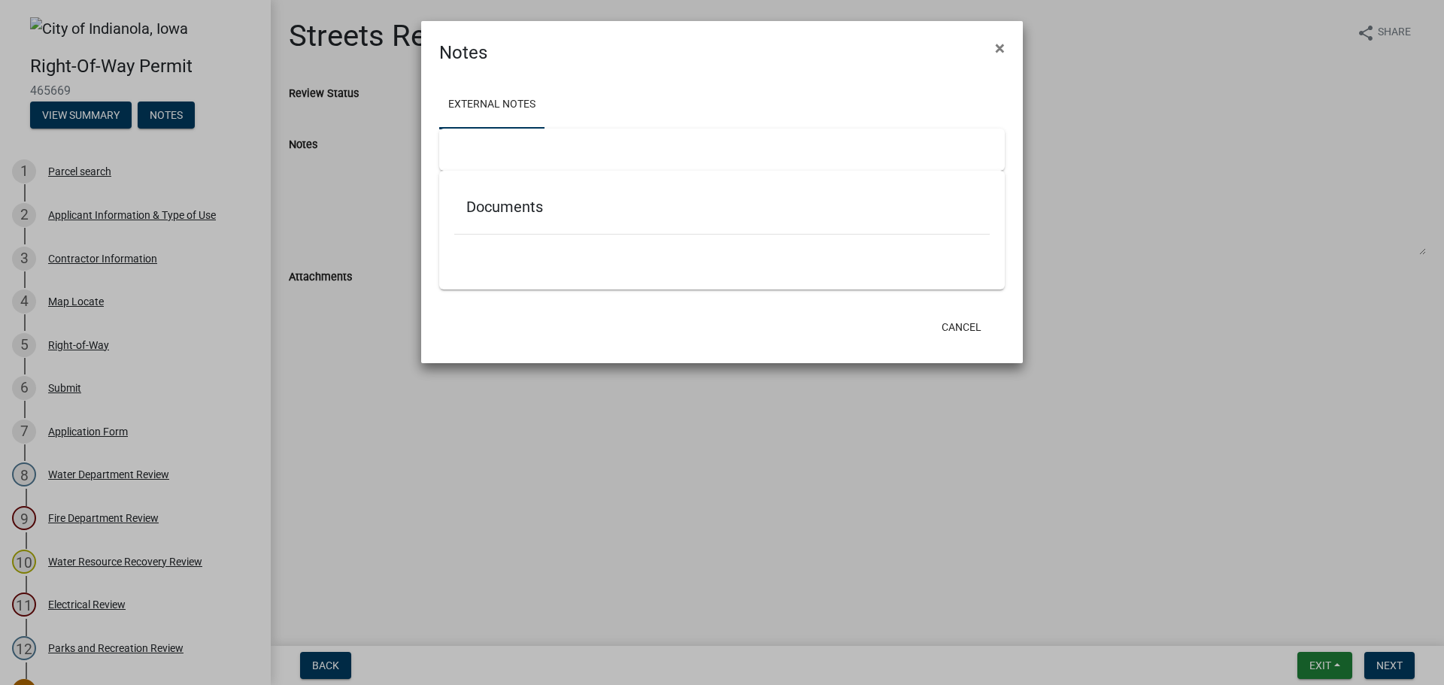
click at [499, 204] on h5 "Documents" at bounding box center [722, 207] width 512 height 18
click at [522, 205] on h5 "Documents" at bounding box center [722, 207] width 512 height 18
click at [1014, 41] on button "×" at bounding box center [1000, 48] width 34 height 42
